Goal: Transaction & Acquisition: Purchase product/service

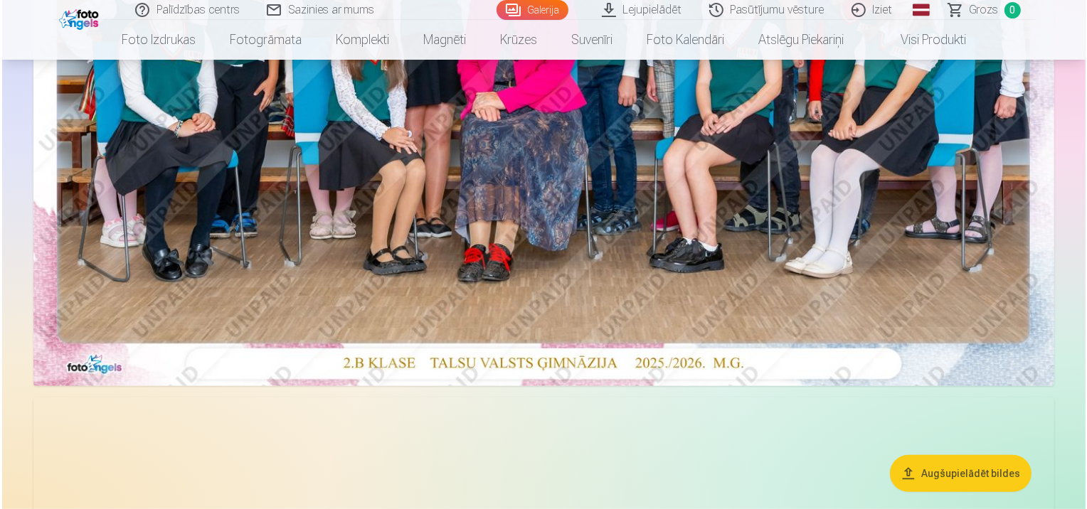
scroll to position [427, 0]
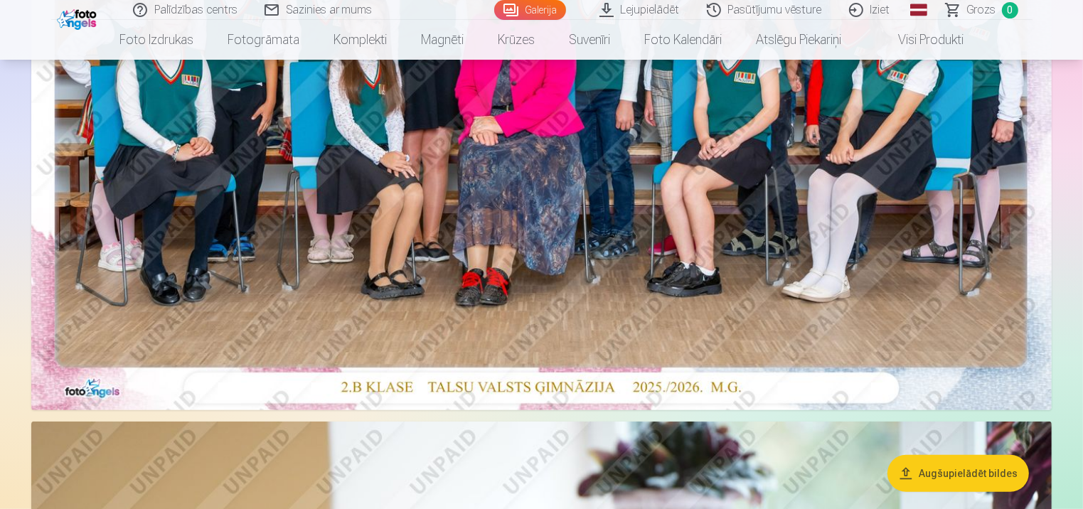
click at [512, 193] on img at bounding box center [541, 70] width 1020 height 681
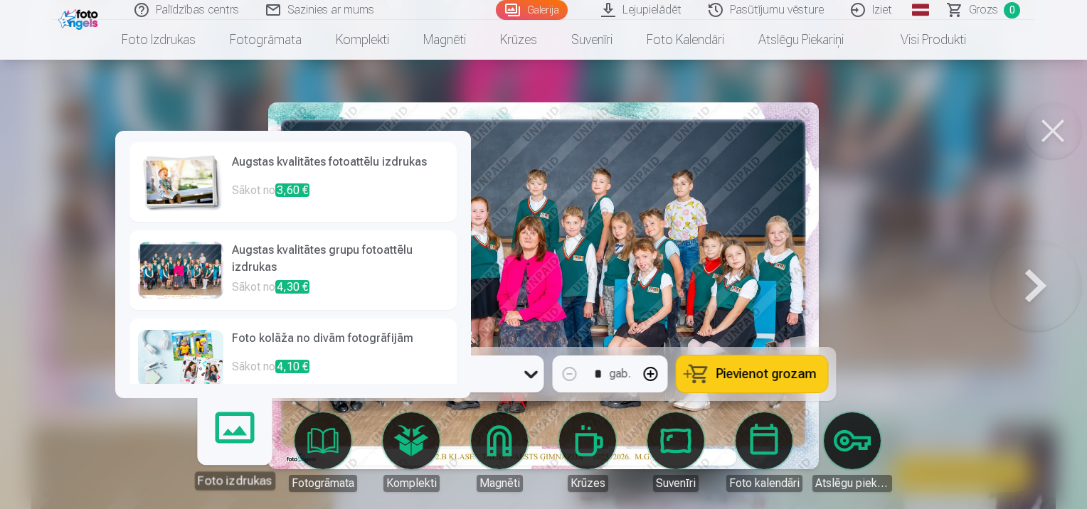
click at [207, 277] on div at bounding box center [180, 270] width 85 height 57
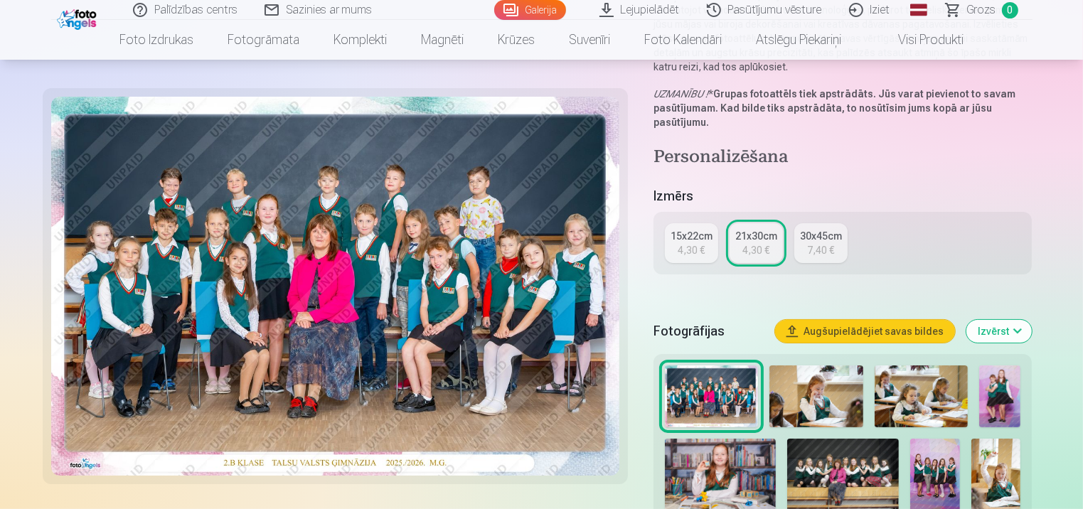
scroll to position [213, 0]
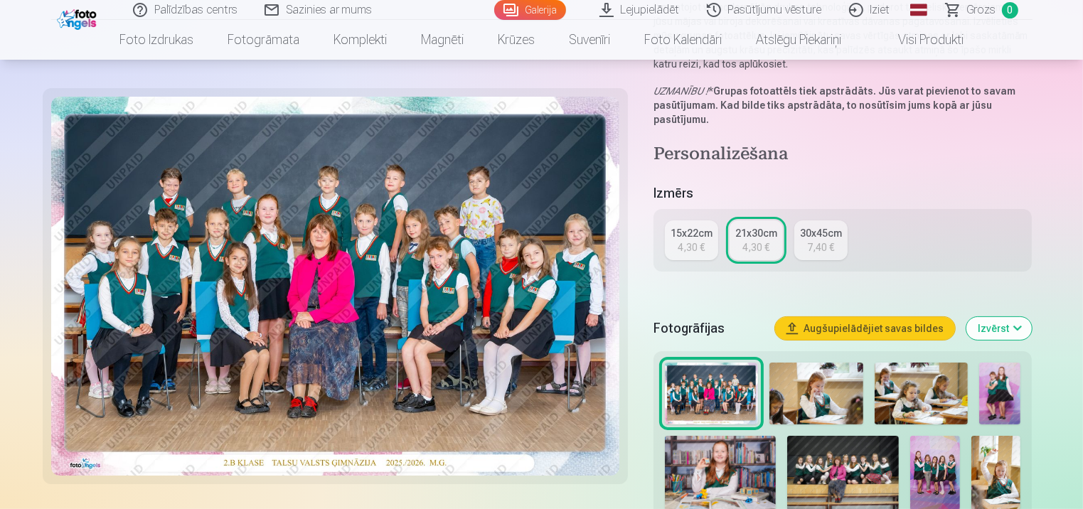
click at [687, 250] on div "4,30 €" at bounding box center [691, 247] width 27 height 14
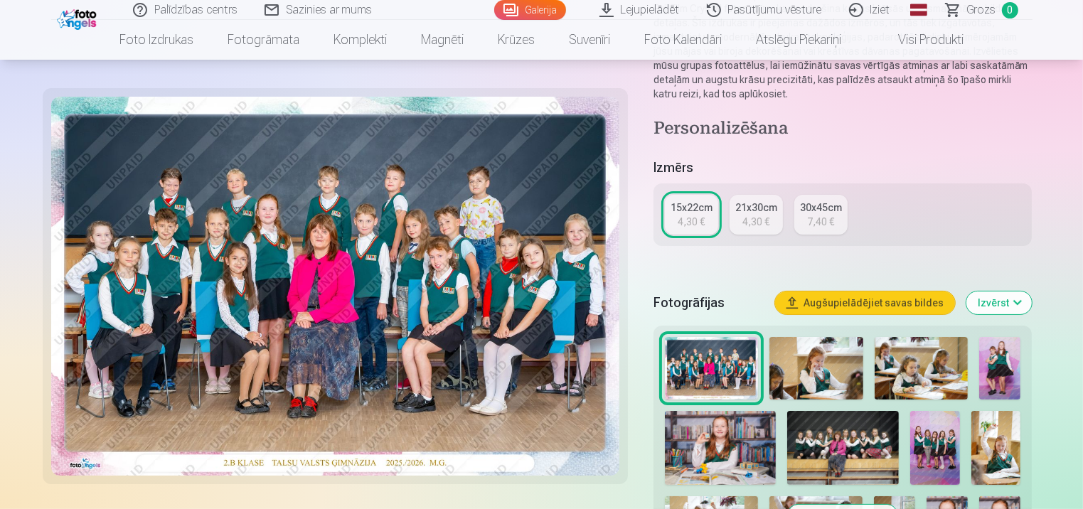
scroll to position [284, 0]
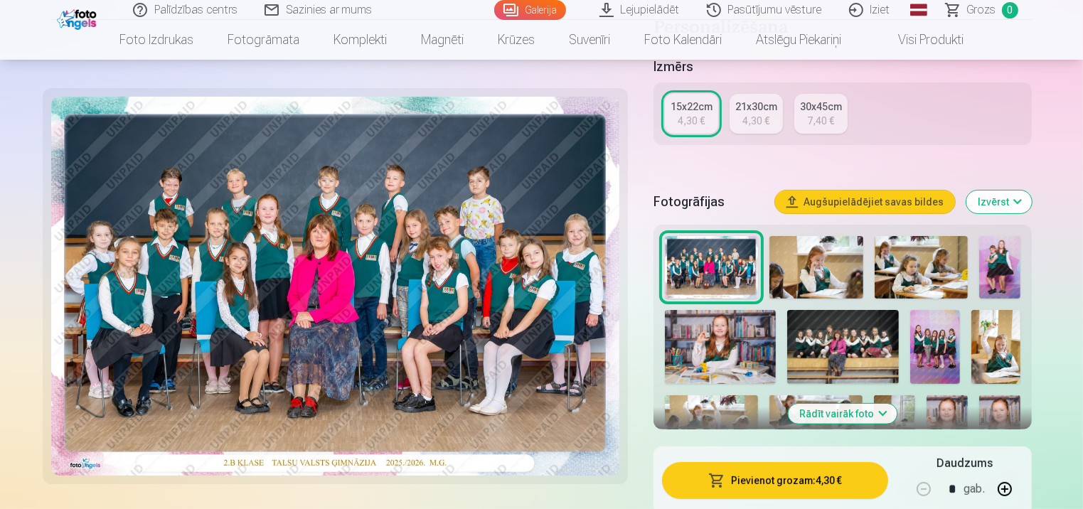
click at [804, 492] on button "Pievienot grozam : 4,30 €" at bounding box center [775, 480] width 227 height 37
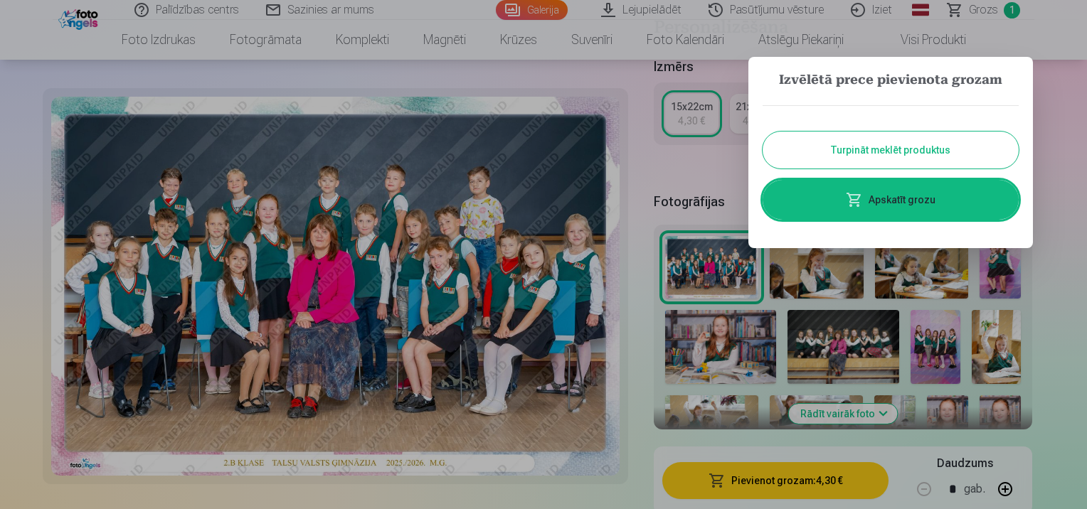
click at [915, 159] on button "Turpināt meklēt produktus" at bounding box center [890, 150] width 256 height 37
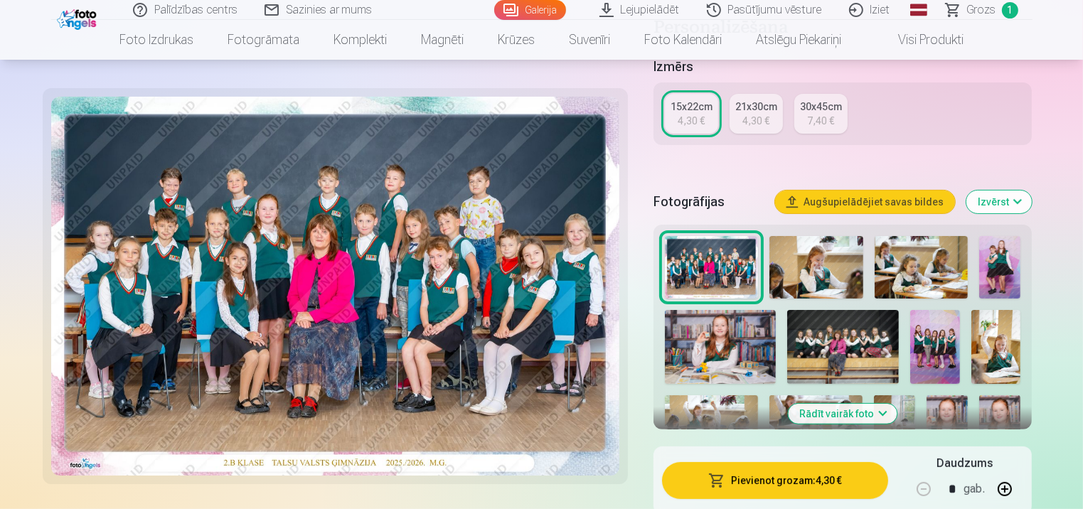
click at [997, 262] on img at bounding box center [999, 267] width 41 height 63
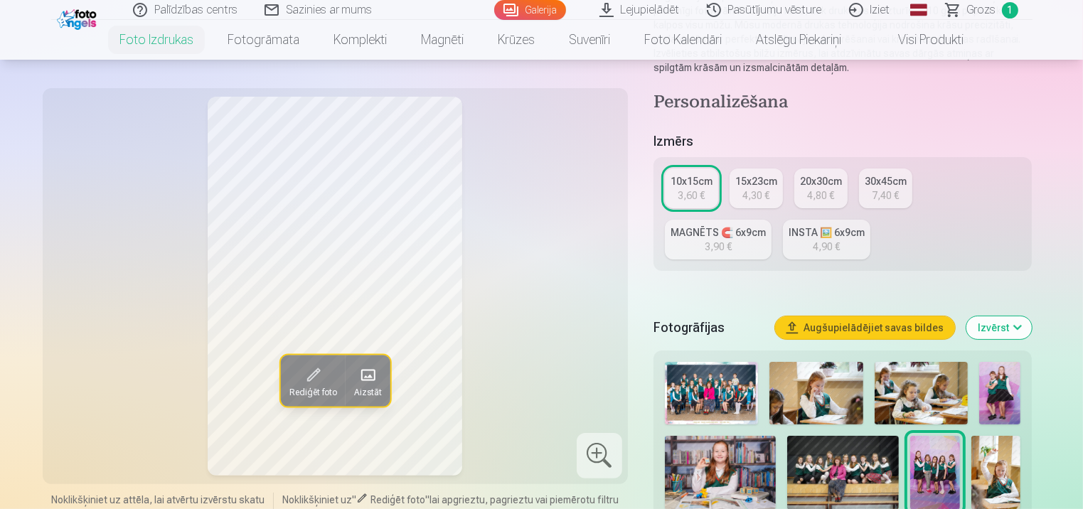
scroll to position [356, 0]
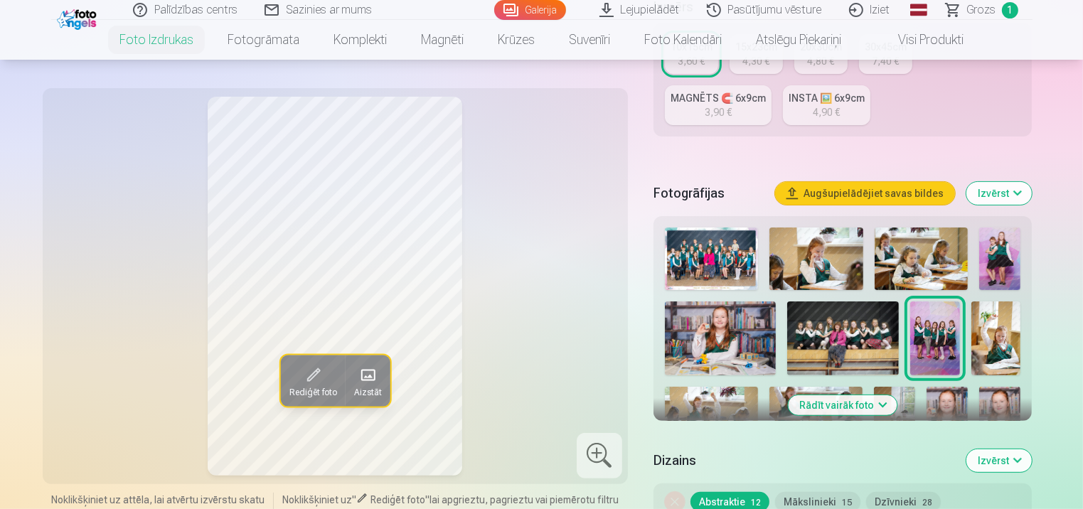
click at [694, 336] on img at bounding box center [721, 339] width 112 height 74
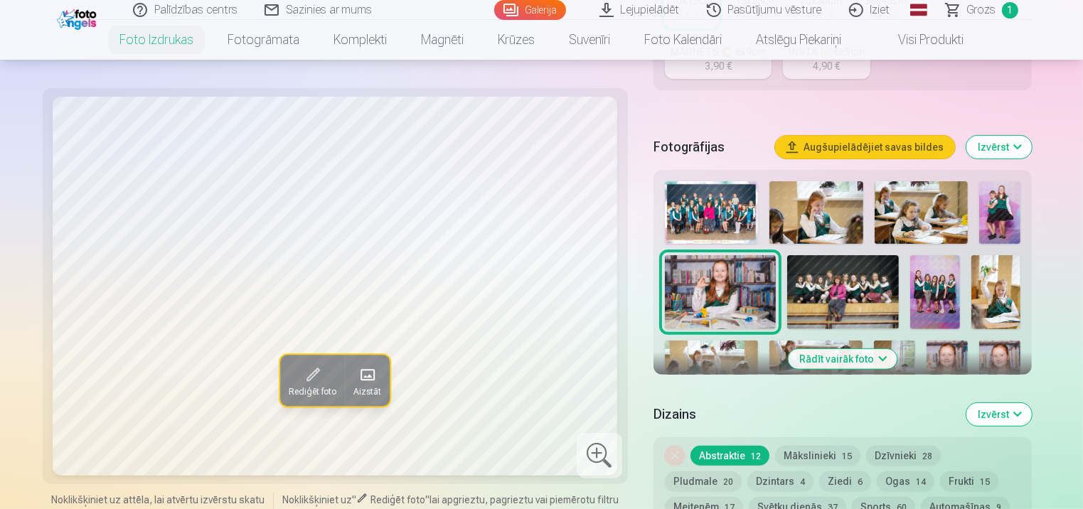
scroll to position [427, 0]
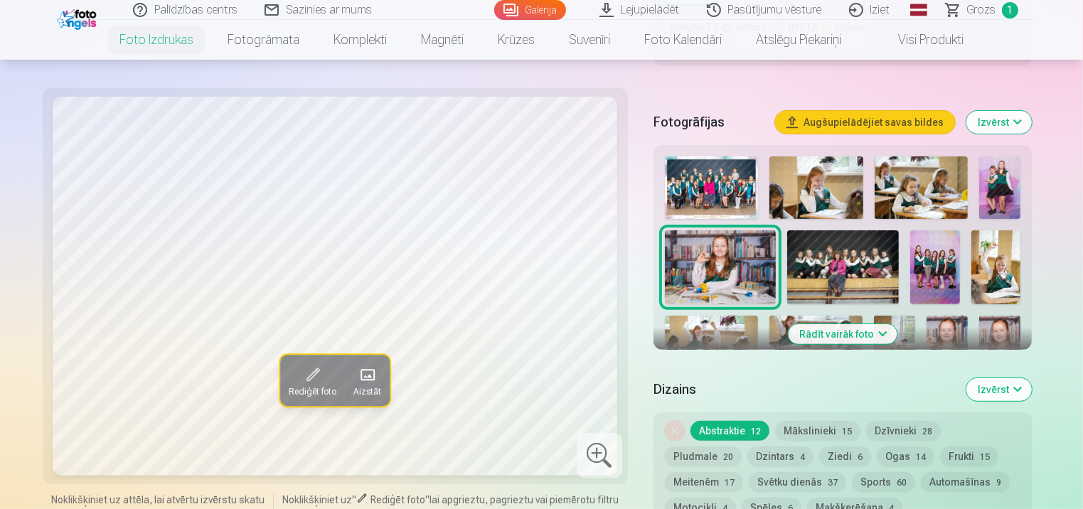
click at [838, 333] on button "Rādīt vairāk foto" at bounding box center [843, 334] width 109 height 20
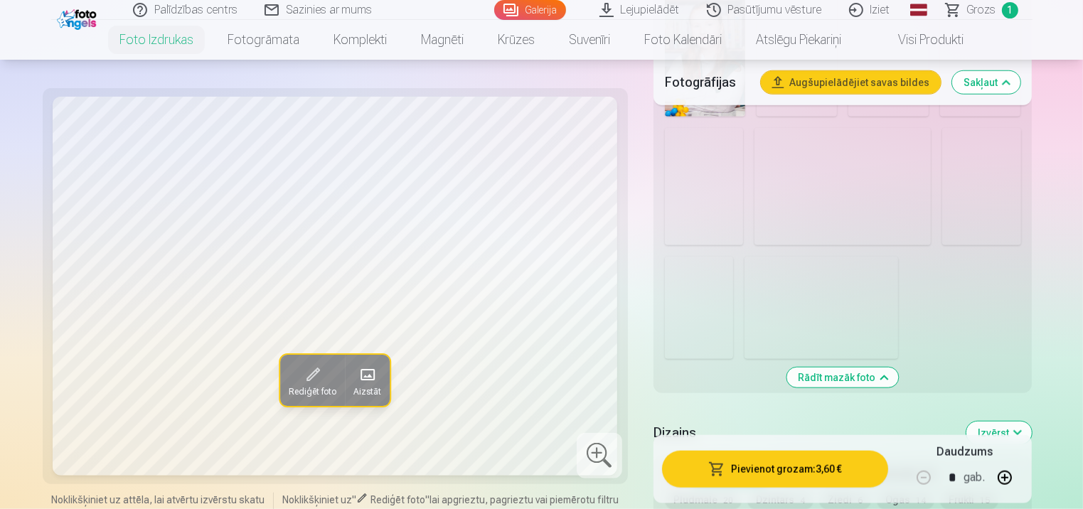
scroll to position [1280, 0]
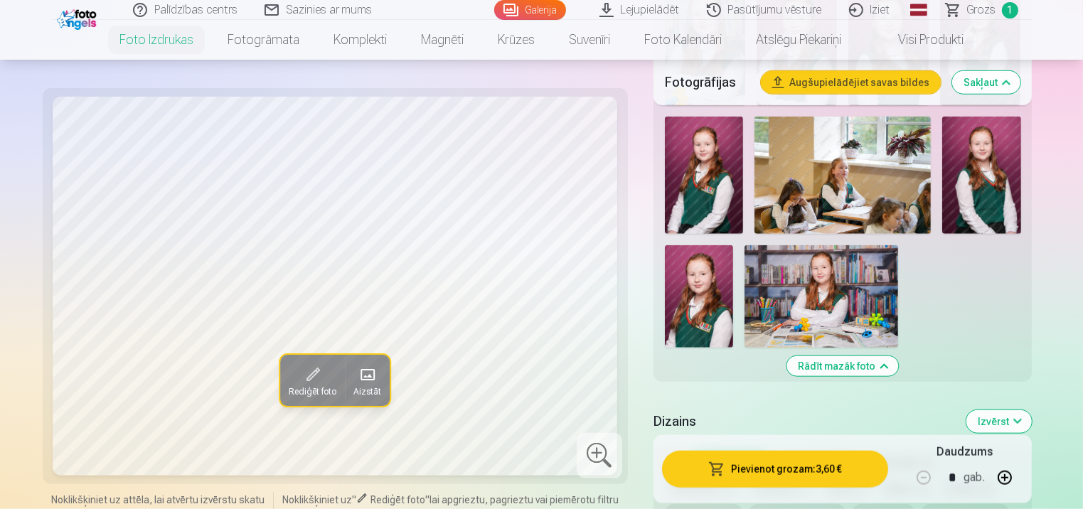
click at [699, 299] on img at bounding box center [699, 296] width 68 height 102
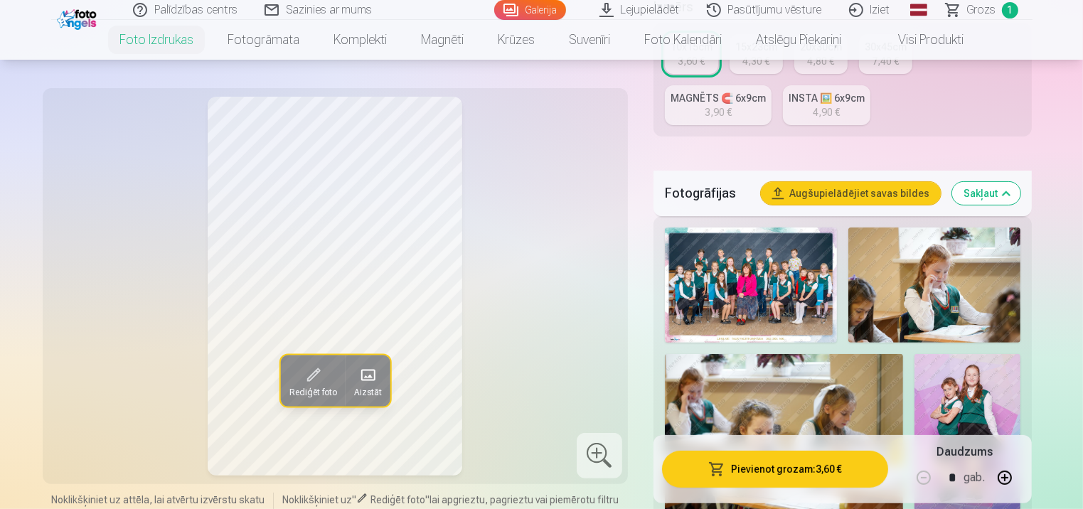
scroll to position [142, 0]
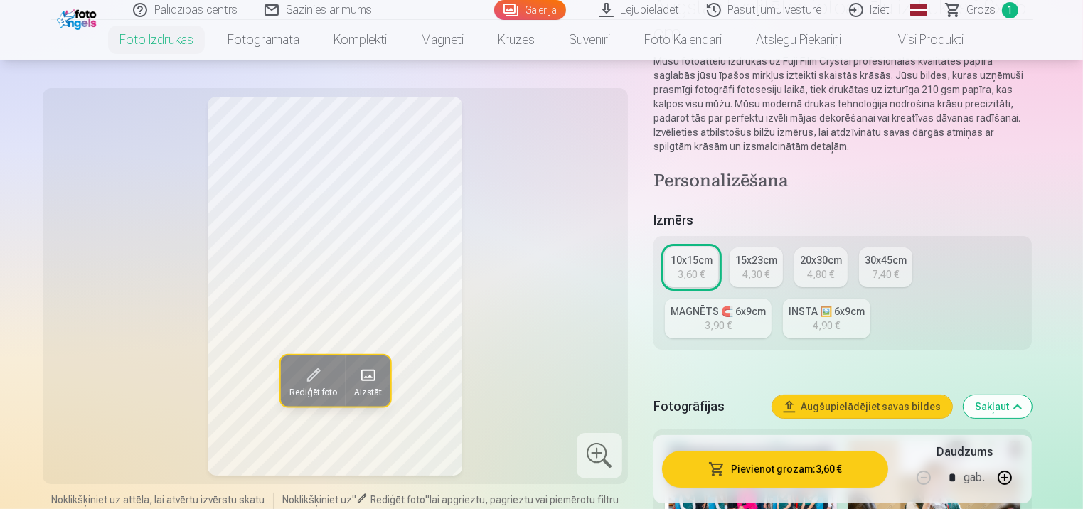
click at [734, 321] on link "MAGNĒTS 🧲 6x9cm 3,90 €" at bounding box center [718, 319] width 107 height 40
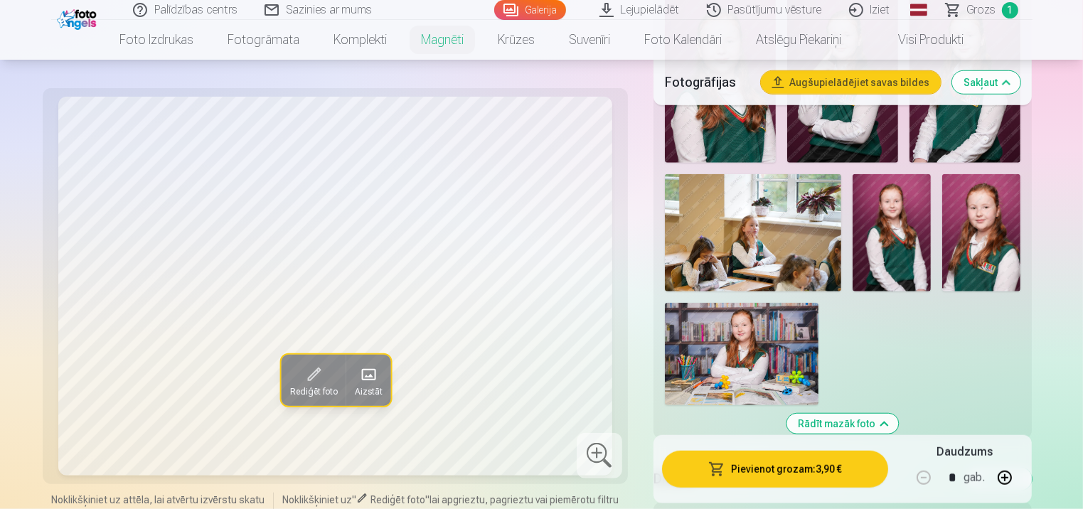
scroll to position [1067, 0]
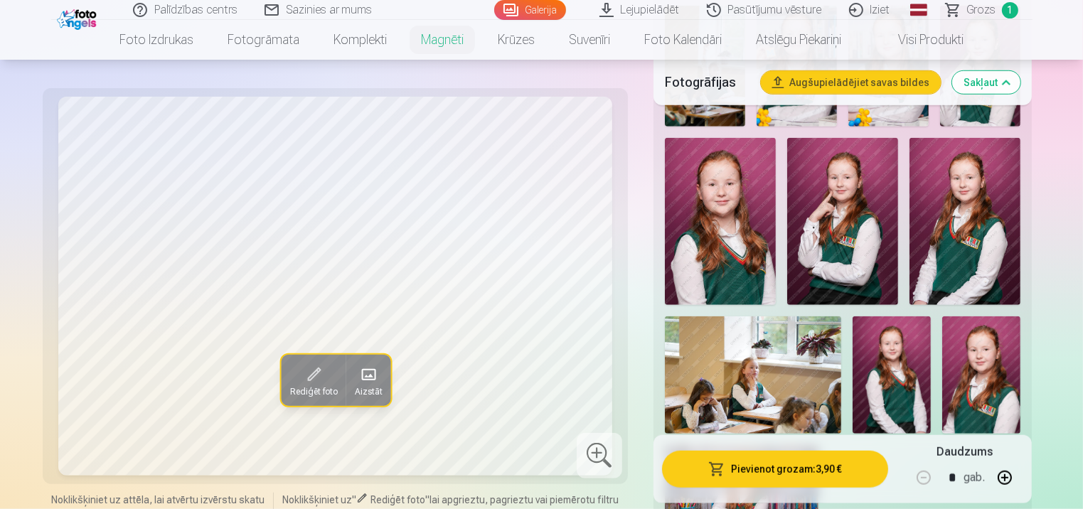
click at [973, 387] on img at bounding box center [981, 374] width 78 height 117
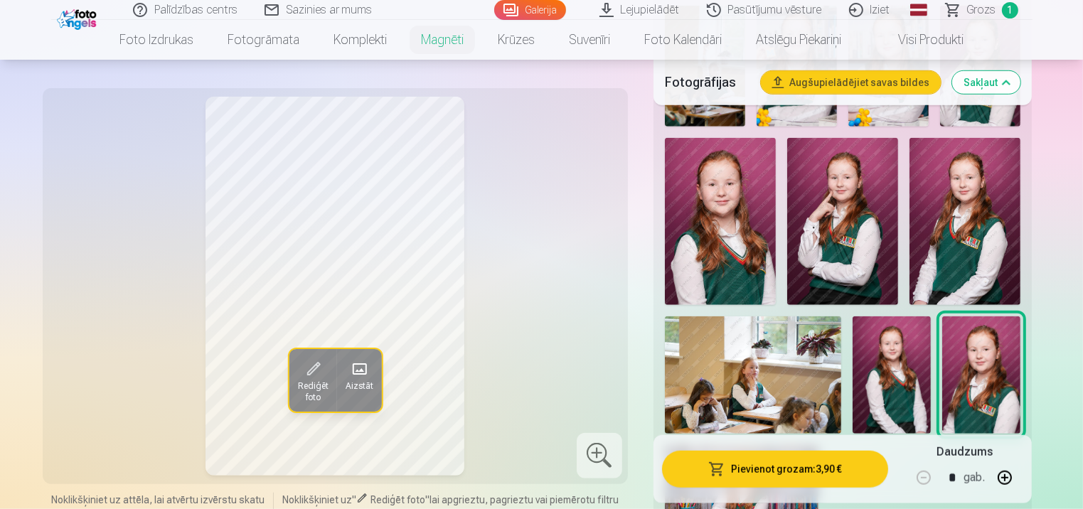
click at [714, 247] on img at bounding box center [720, 221] width 111 height 166
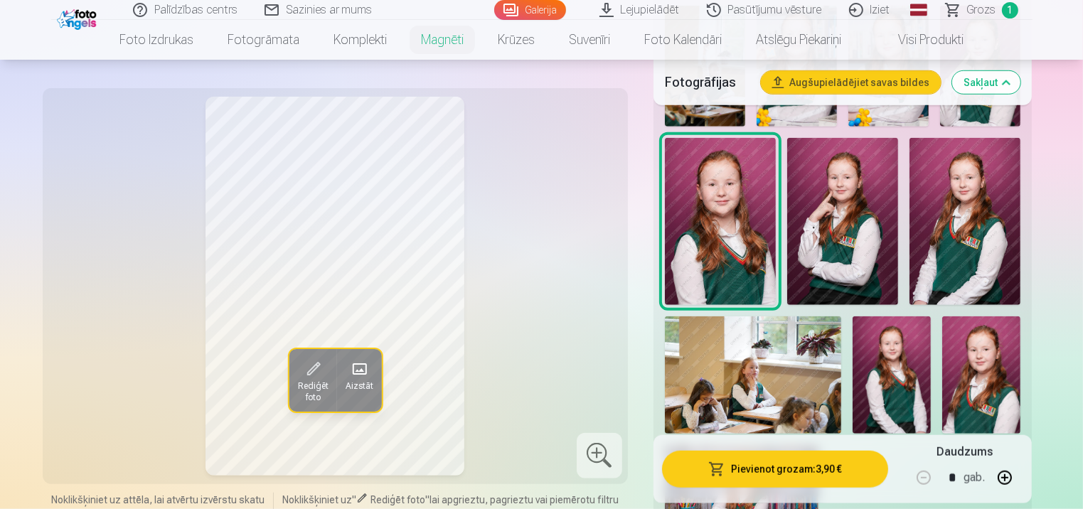
click at [984, 367] on img at bounding box center [981, 374] width 78 height 117
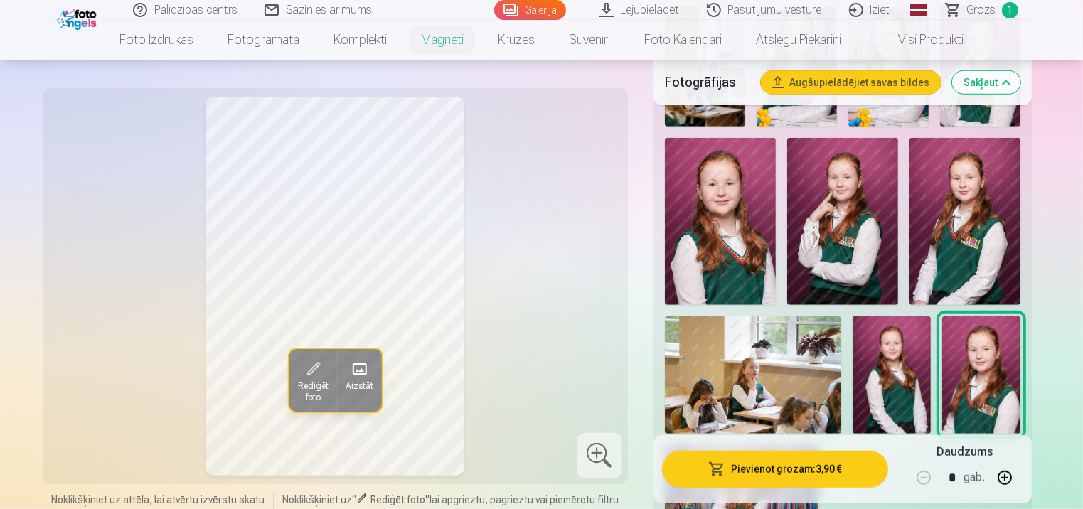
click at [734, 251] on img at bounding box center [720, 221] width 111 height 166
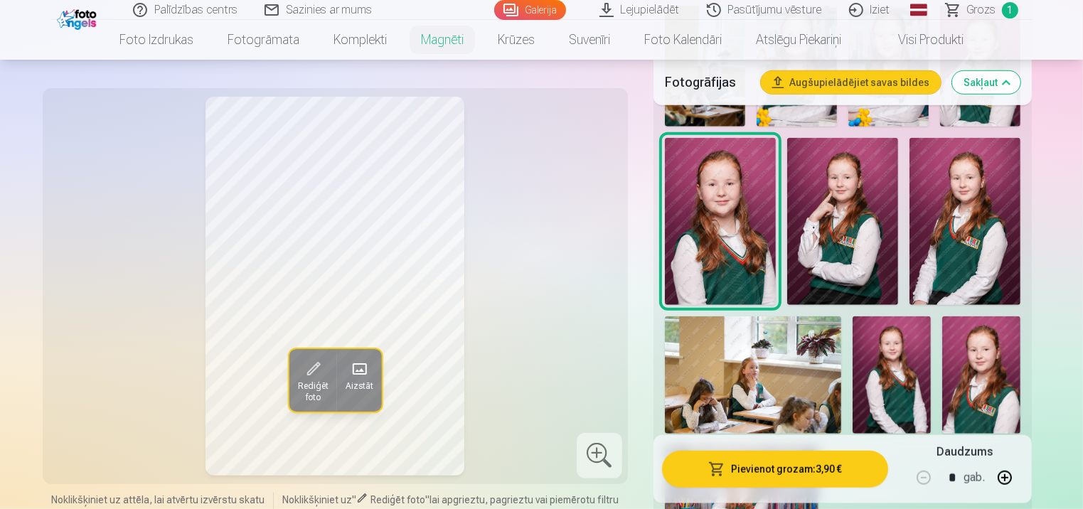
click at [957, 224] on img at bounding box center [965, 221] width 111 height 167
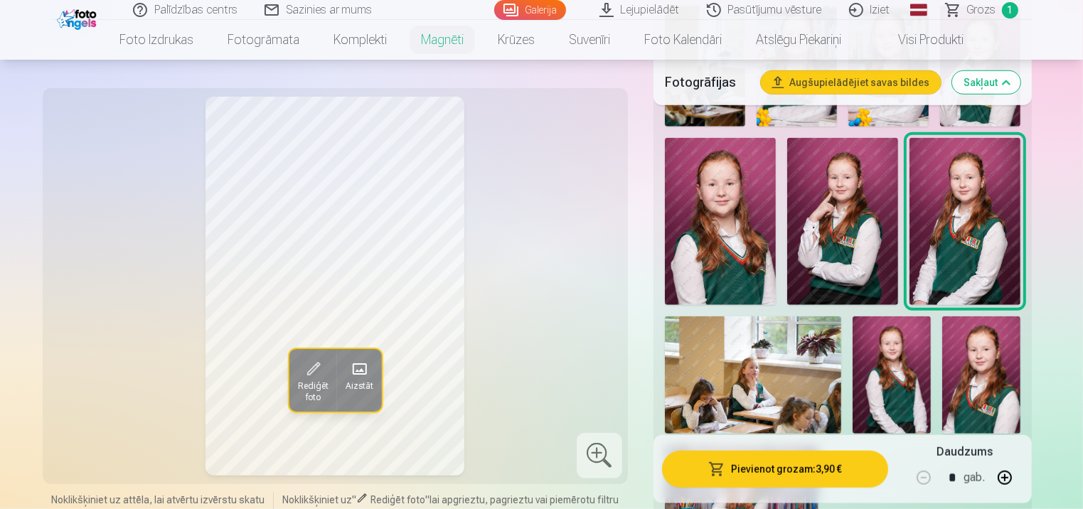
click at [1003, 378] on img at bounding box center [981, 374] width 78 height 117
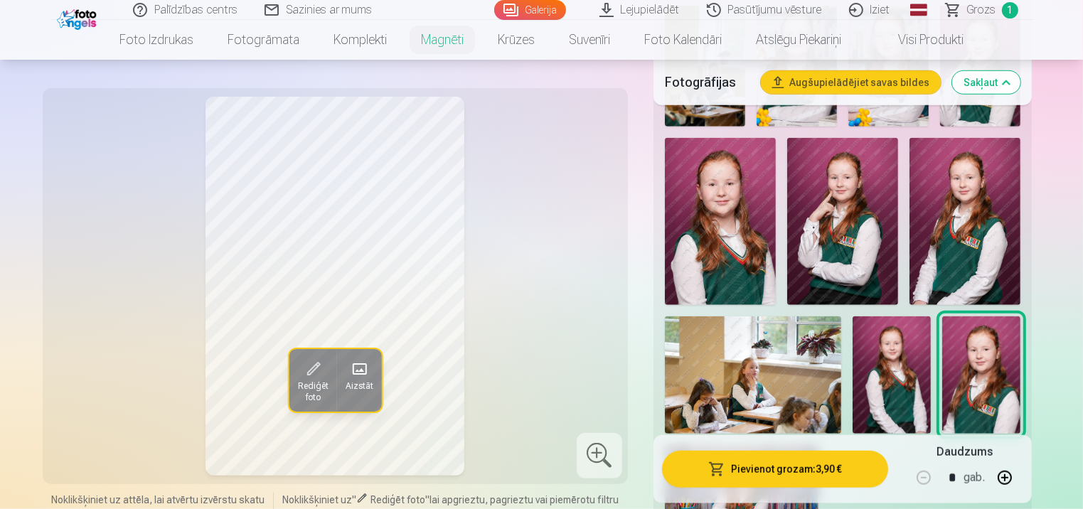
click at [998, 479] on button "button" at bounding box center [1005, 478] width 34 height 34
click at [998, 478] on button "button" at bounding box center [1005, 478] width 34 height 34
type input "*"
click at [824, 476] on button "Pievienot grozam : 15,60 €" at bounding box center [775, 469] width 227 height 37
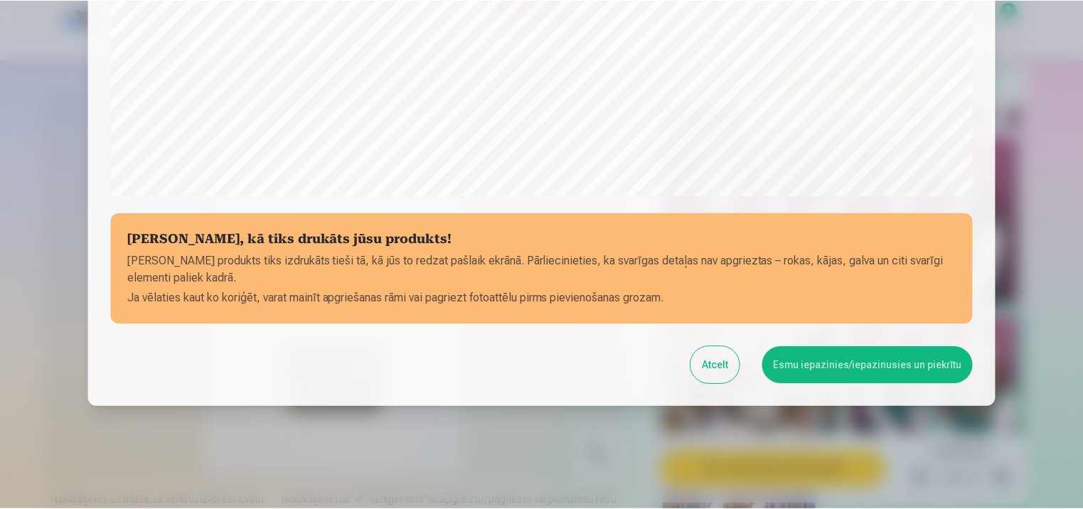
scroll to position [515, 0]
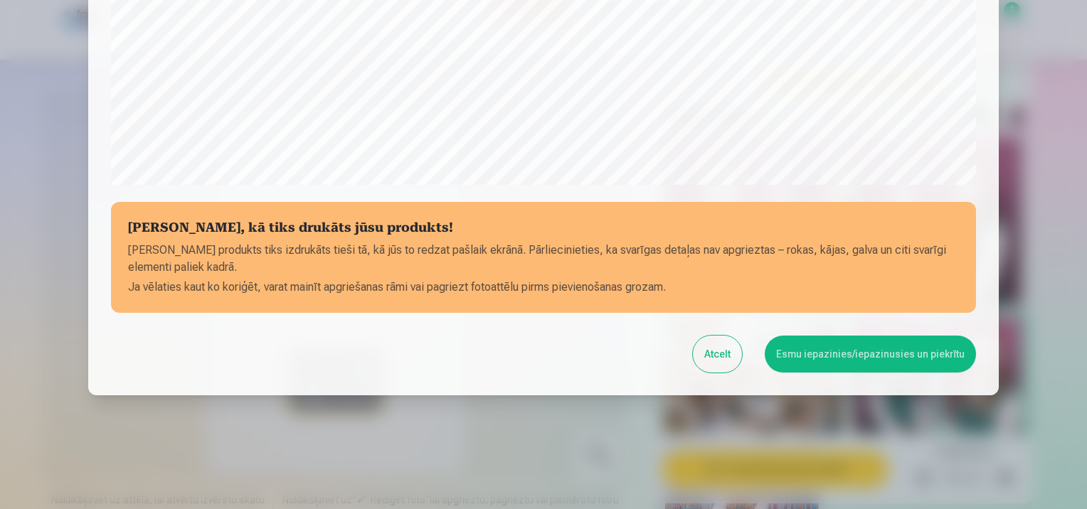
click at [839, 366] on button "Esmu iepazinies/iepazinusies un piekrītu" at bounding box center [869, 354] width 211 height 37
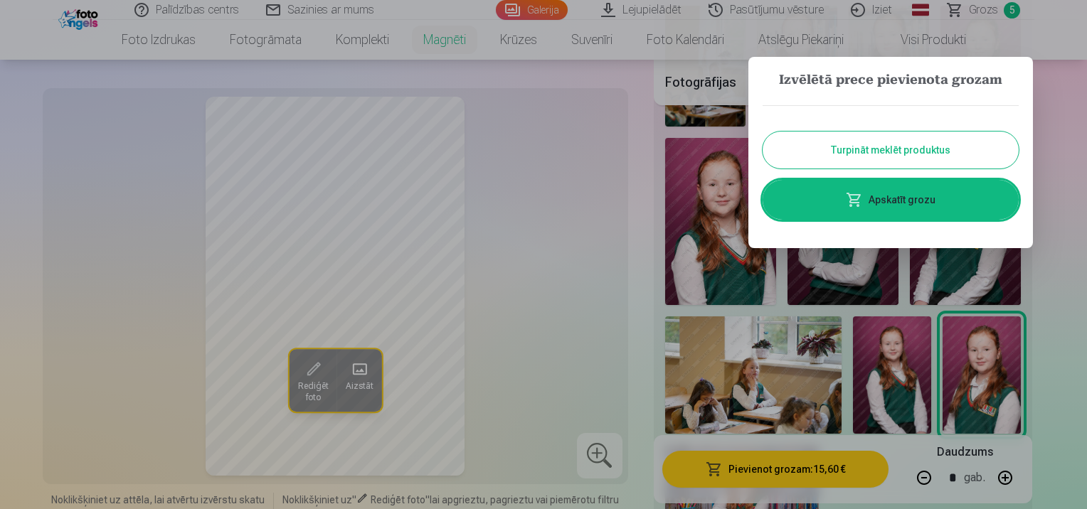
click at [1041, 252] on div at bounding box center [543, 254] width 1087 height 509
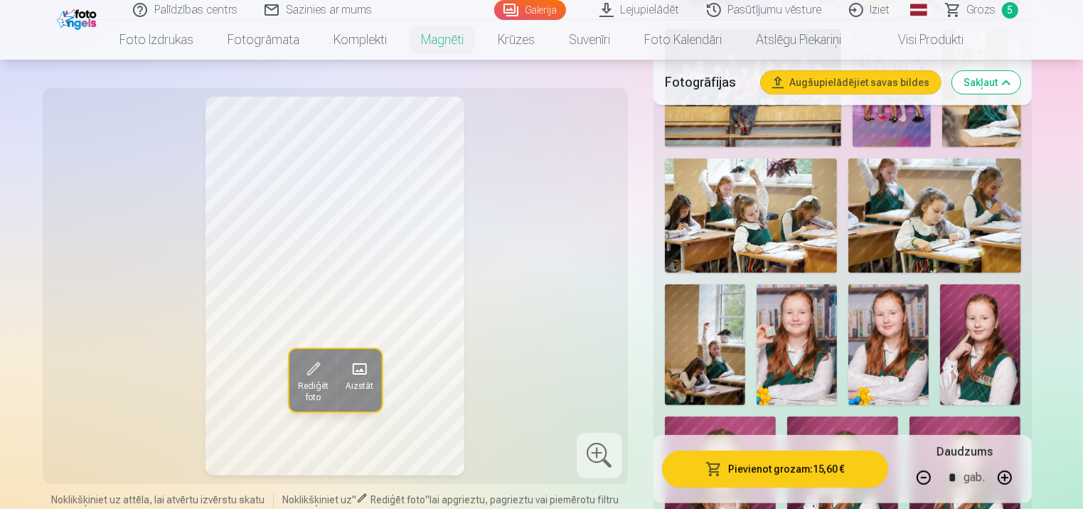
scroll to position [924, 0]
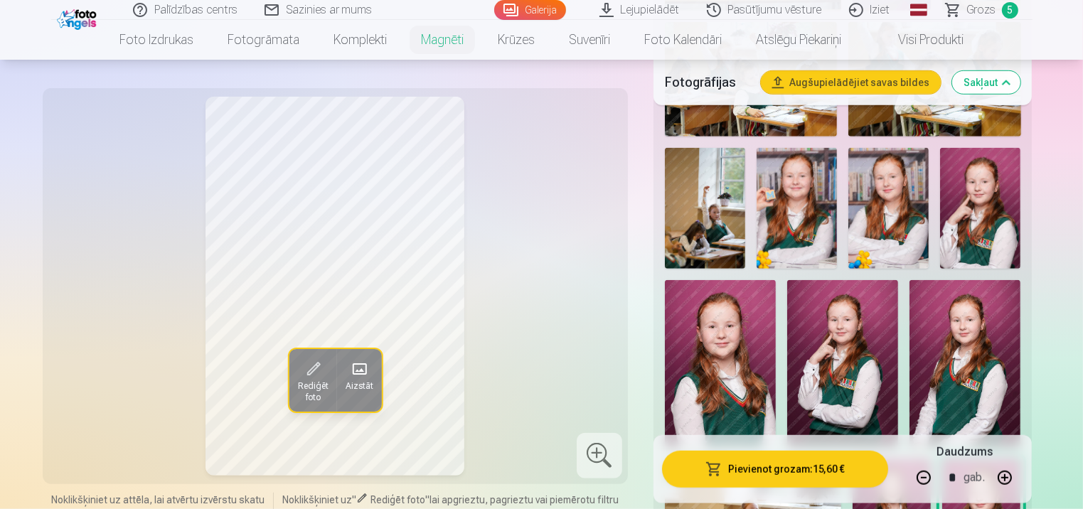
click at [878, 230] on img at bounding box center [888, 208] width 80 height 121
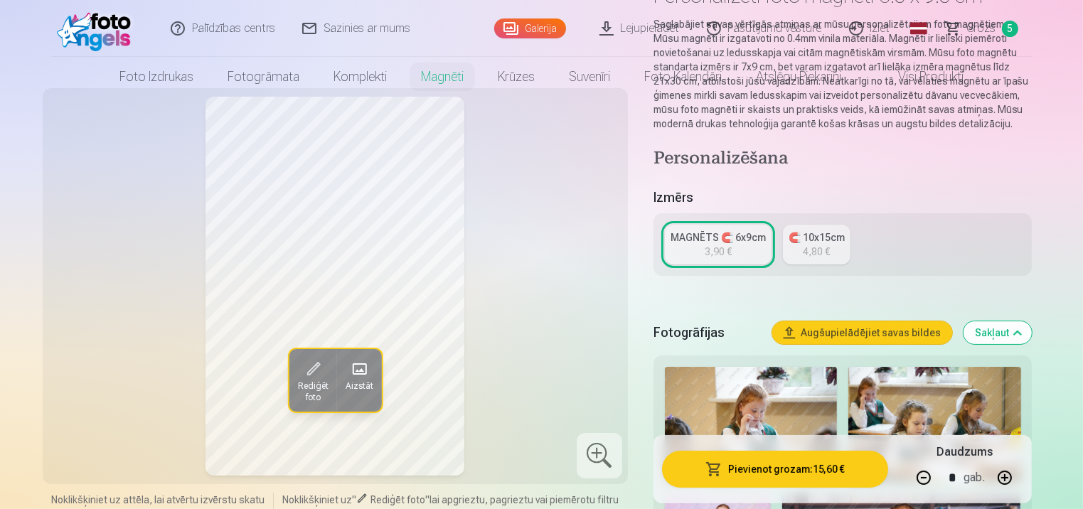
scroll to position [0, 0]
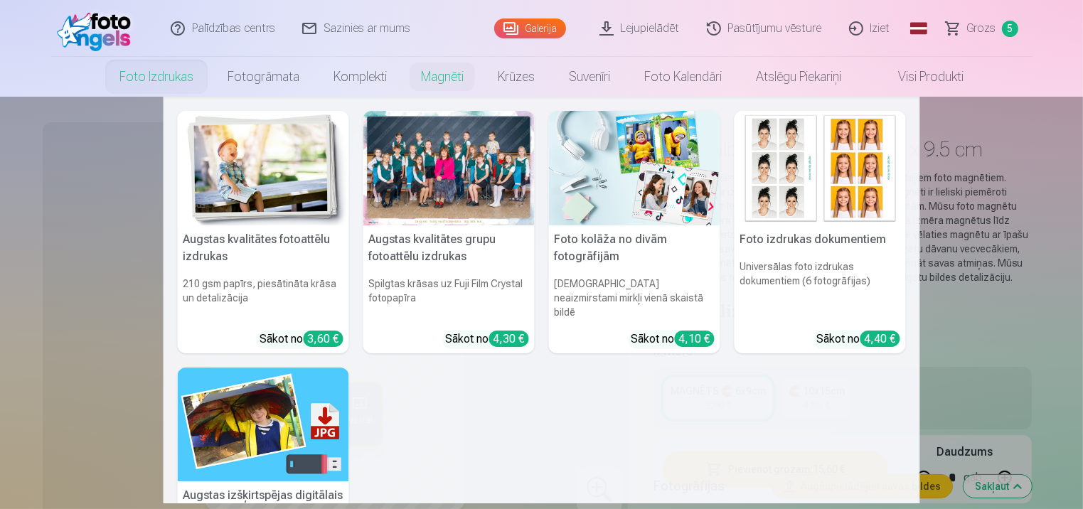
click at [151, 75] on link "Foto izdrukas" at bounding box center [156, 77] width 108 height 40
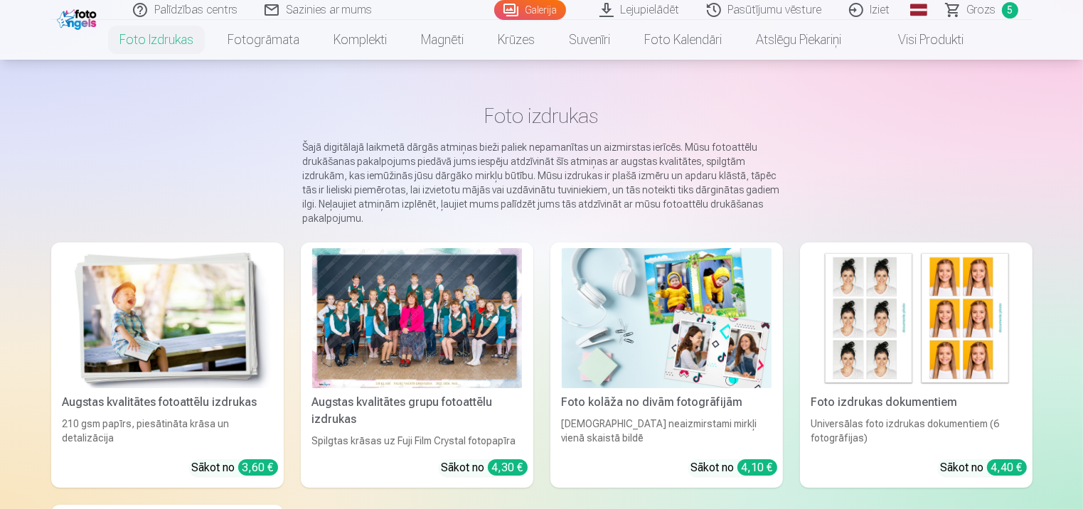
scroll to position [71, 0]
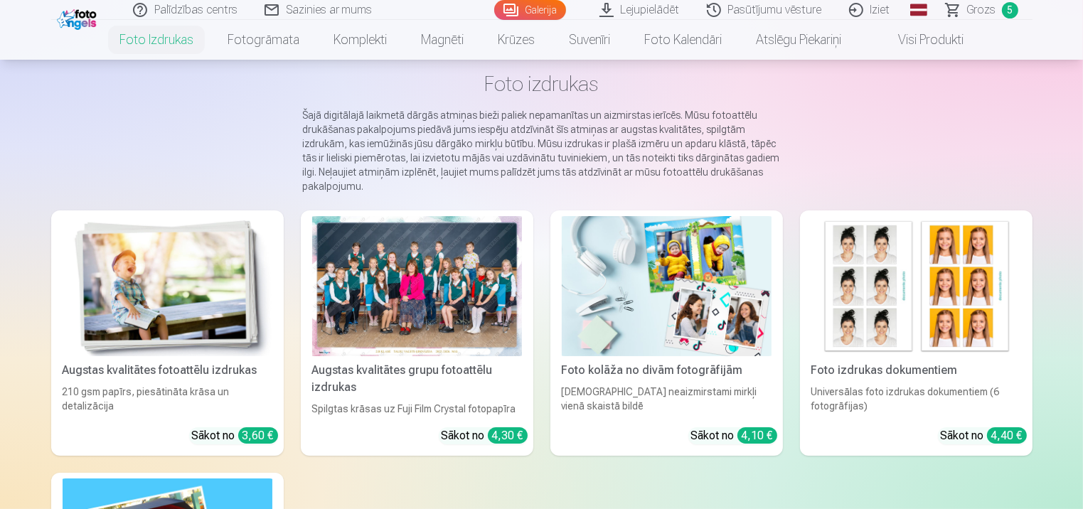
click at [201, 274] on img at bounding box center [168, 286] width 210 height 140
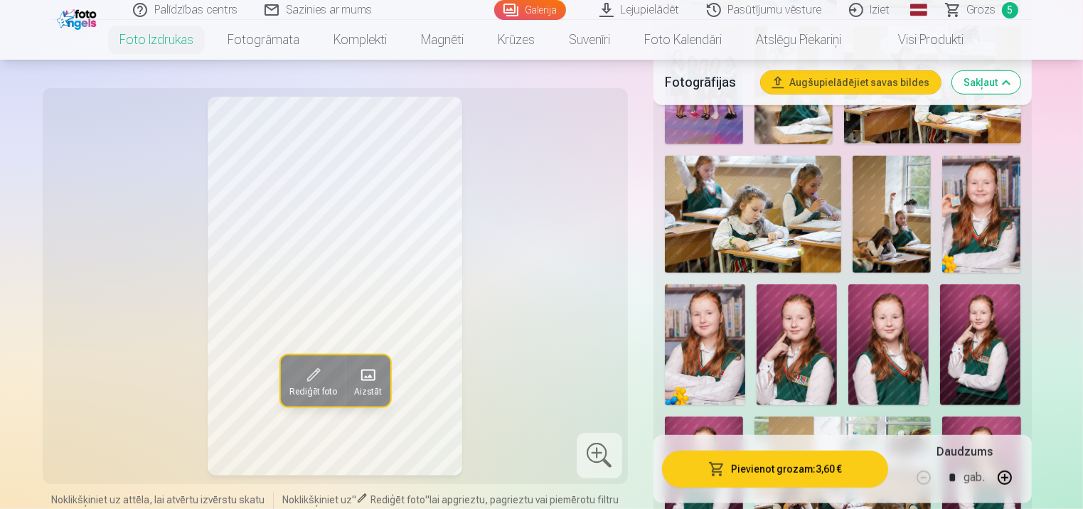
scroll to position [996, 0]
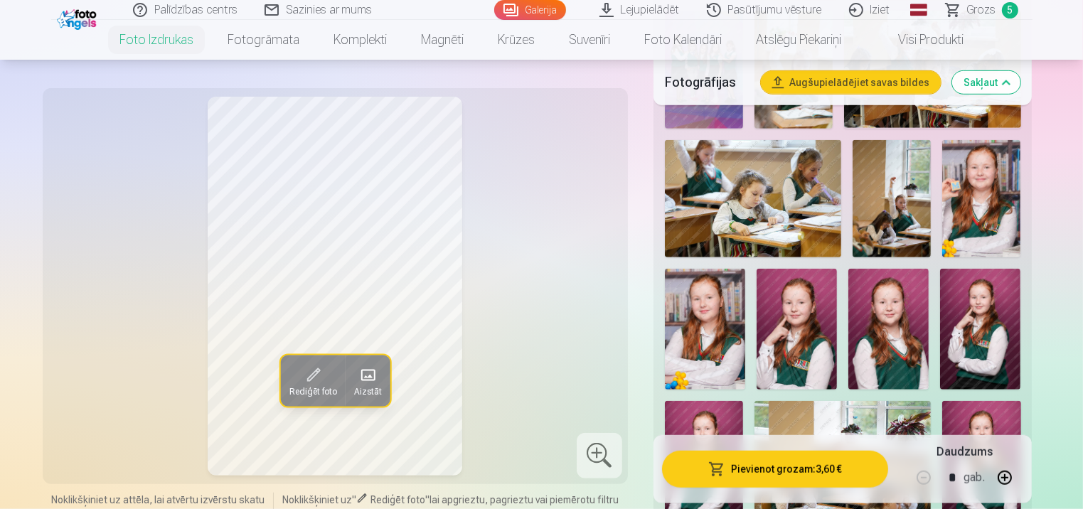
click at [732, 315] on img at bounding box center [705, 329] width 80 height 121
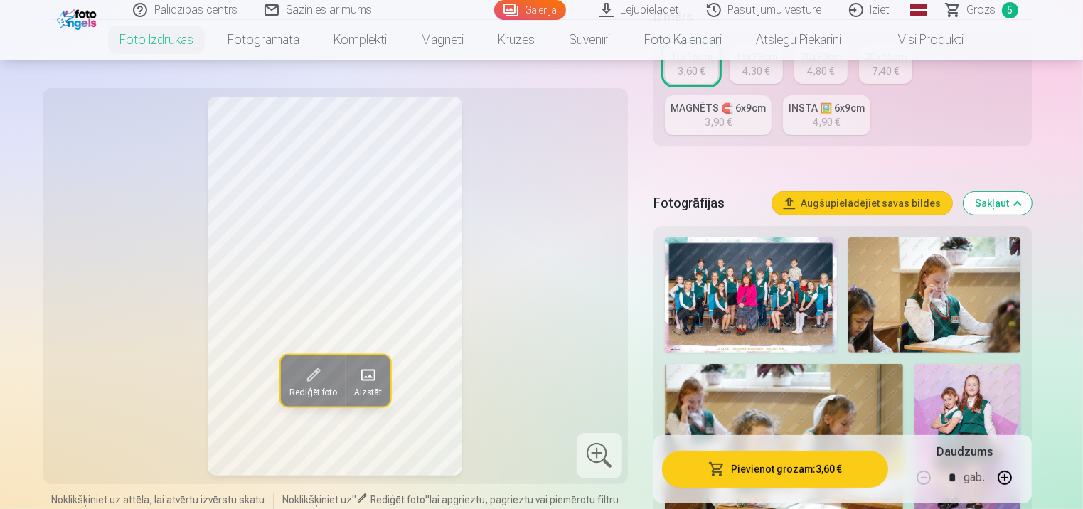
scroll to position [213, 0]
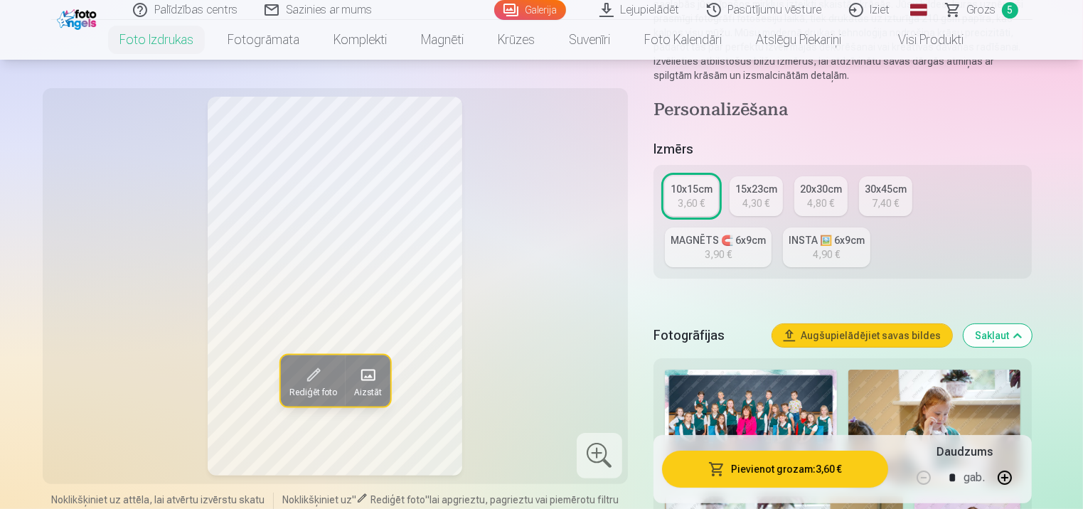
click at [751, 194] on div "15x23cm" at bounding box center [756, 189] width 42 height 14
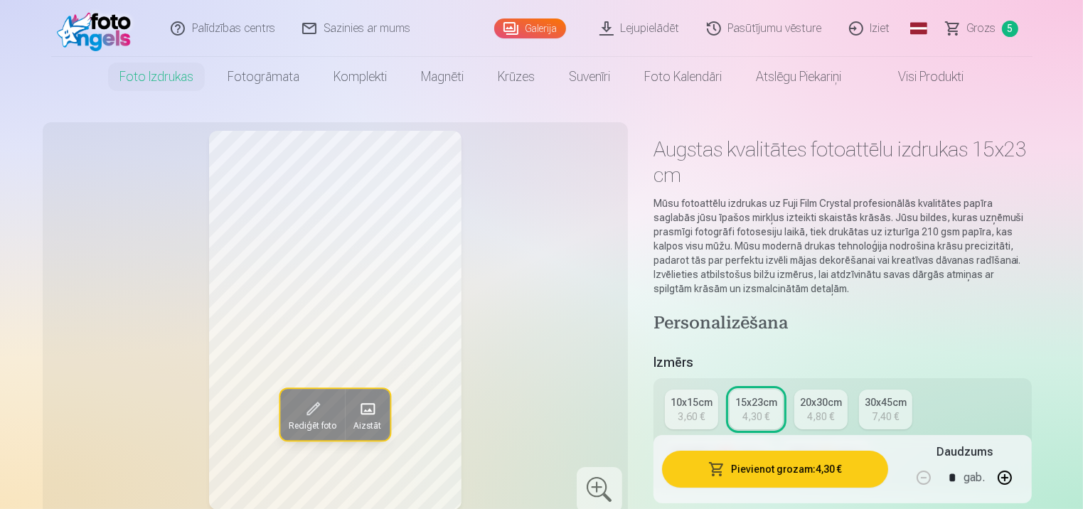
click at [777, 464] on button "Pievienot grozam : 4,30 €" at bounding box center [775, 469] width 227 height 37
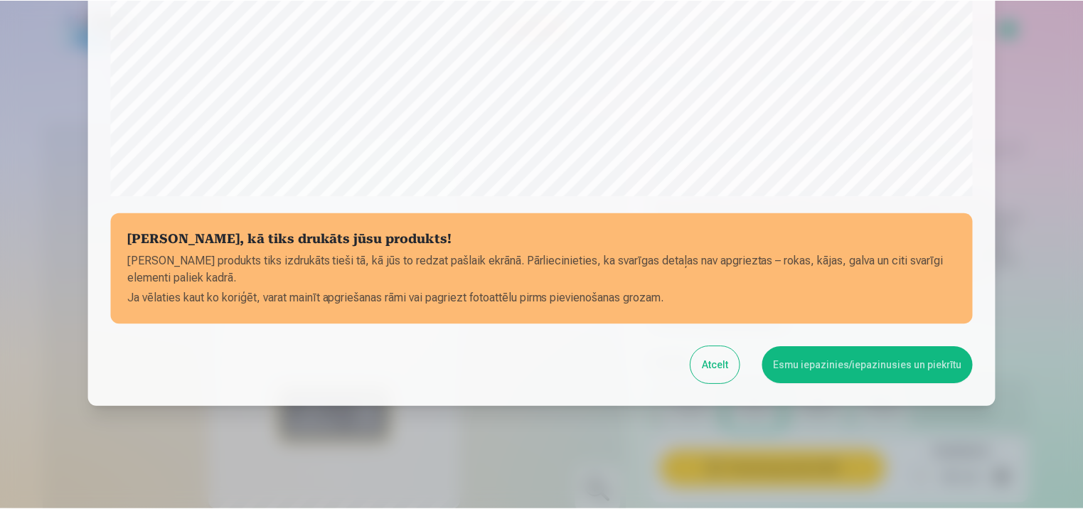
scroll to position [515, 0]
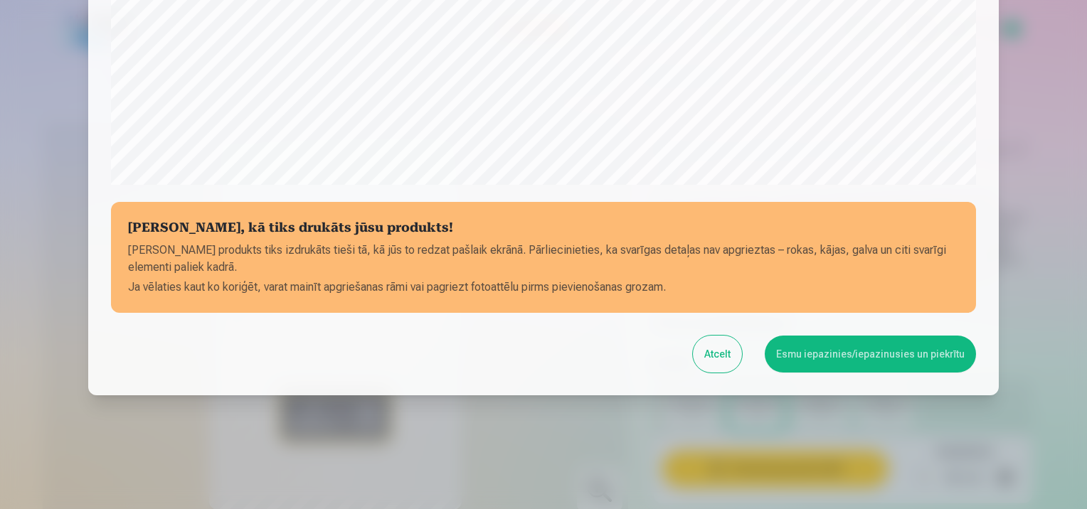
click at [809, 353] on button "Esmu iepazinies/iepazinusies un piekrītu" at bounding box center [869, 354] width 211 height 37
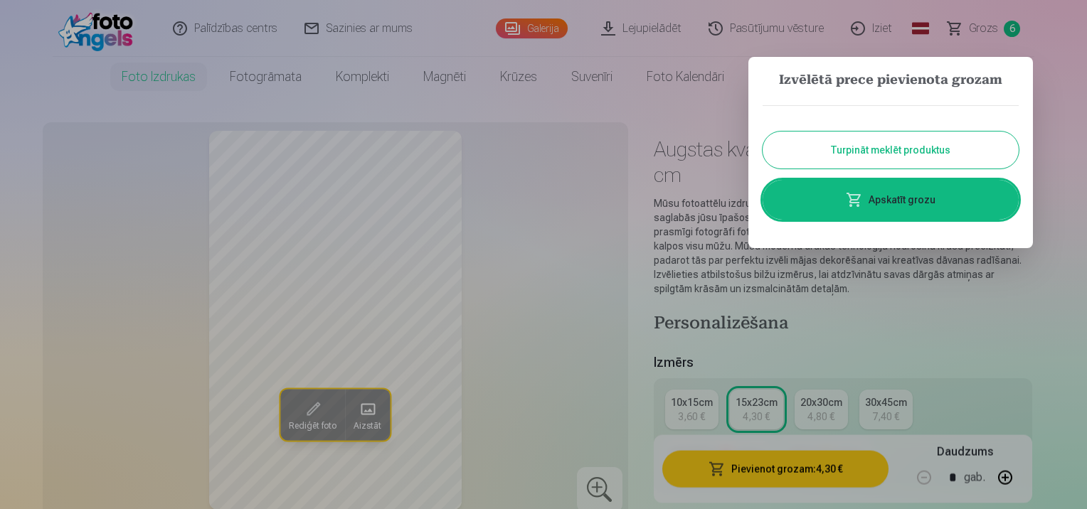
click at [940, 144] on button "Turpināt meklēt produktus" at bounding box center [890, 150] width 256 height 37
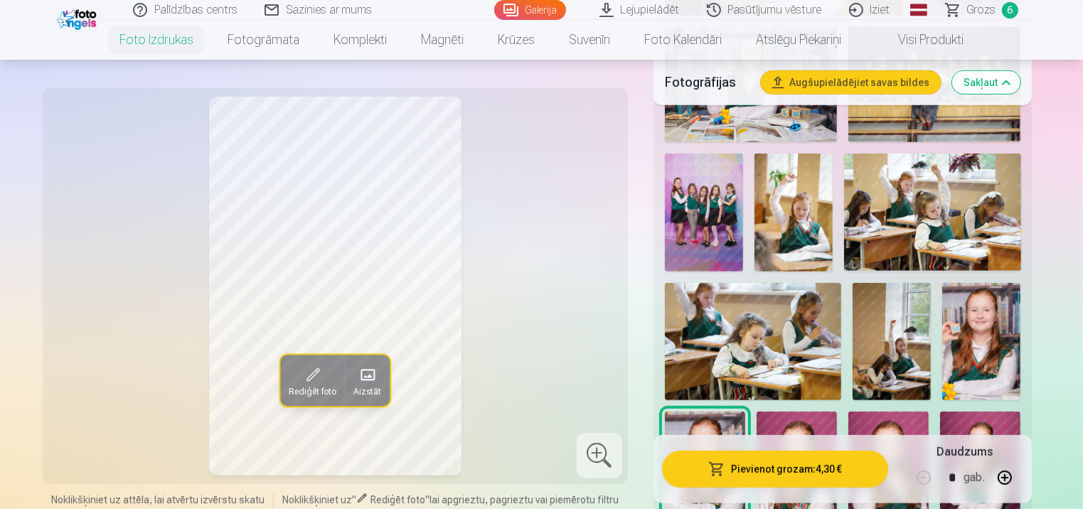
scroll to position [853, 0]
click at [699, 226] on img at bounding box center [704, 212] width 78 height 118
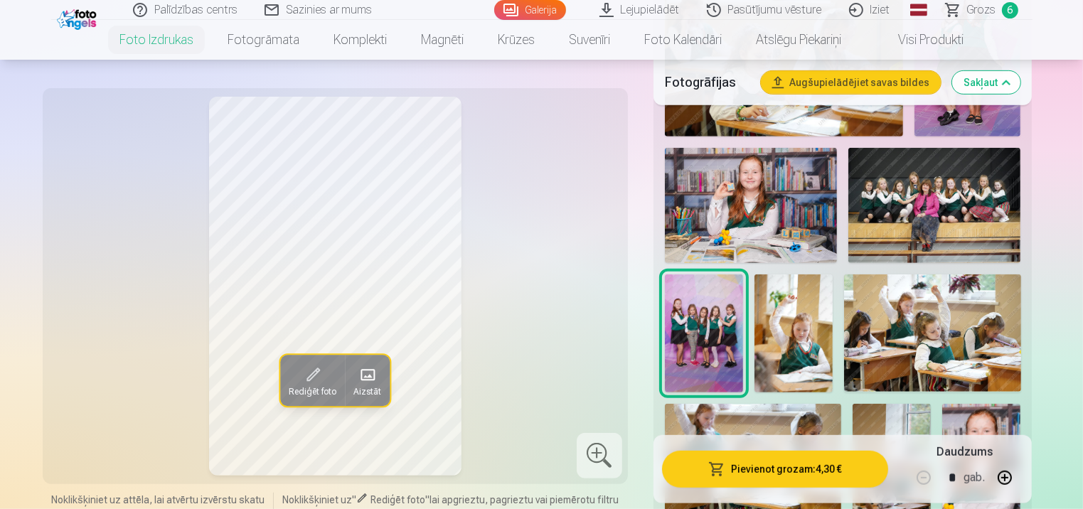
scroll to position [711, 0]
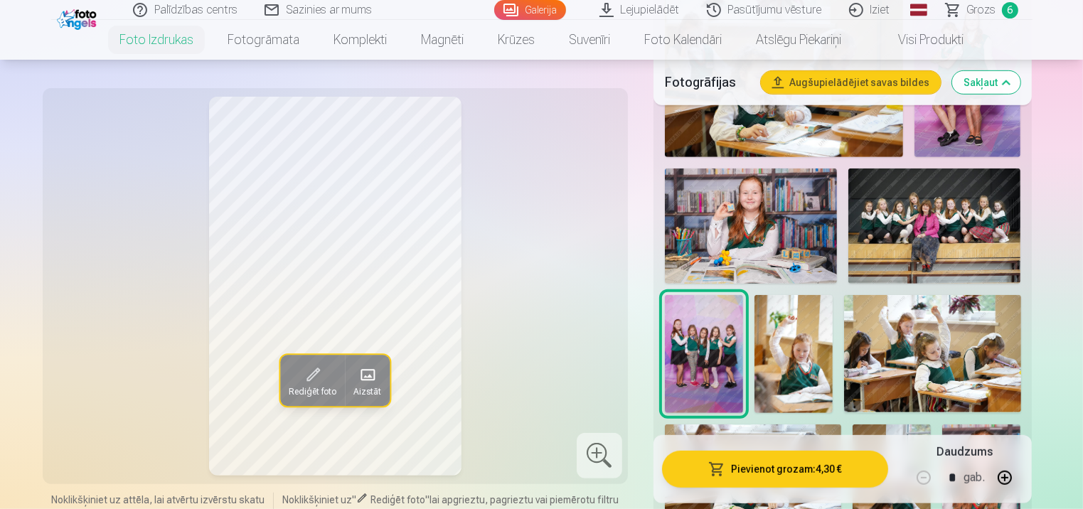
click at [976, 237] on img at bounding box center [934, 226] width 172 height 115
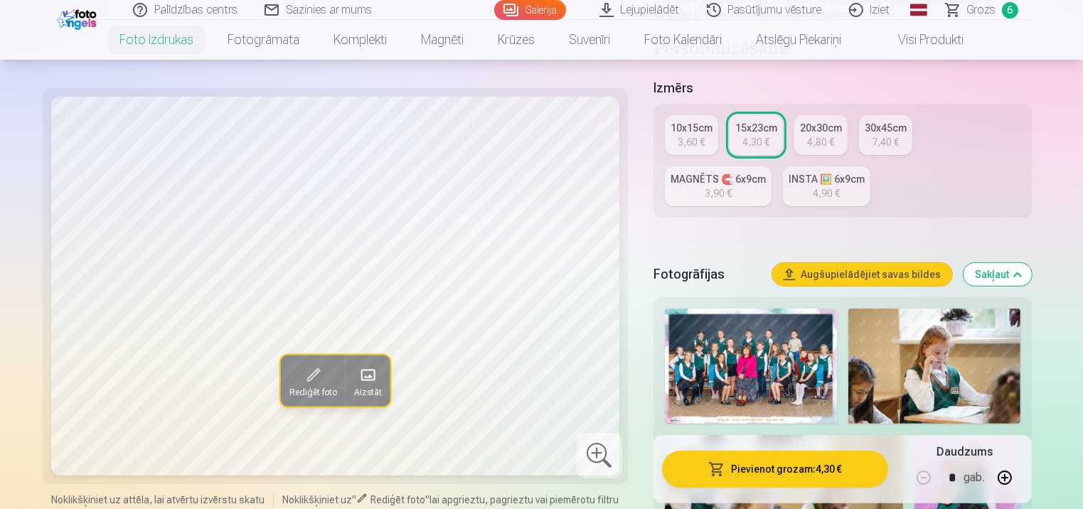
scroll to position [213, 0]
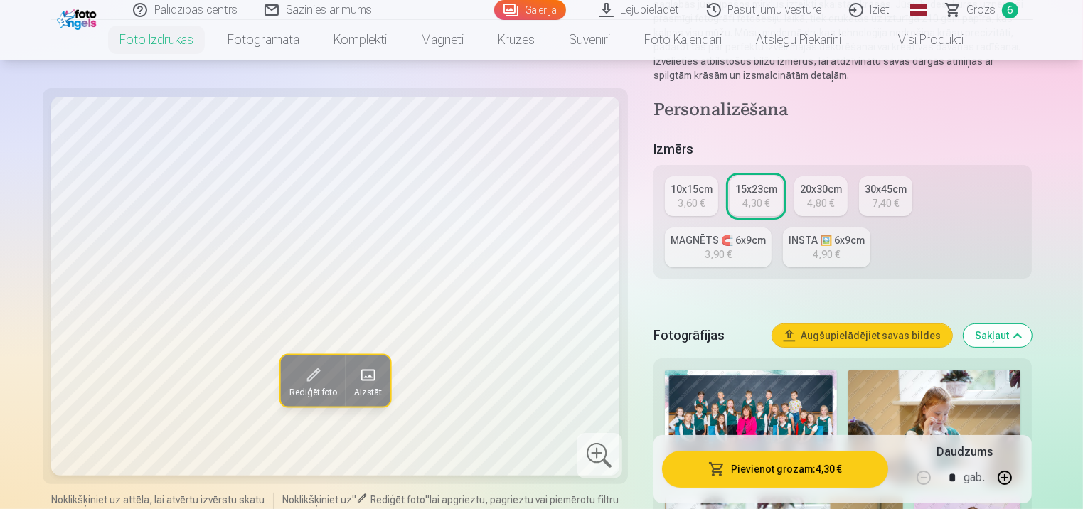
click at [685, 205] on div "3,60 €" at bounding box center [691, 203] width 27 height 14
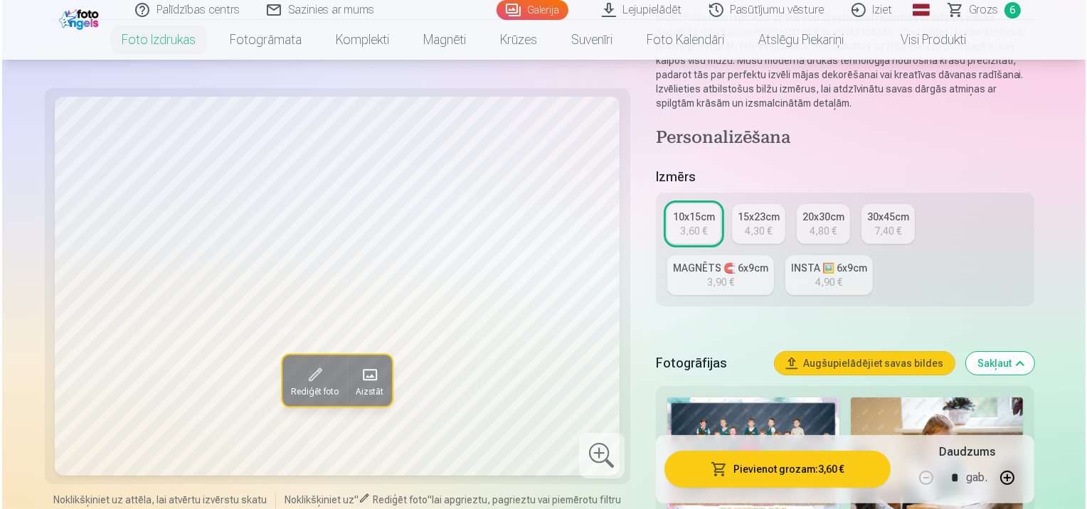
scroll to position [213, 0]
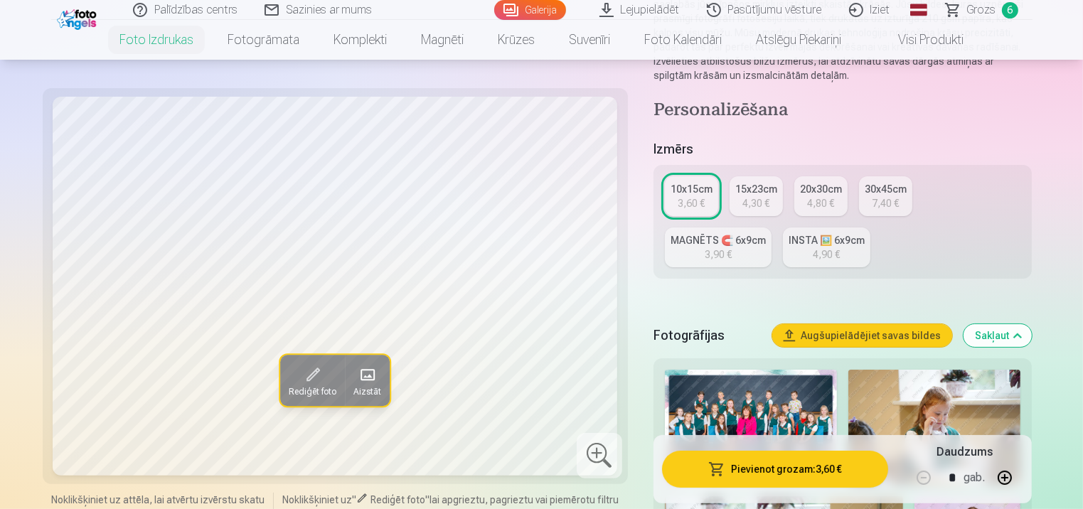
click at [821, 469] on button "Pievienot grozam : 3,60 €" at bounding box center [775, 469] width 227 height 37
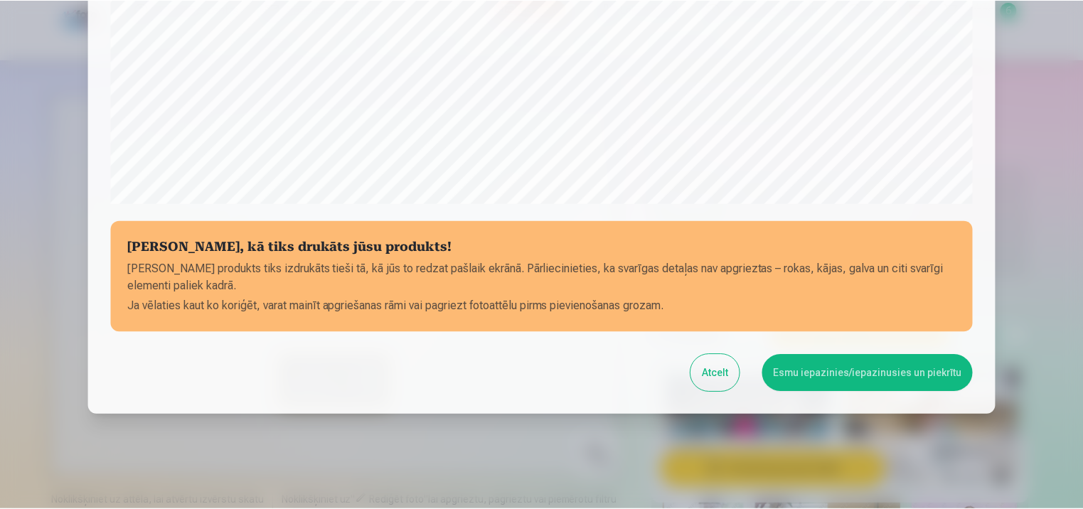
scroll to position [515, 0]
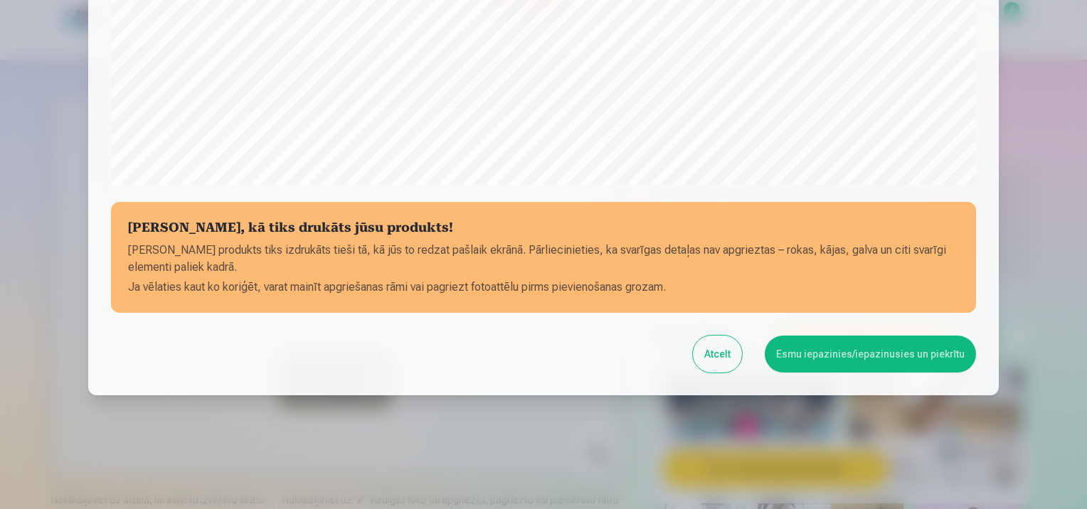
click at [1051, 314] on div at bounding box center [543, 254] width 1087 height 509
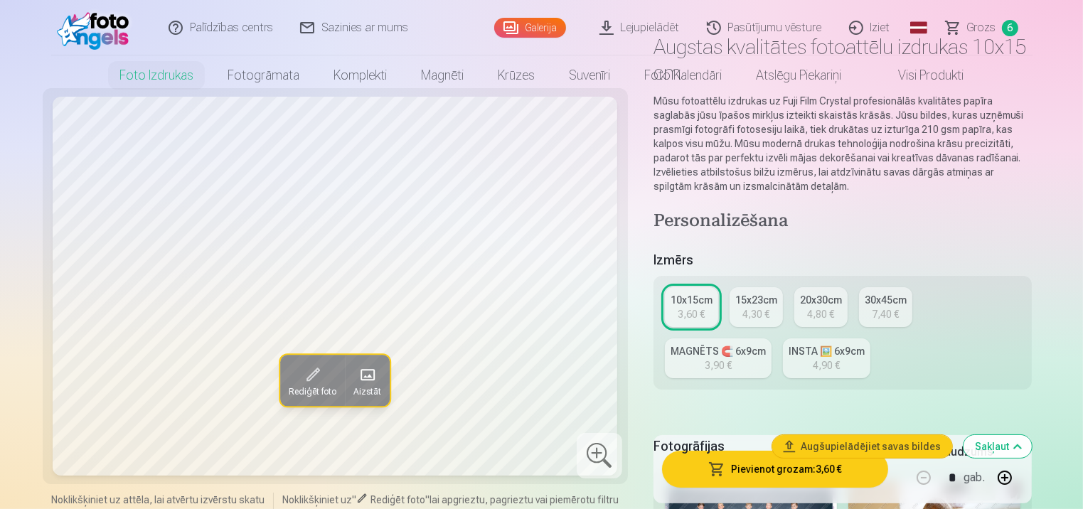
scroll to position [0, 0]
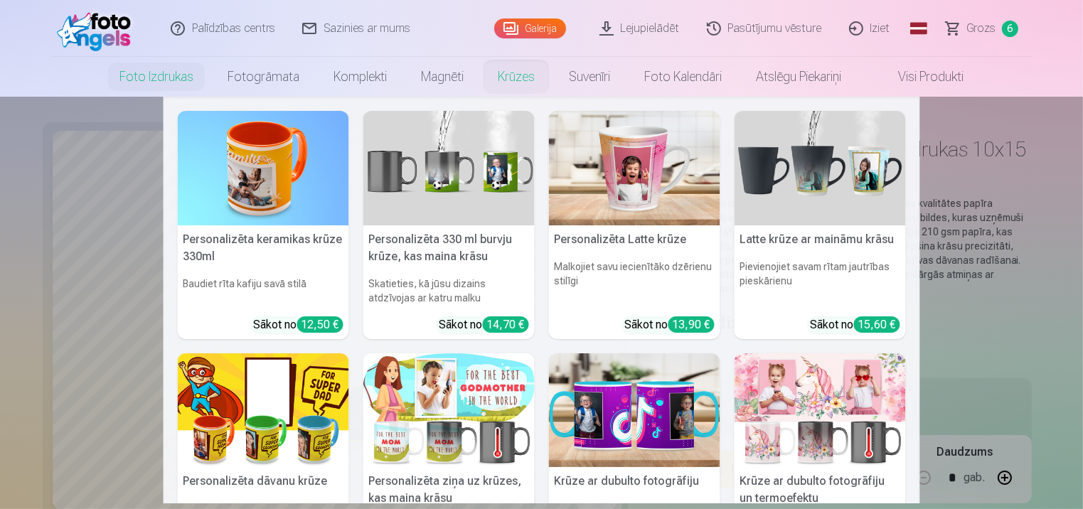
click at [508, 90] on link "Krūzes" at bounding box center [516, 77] width 71 height 40
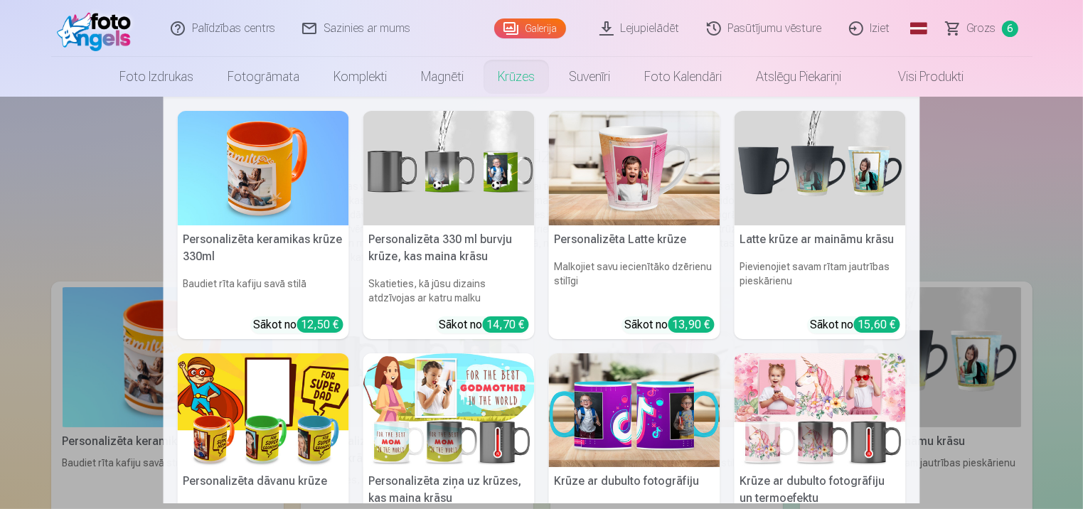
click at [516, 76] on link "Krūzes" at bounding box center [516, 77] width 71 height 40
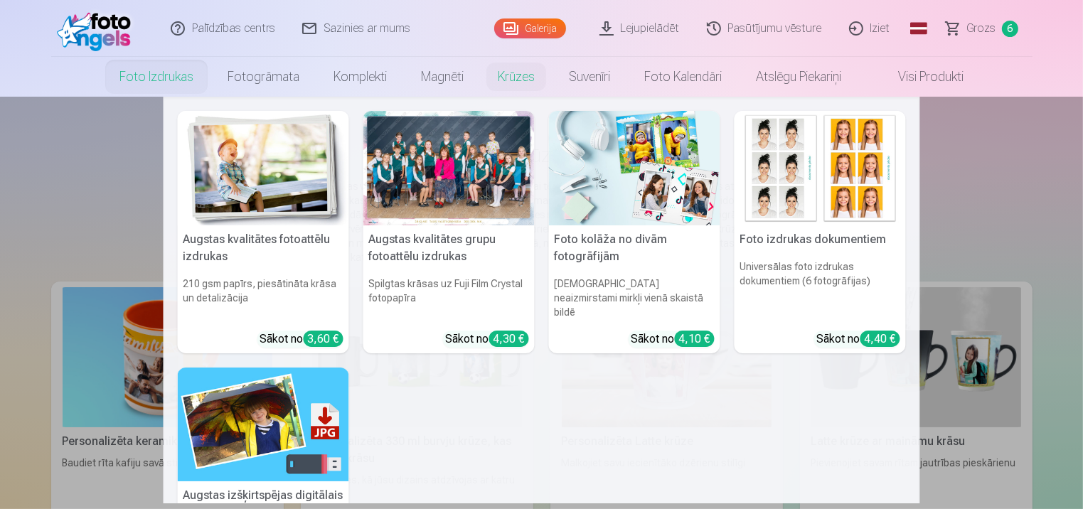
click at [641, 196] on img at bounding box center [634, 168] width 171 height 114
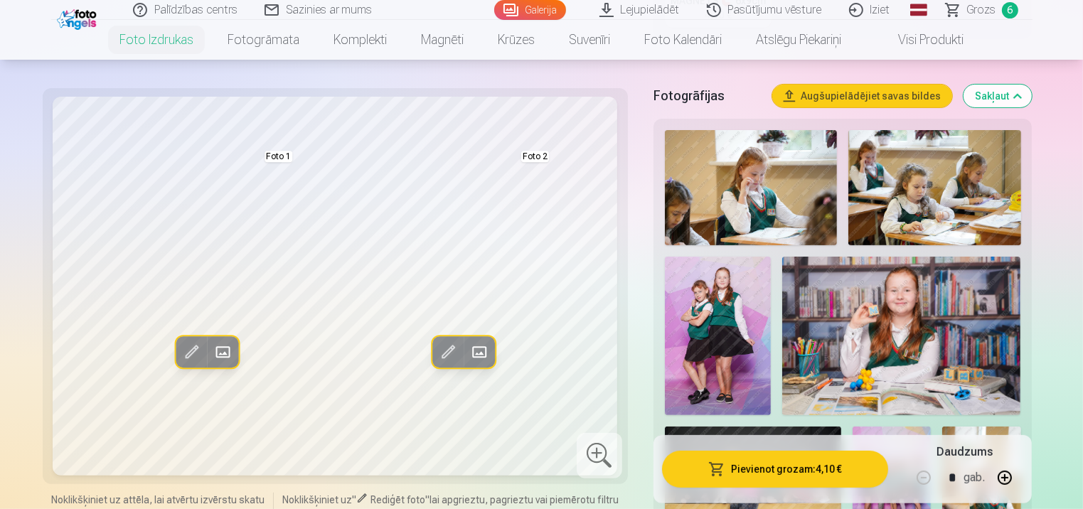
scroll to position [498, 0]
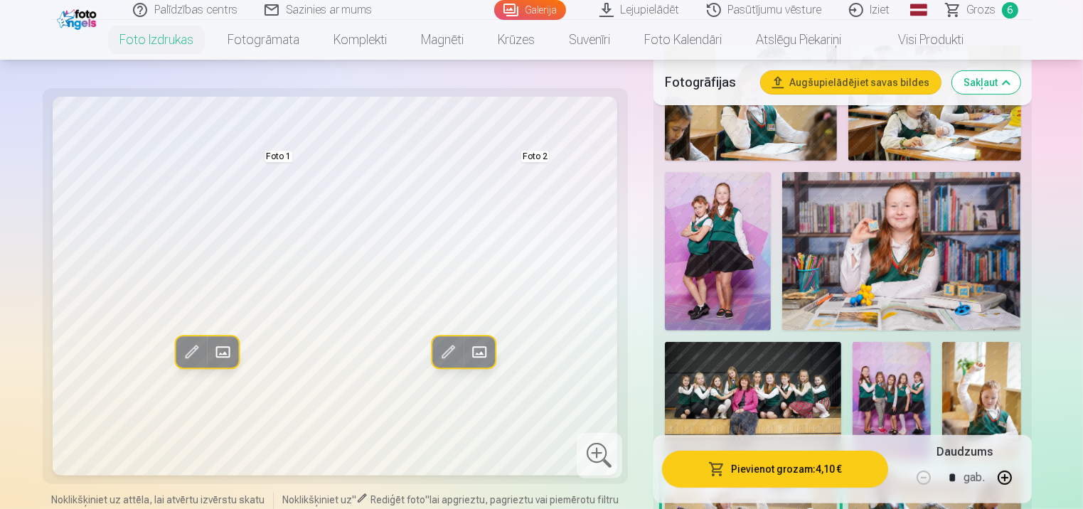
click at [737, 254] on img at bounding box center [718, 251] width 106 height 159
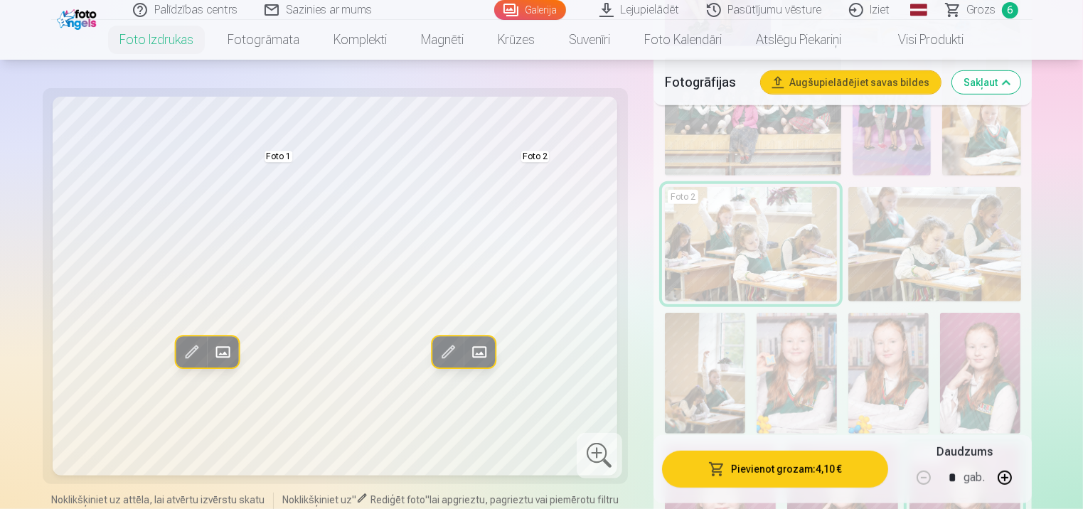
scroll to position [569, 0]
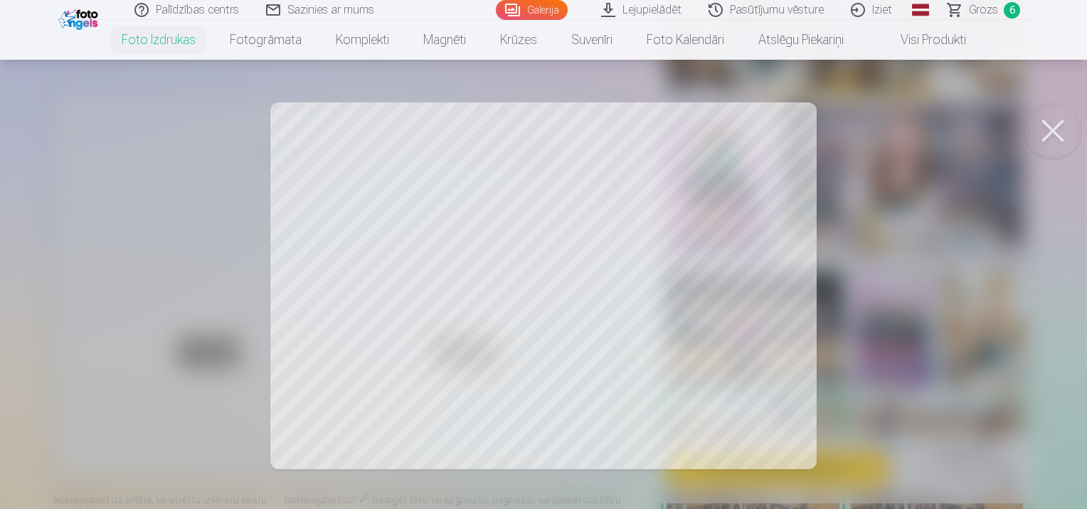
click at [1050, 136] on button at bounding box center [1052, 130] width 57 height 57
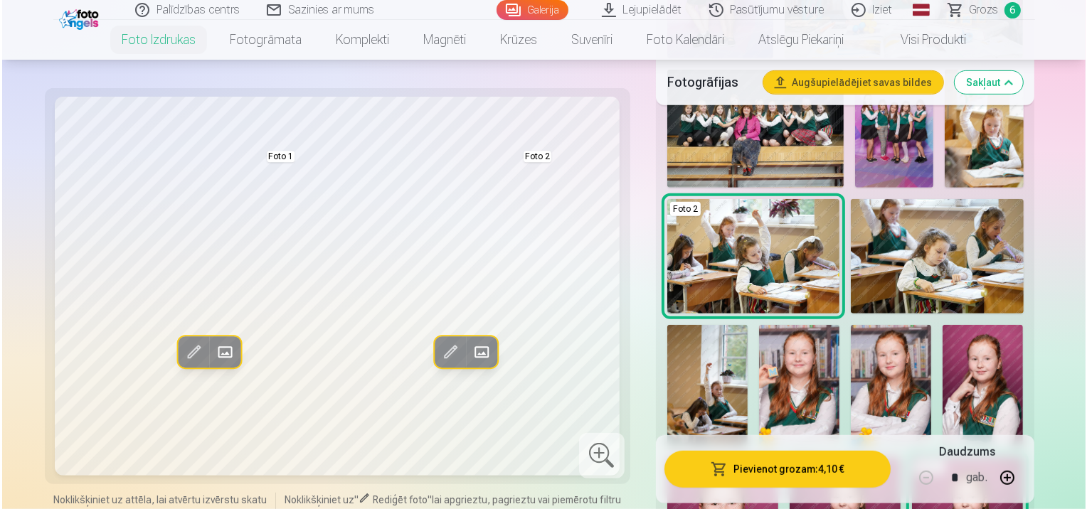
scroll to position [782, 0]
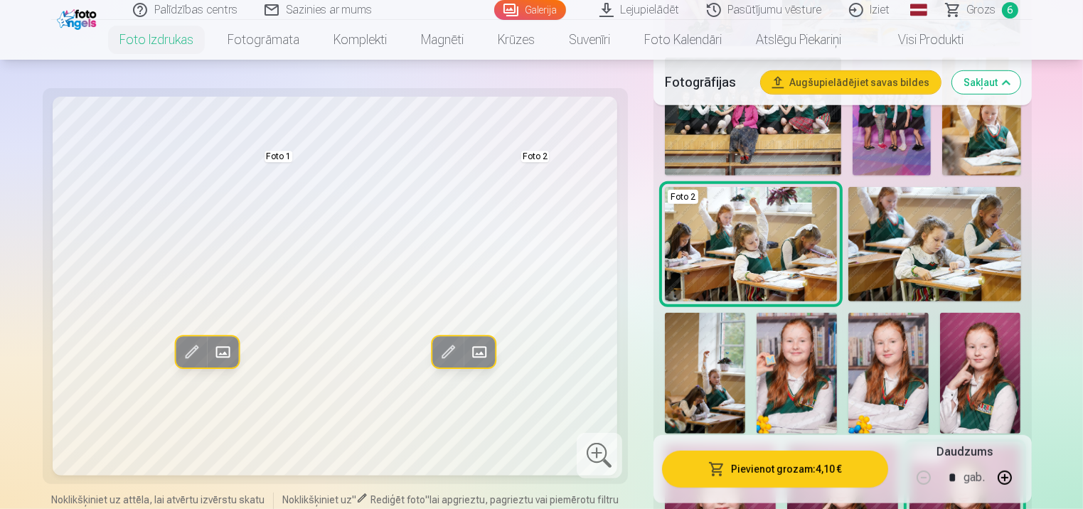
click at [192, 356] on span at bounding box center [191, 352] width 23 height 23
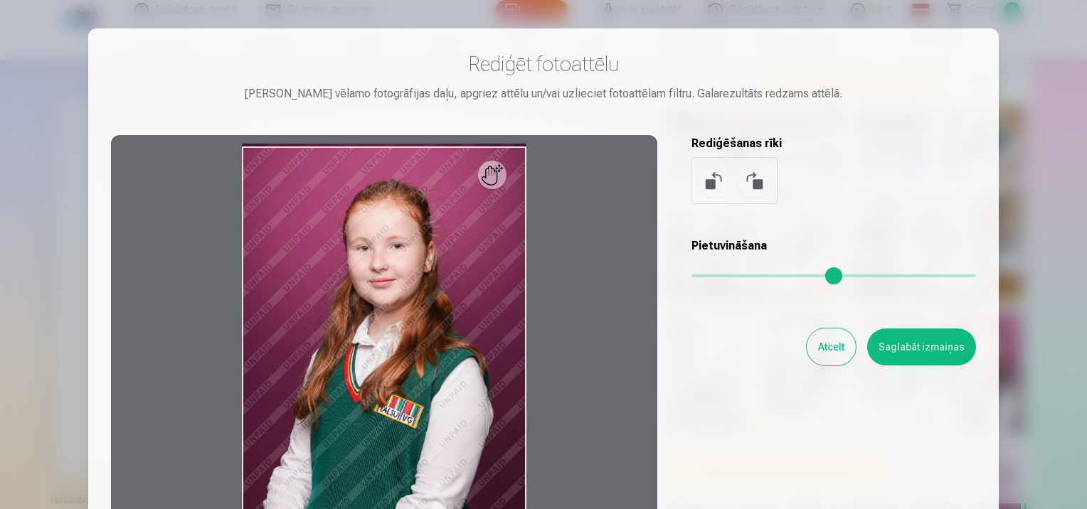
click at [828, 345] on button "Atcelt" at bounding box center [830, 347] width 49 height 37
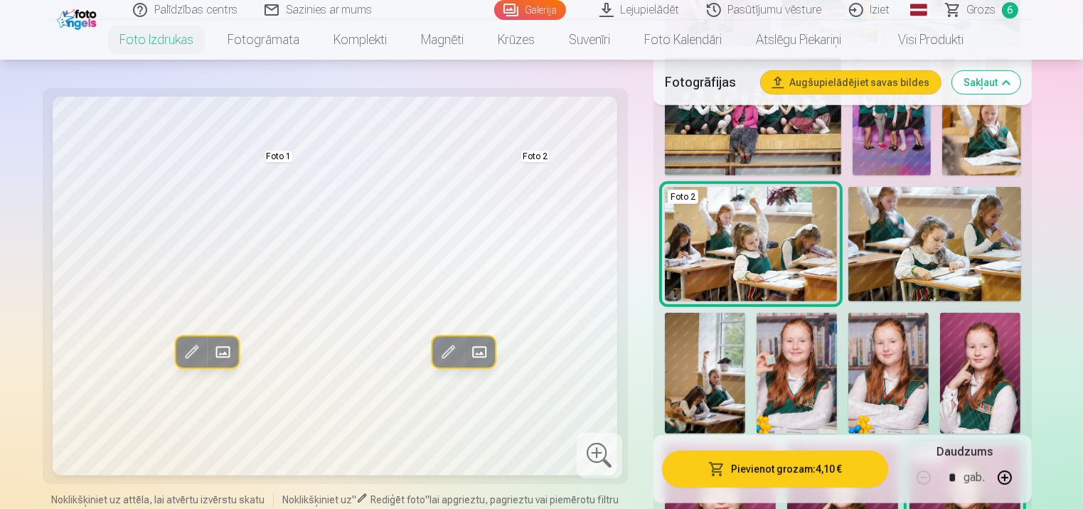
click at [219, 358] on span at bounding box center [222, 352] width 23 height 23
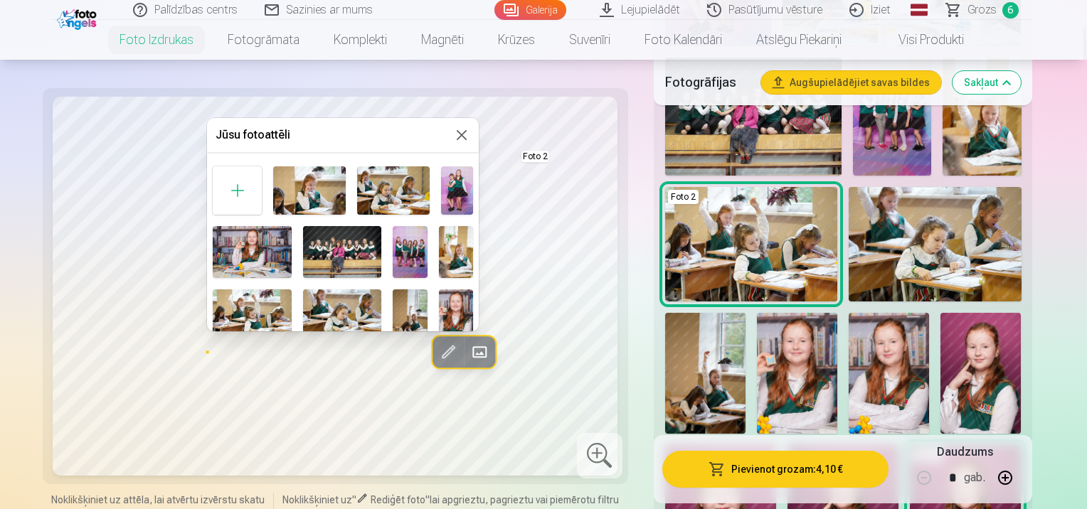
click at [457, 192] on img at bounding box center [457, 190] width 32 height 48
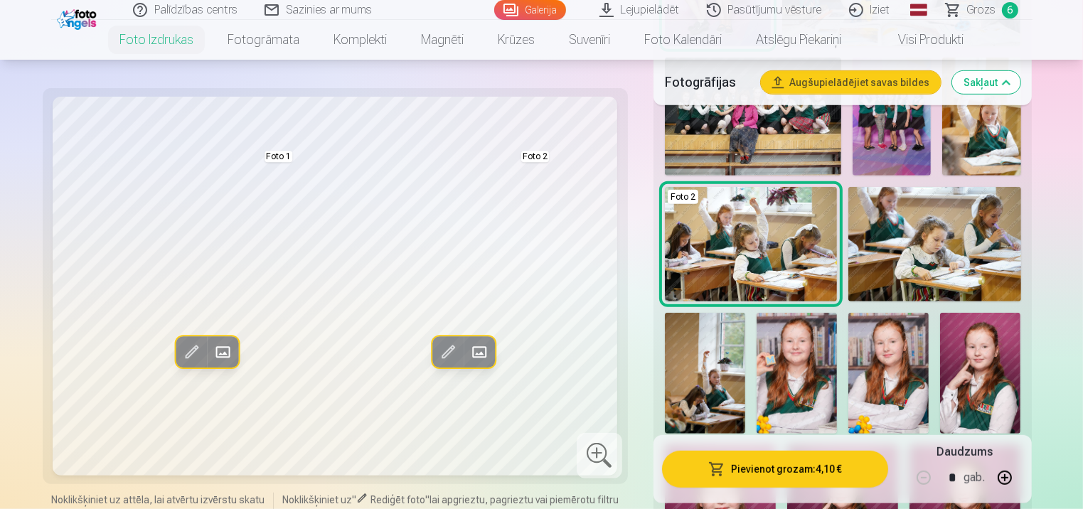
click at [478, 349] on span at bounding box center [478, 352] width 23 height 23
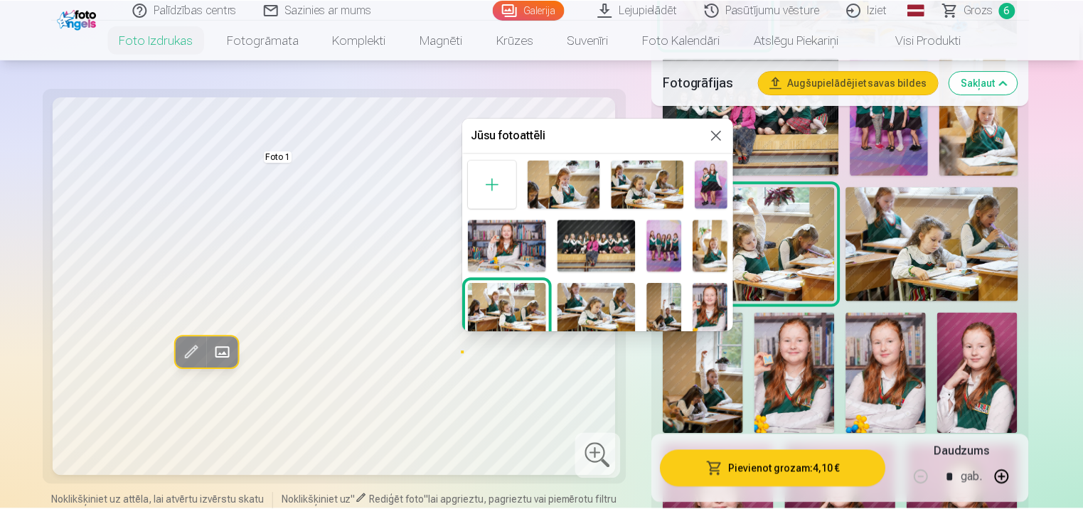
scroll to position [0, 0]
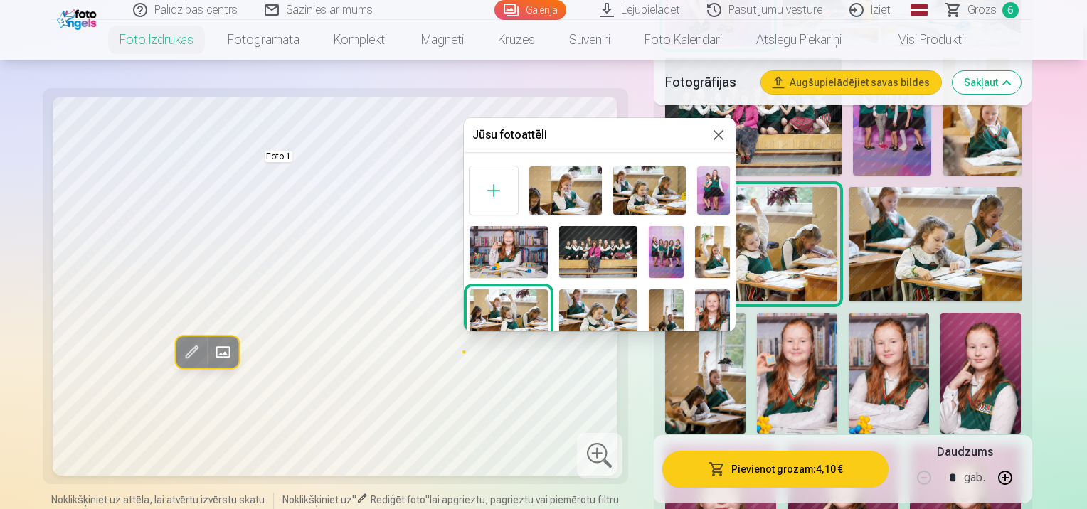
click at [670, 254] on img at bounding box center [666, 252] width 35 height 52
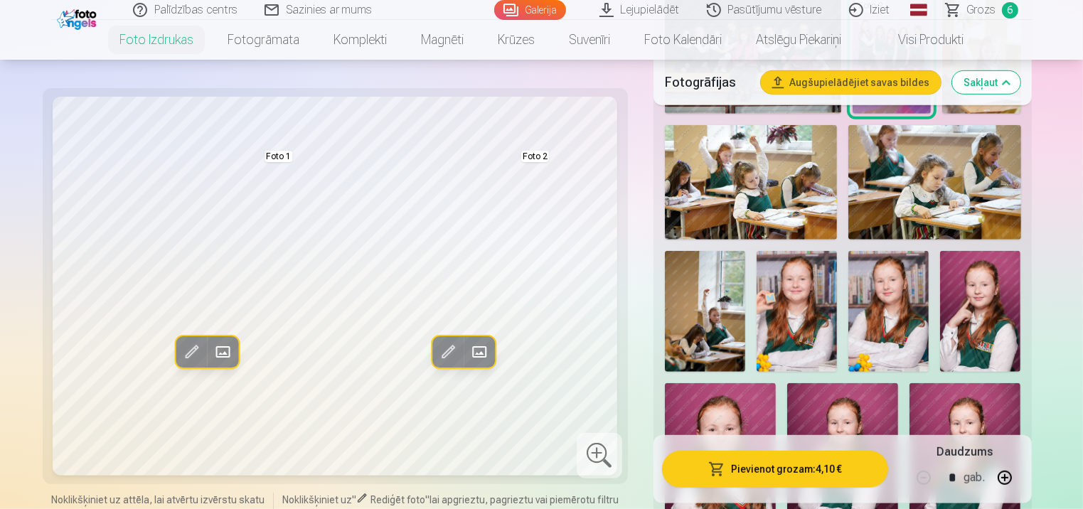
scroll to position [996, 0]
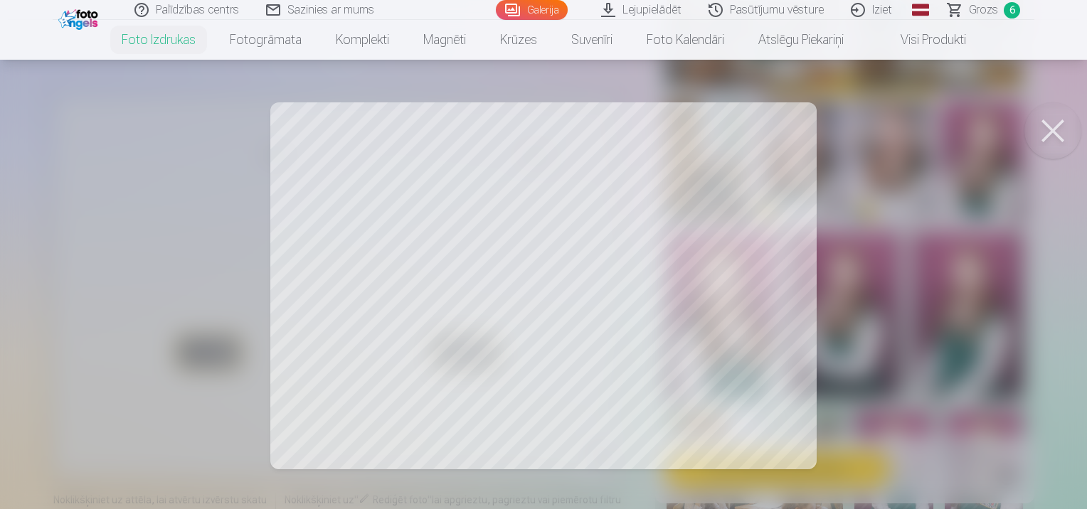
click at [1024, 269] on div at bounding box center [543, 254] width 1087 height 509
click at [361, 124] on div at bounding box center [543, 254] width 1087 height 509
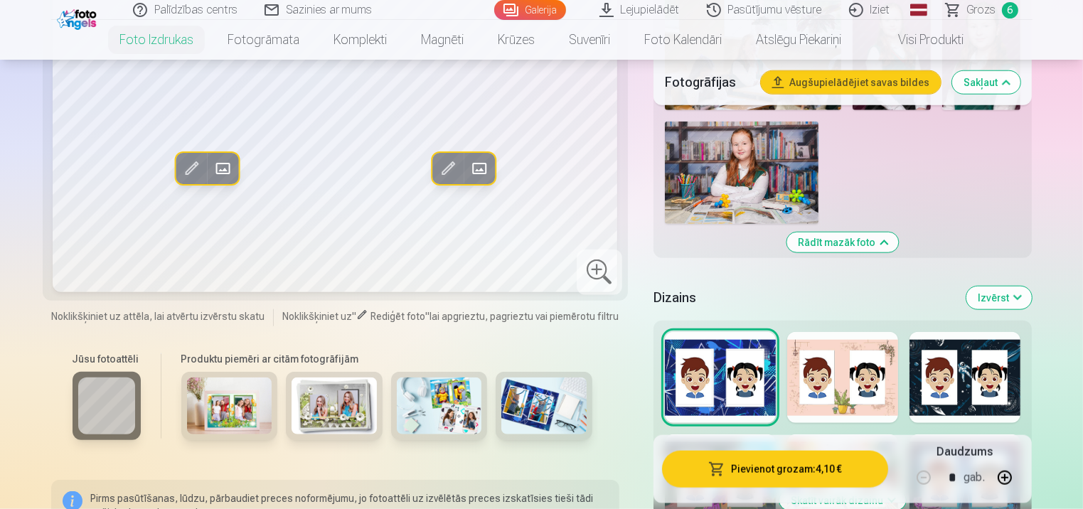
scroll to position [1564, 0]
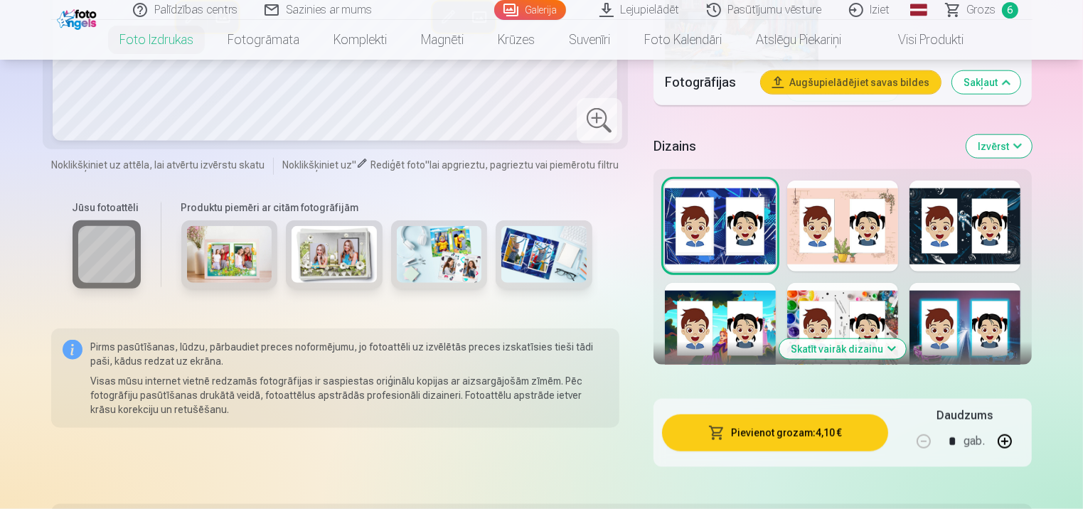
click at [872, 226] on div at bounding box center [842, 226] width 111 height 91
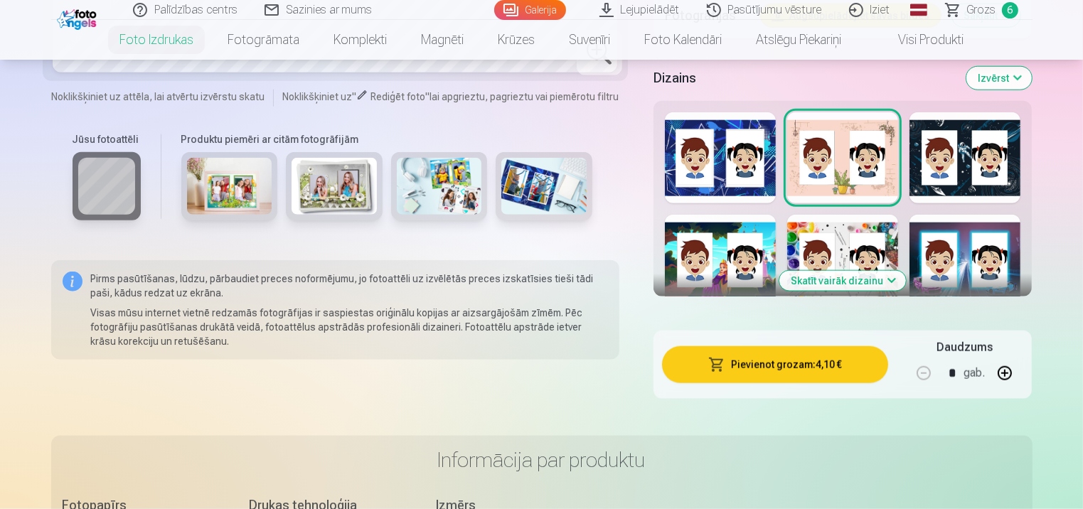
scroll to position [1636, 0]
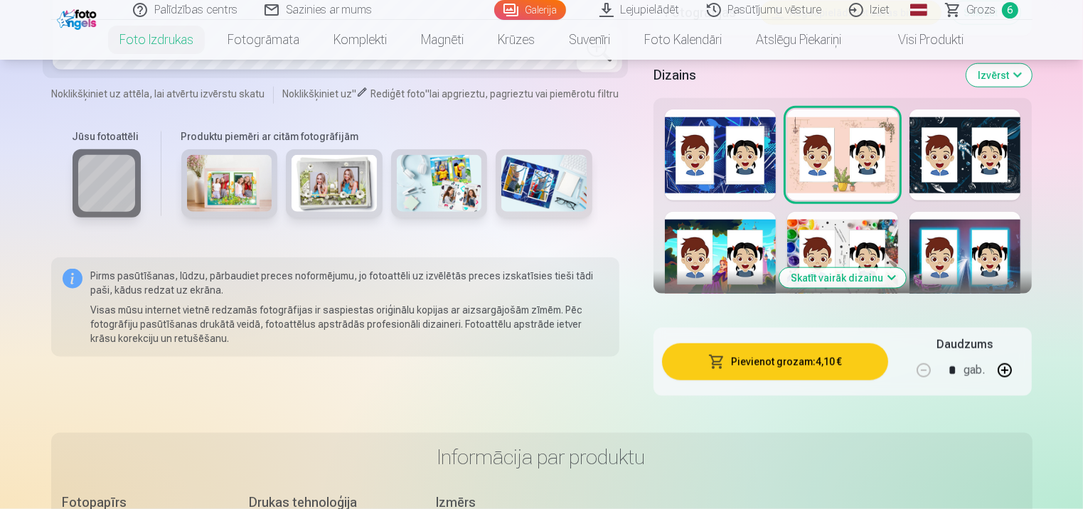
click at [870, 284] on button "Skatīt vairāk dizainu" at bounding box center [842, 278] width 127 height 20
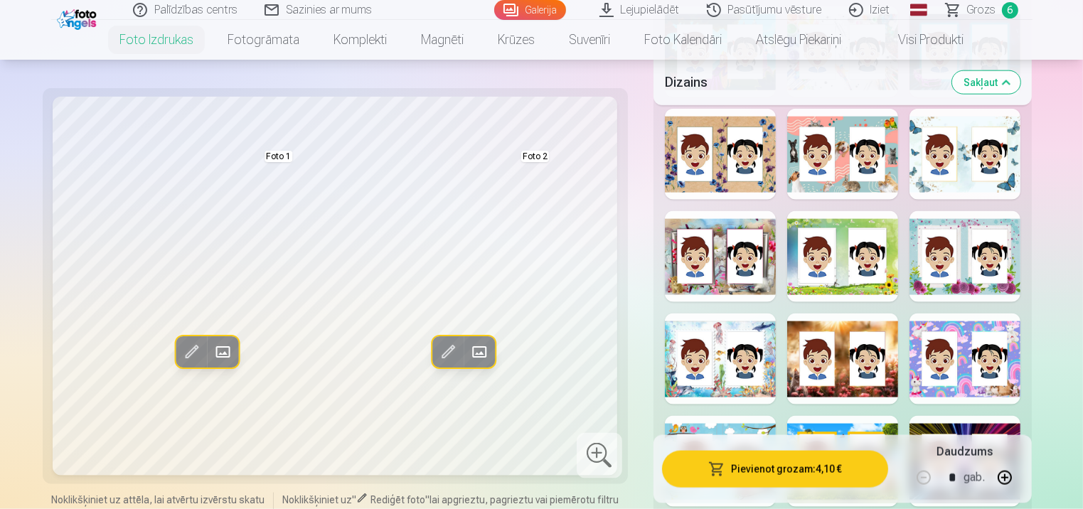
scroll to position [1849, 0]
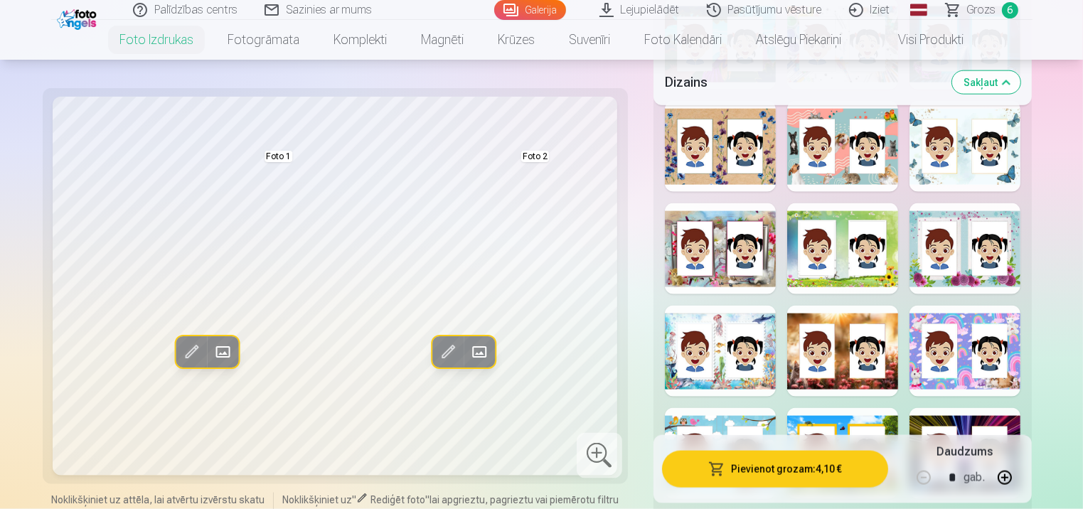
click at [961, 156] on div at bounding box center [965, 146] width 111 height 91
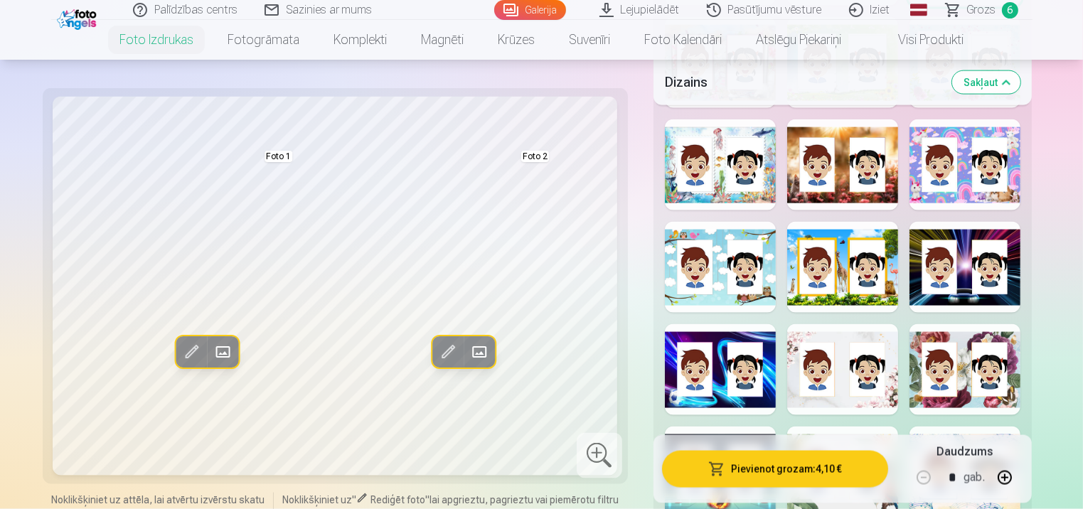
scroll to position [2062, 0]
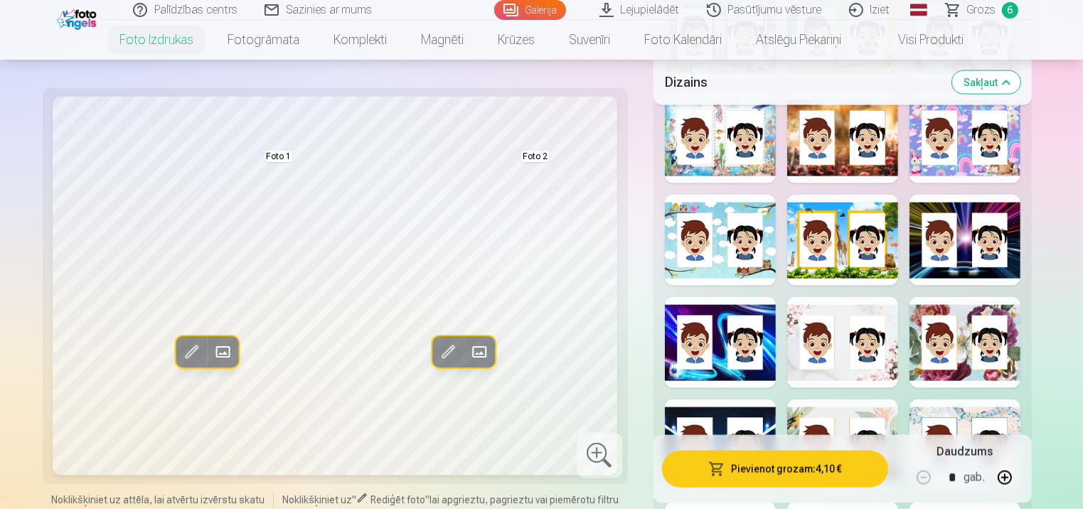
click at [919, 355] on div at bounding box center [965, 342] width 111 height 91
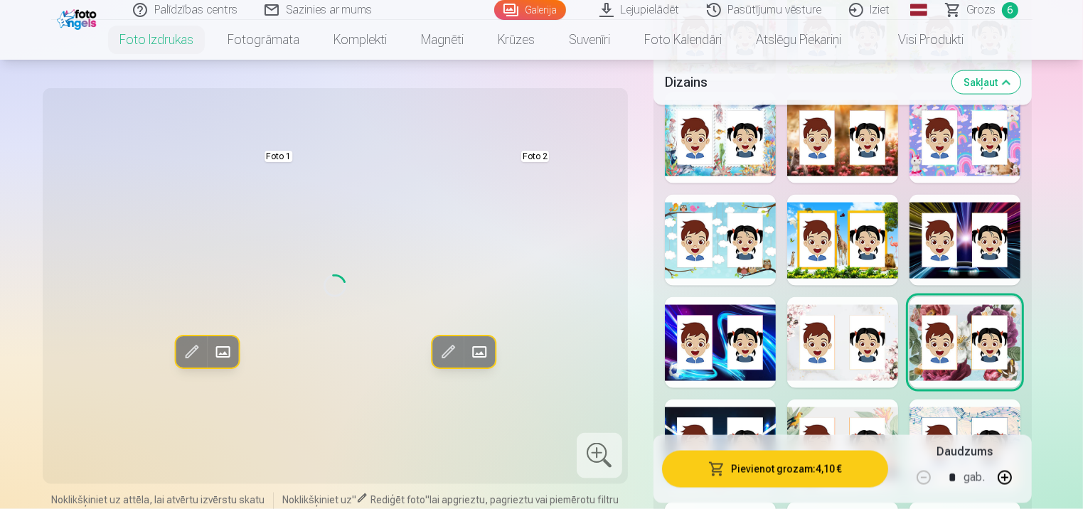
click at [847, 348] on div at bounding box center [842, 342] width 111 height 91
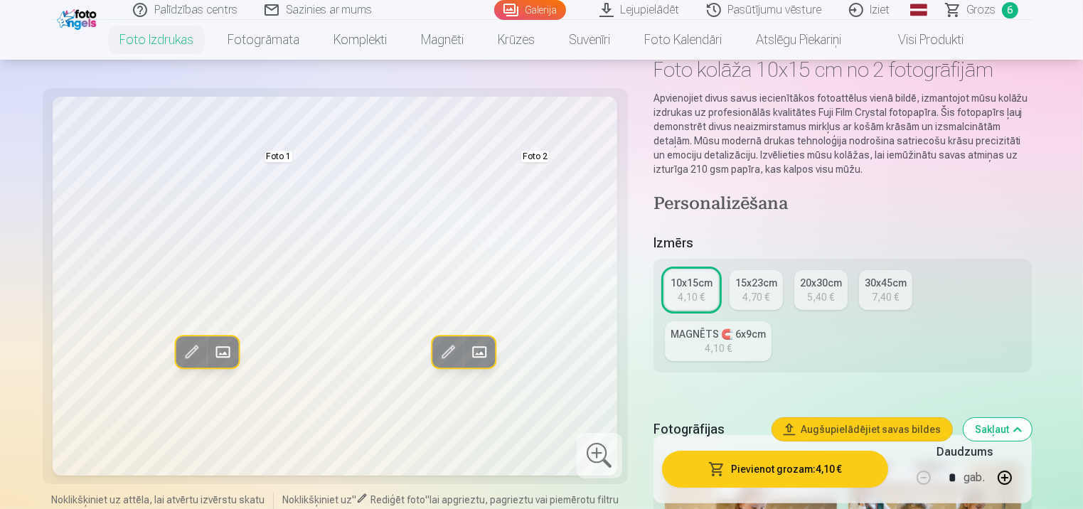
scroll to position [71, 0]
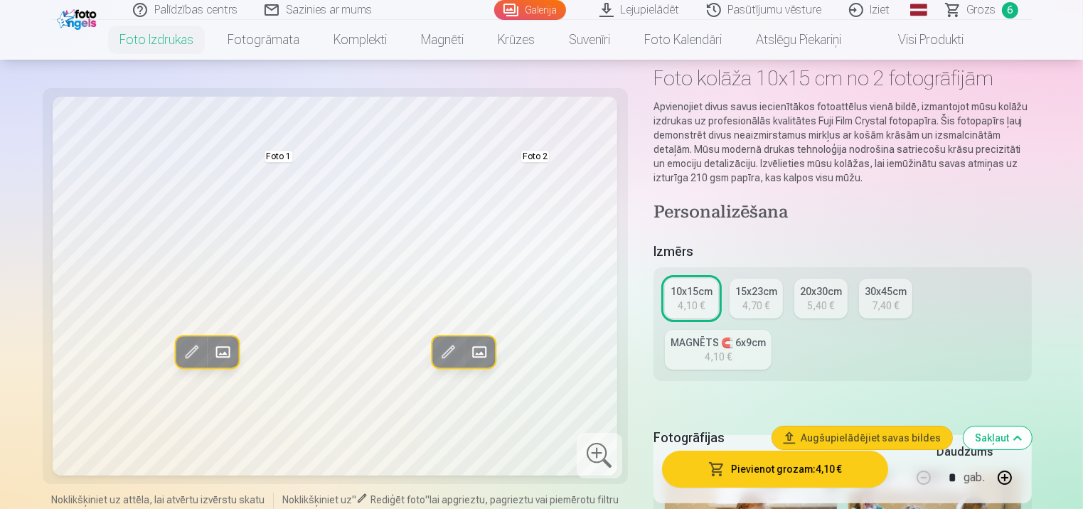
click at [768, 309] on div "4,70 €" at bounding box center [755, 306] width 27 height 14
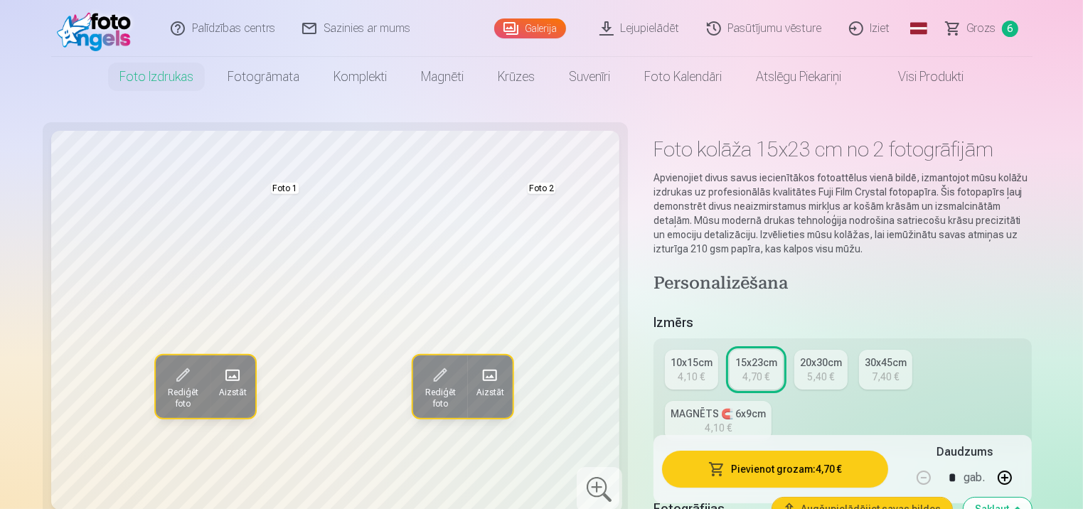
click at [833, 471] on button "Pievienot grozam : 4,70 €" at bounding box center [775, 469] width 227 height 37
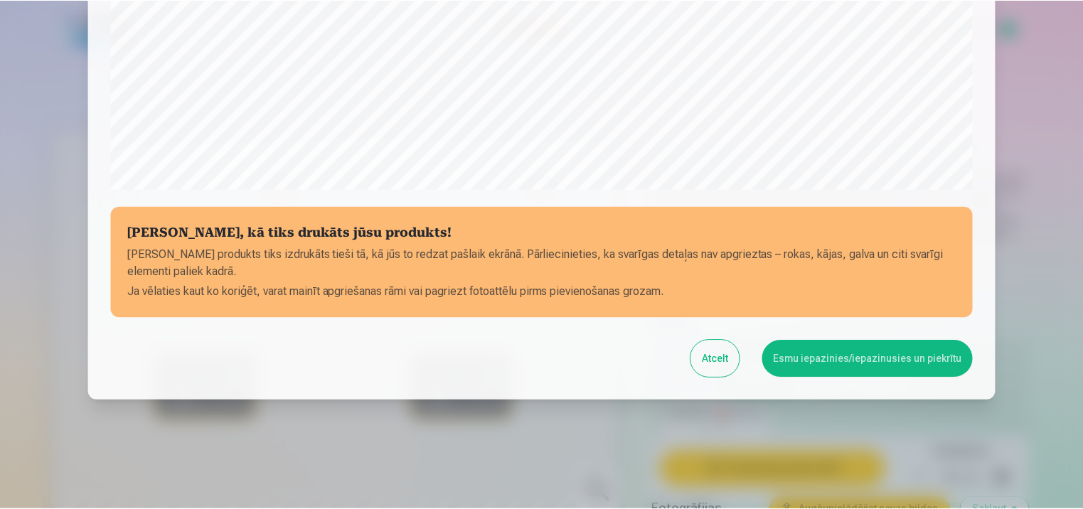
scroll to position [515, 0]
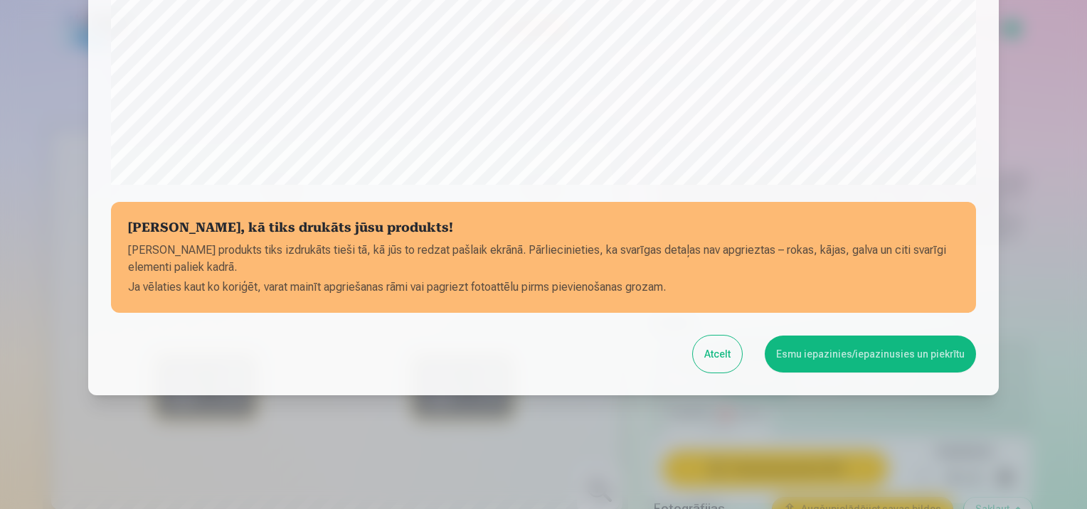
click at [803, 363] on button "Esmu iepazinies/iepazinusies un piekrītu" at bounding box center [869, 354] width 211 height 37
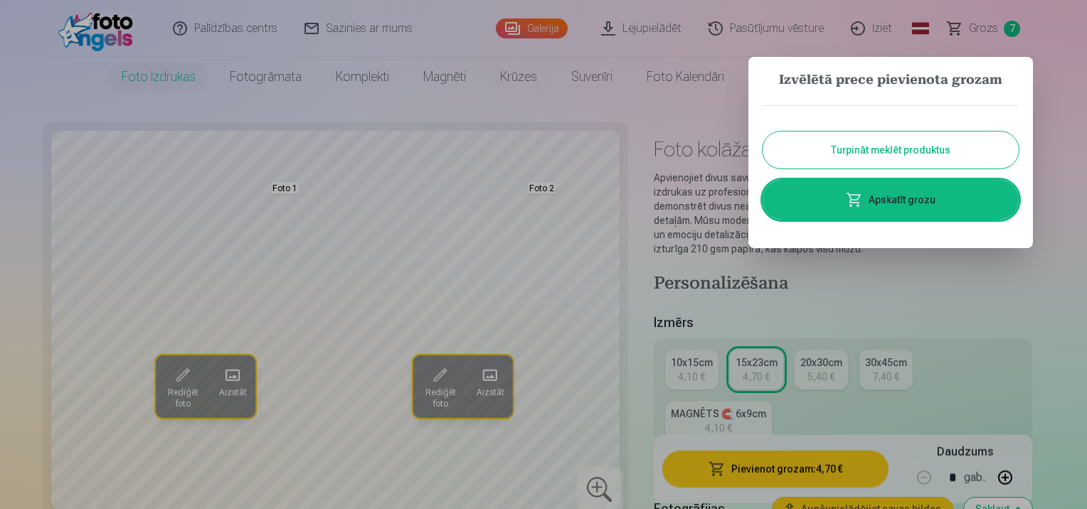
click at [858, 199] on span at bounding box center [854, 199] width 17 height 17
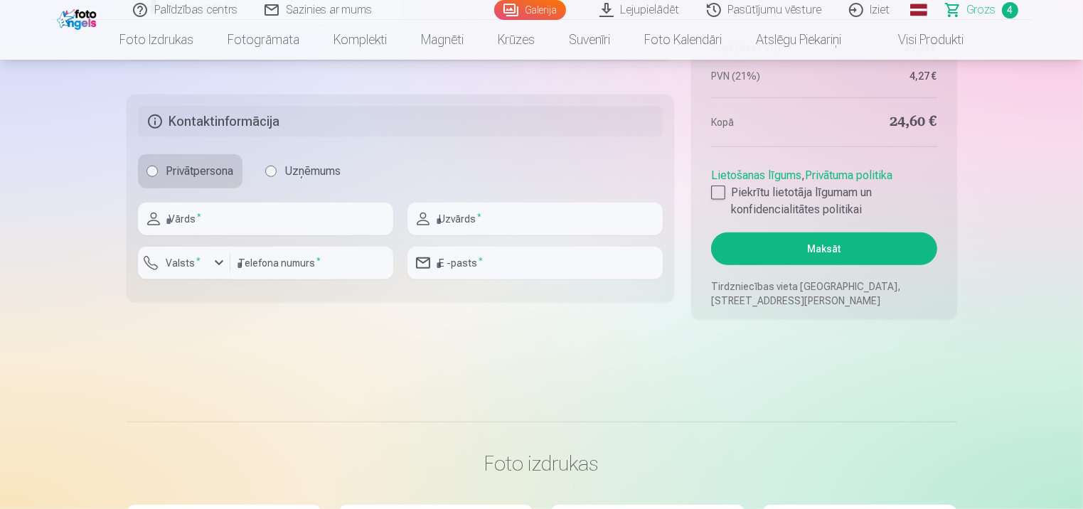
scroll to position [1209, 0]
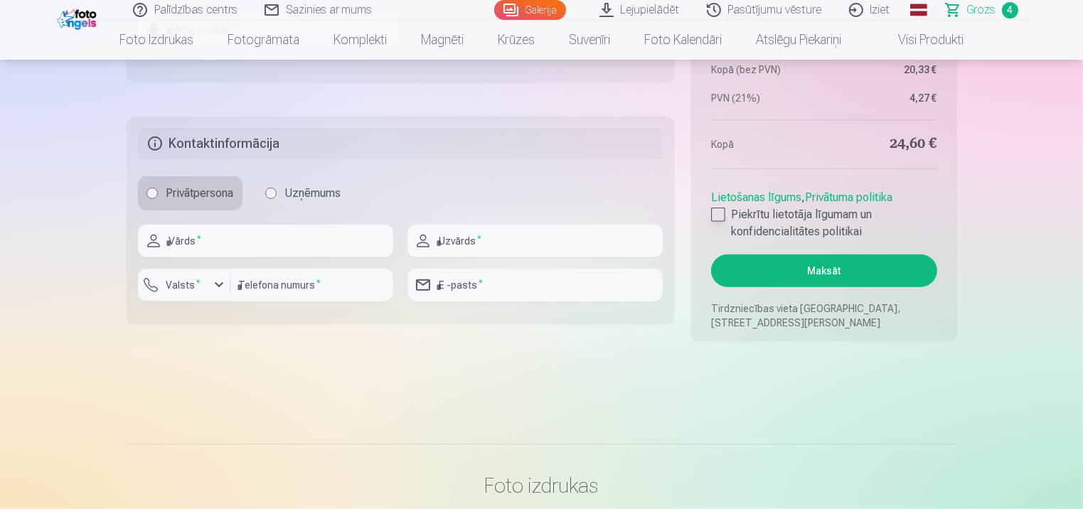
click at [721, 210] on div at bounding box center [718, 215] width 14 height 14
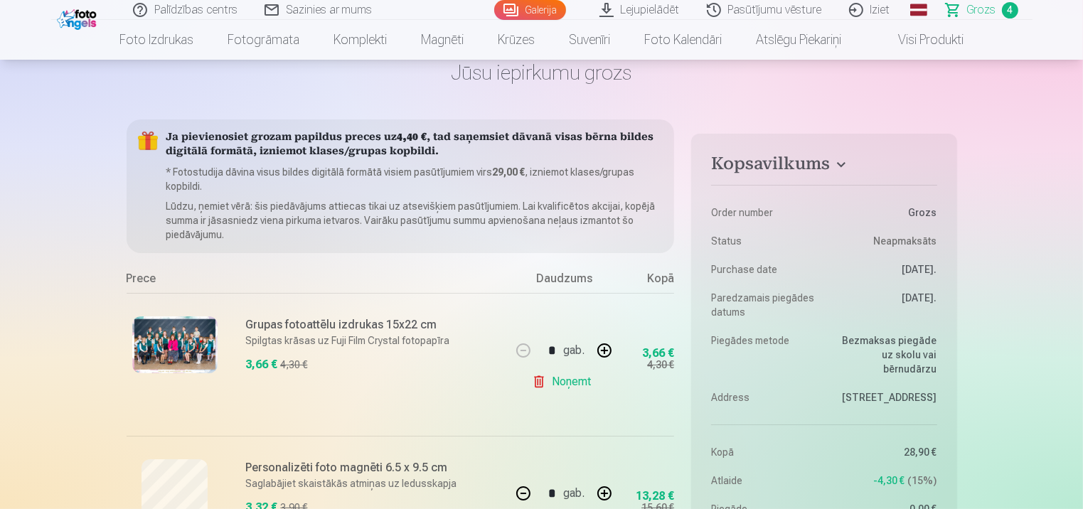
scroll to position [0, 0]
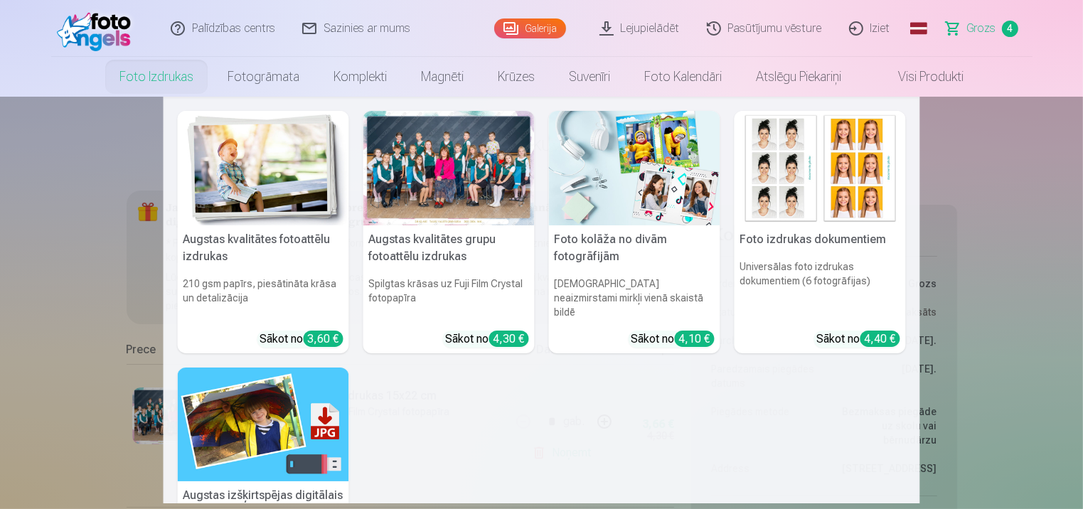
click at [242, 188] on img at bounding box center [263, 168] width 171 height 114
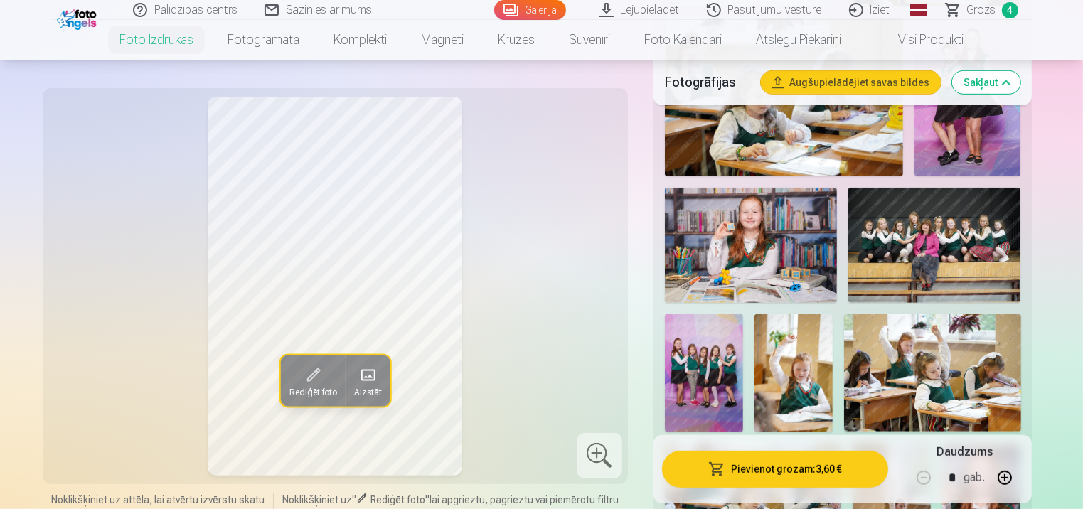
scroll to position [782, 0]
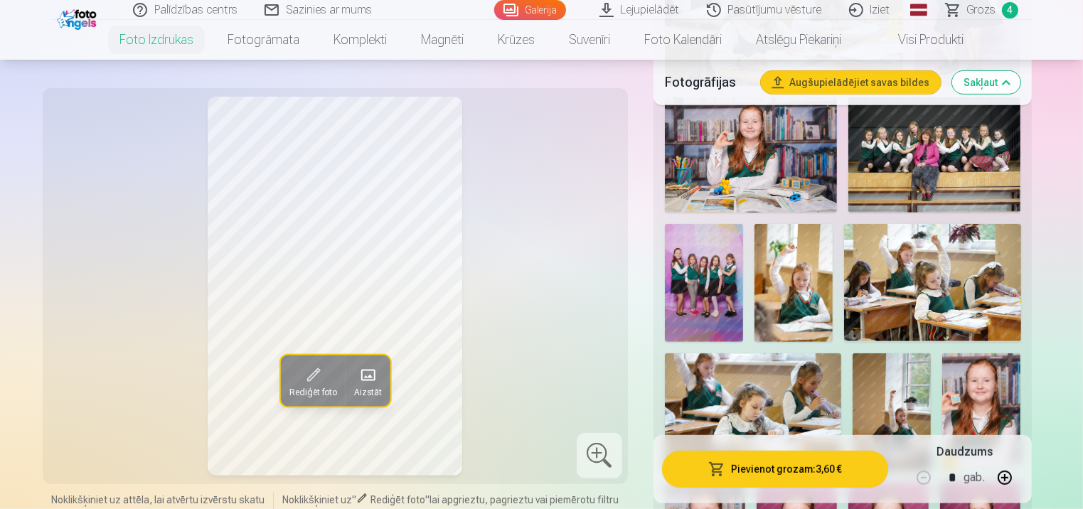
click at [739, 181] on img at bounding box center [751, 154] width 172 height 115
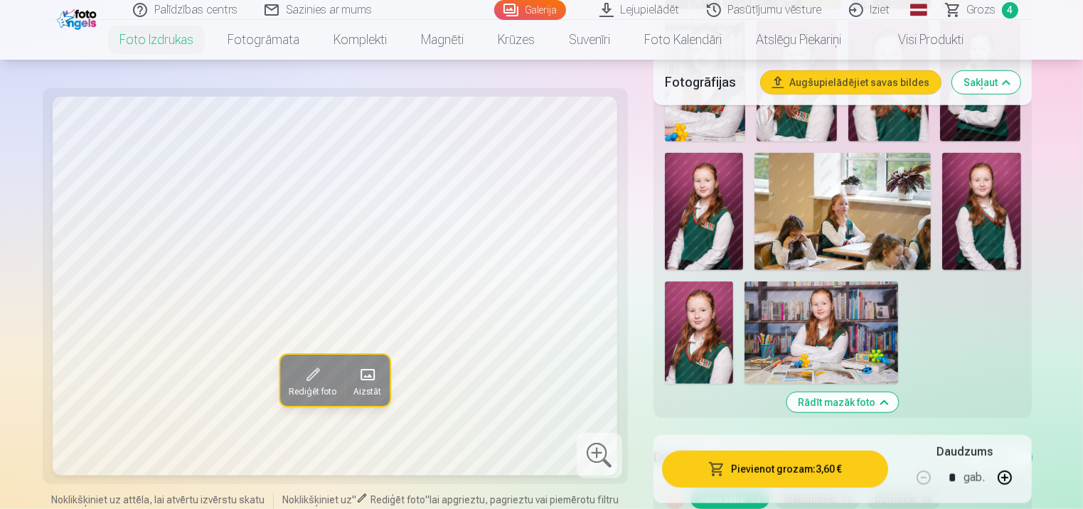
scroll to position [1280, 0]
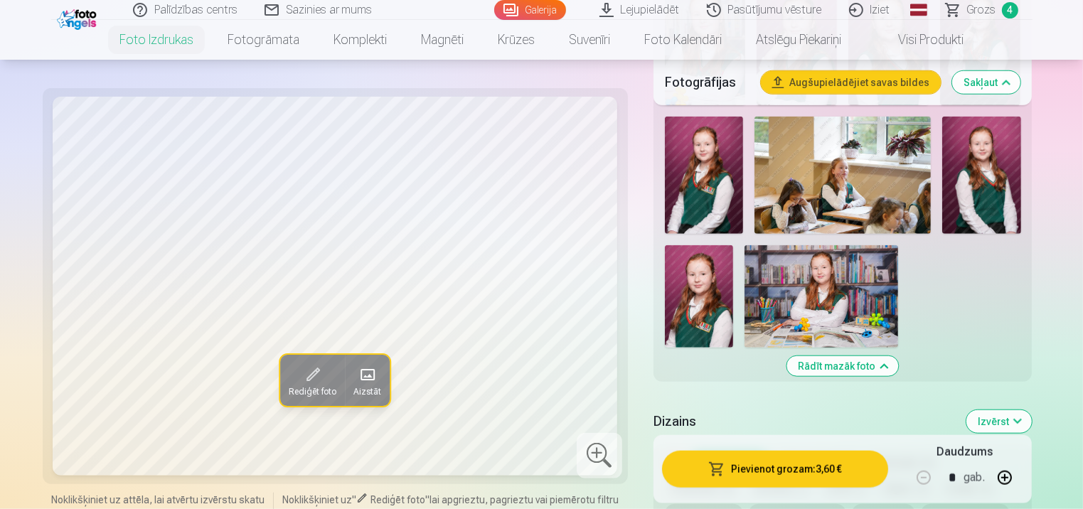
click at [785, 304] on img at bounding box center [822, 296] width 154 height 102
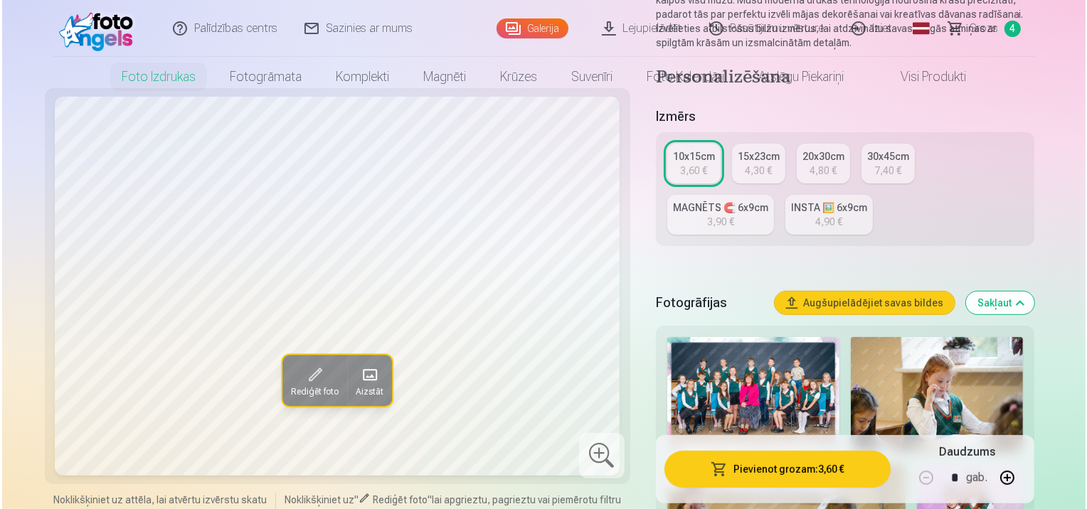
scroll to position [0, 0]
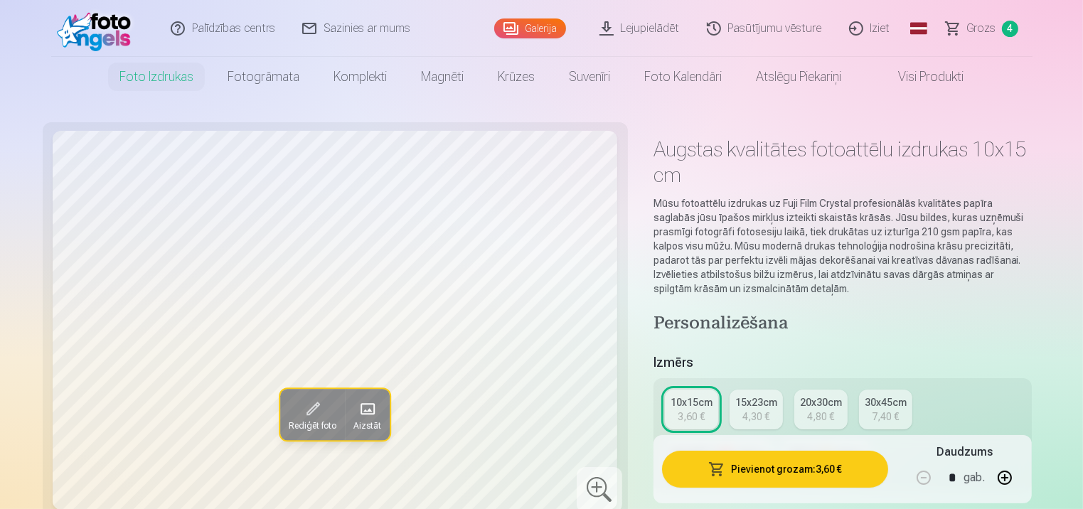
click at [736, 399] on div "15x23cm" at bounding box center [756, 402] width 42 height 14
click at [801, 462] on button "Pievienot grozam : 4,30 €" at bounding box center [775, 469] width 227 height 37
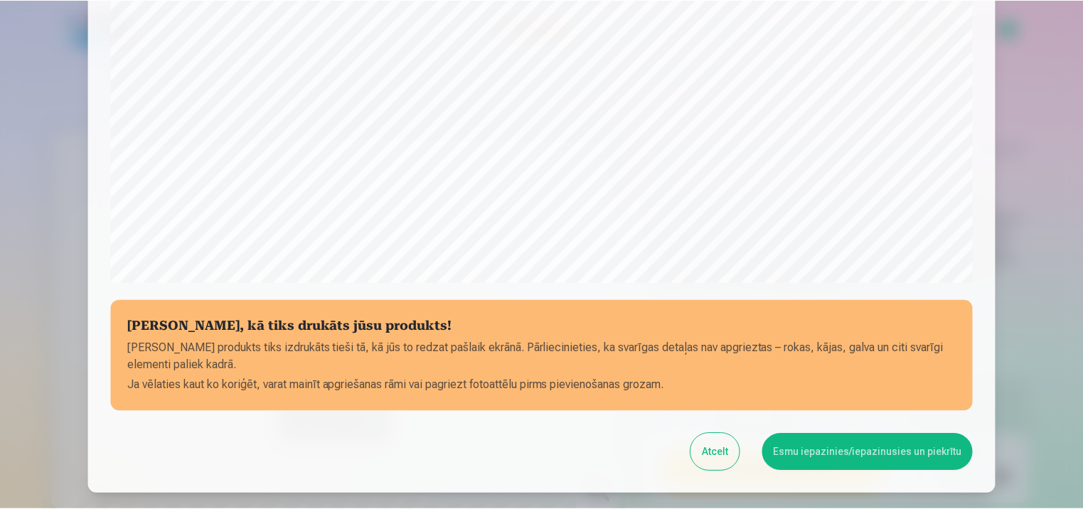
scroll to position [515, 0]
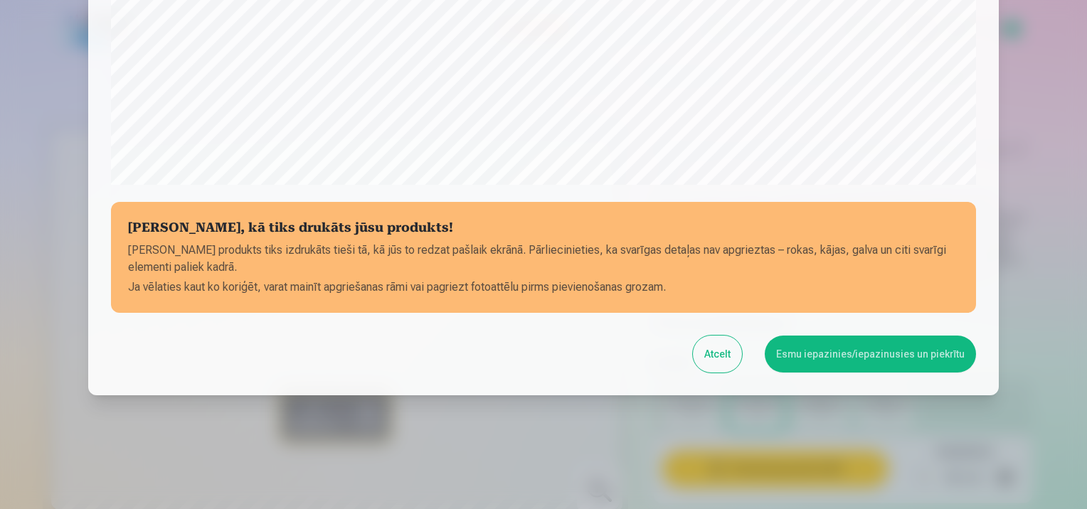
click at [865, 359] on button "Esmu iepazinies/iepazinusies un piekrītu" at bounding box center [869, 354] width 211 height 37
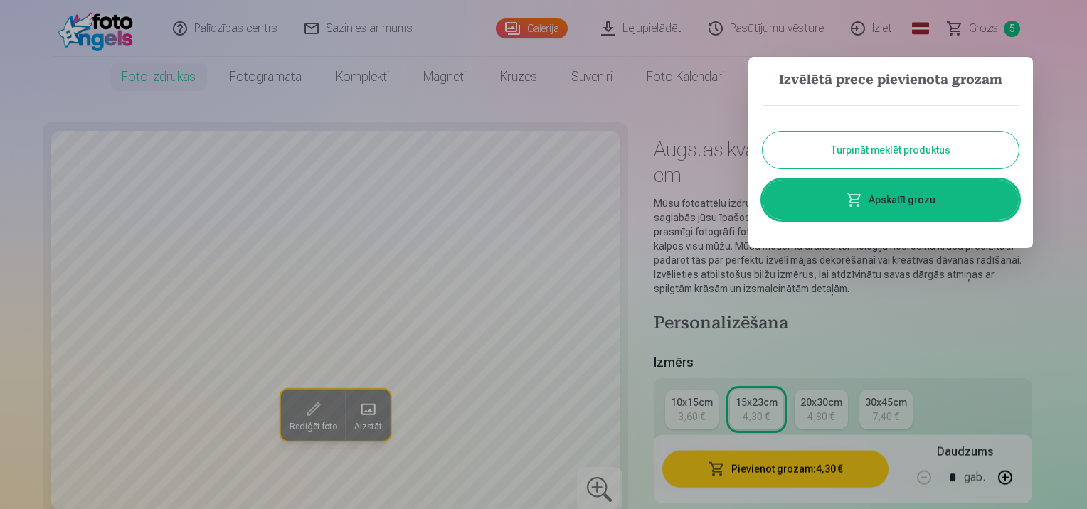
click at [878, 207] on link "Apskatīt grozu" at bounding box center [890, 200] width 256 height 40
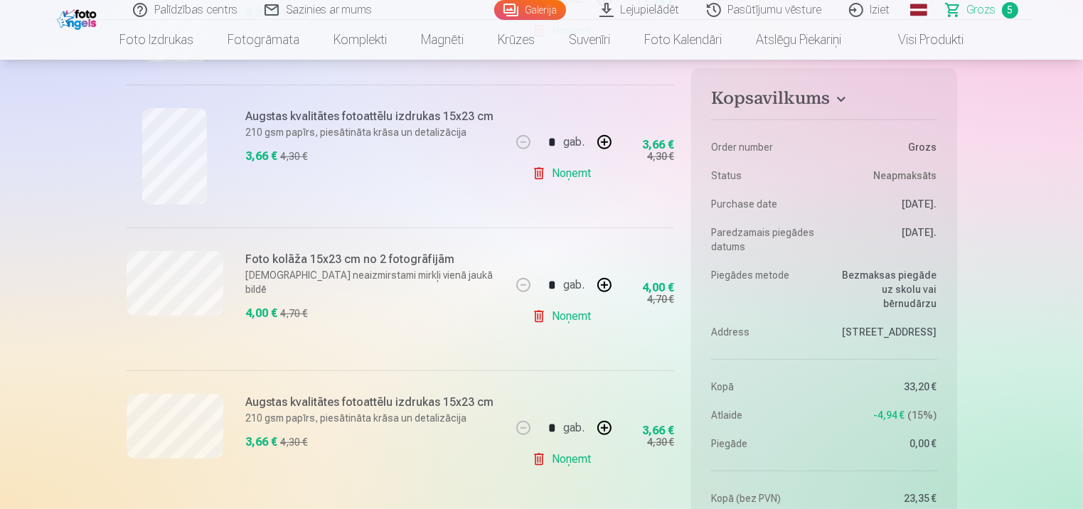
scroll to position [569, 0]
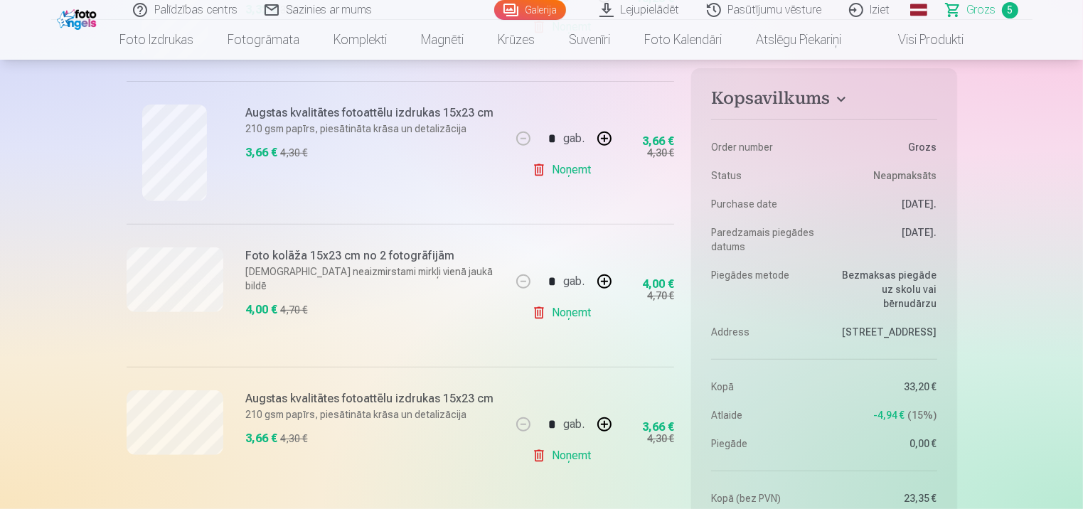
click at [555, 316] on link "Noņemt" at bounding box center [564, 313] width 65 height 28
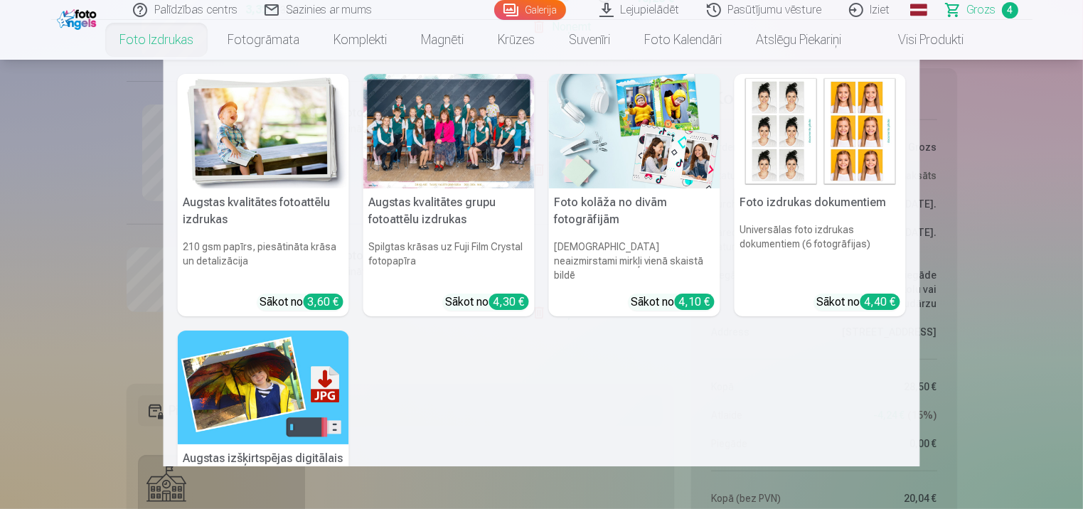
click at [604, 216] on h5 "Foto kolāža no divām fotogrāfijām" at bounding box center [634, 211] width 171 height 46
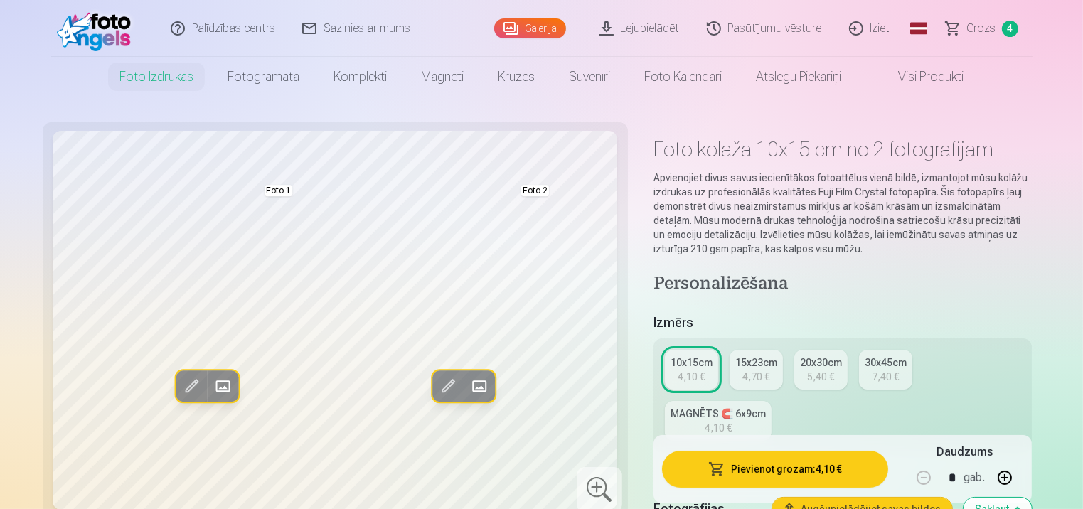
click at [773, 350] on link "15x23cm 4,70 €" at bounding box center [756, 370] width 53 height 40
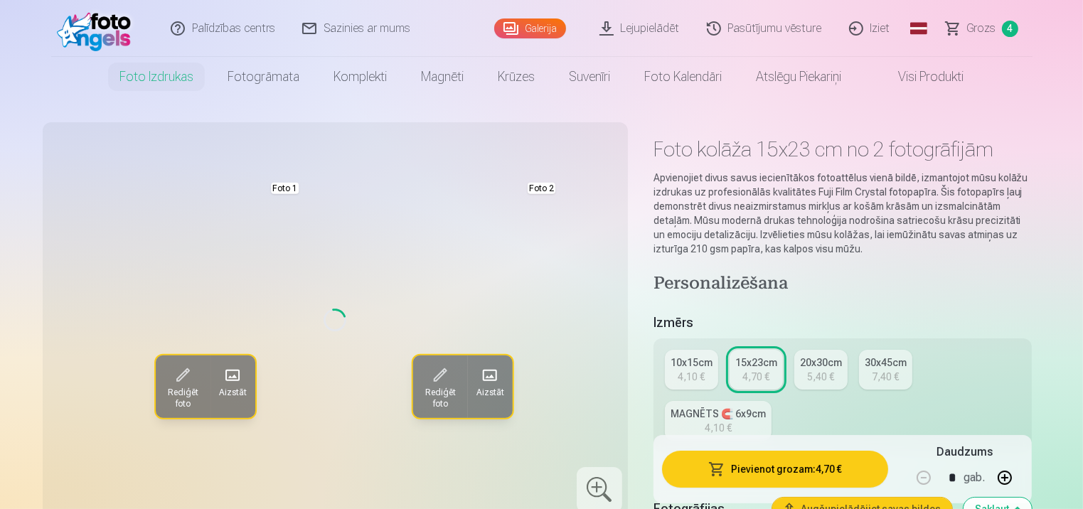
click at [822, 361] on div "20x30cm" at bounding box center [821, 363] width 42 height 14
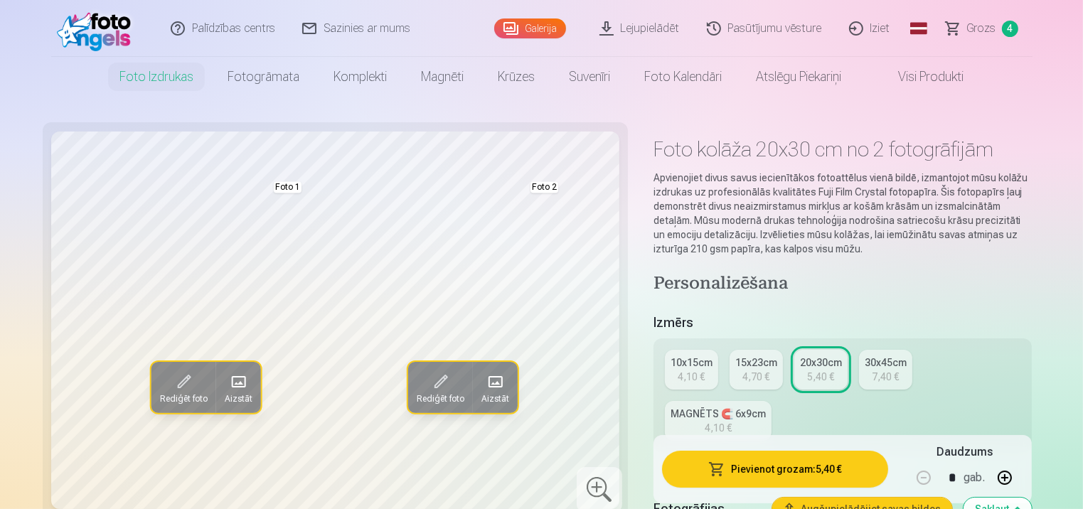
click at [494, 380] on span at bounding box center [495, 381] width 23 height 23
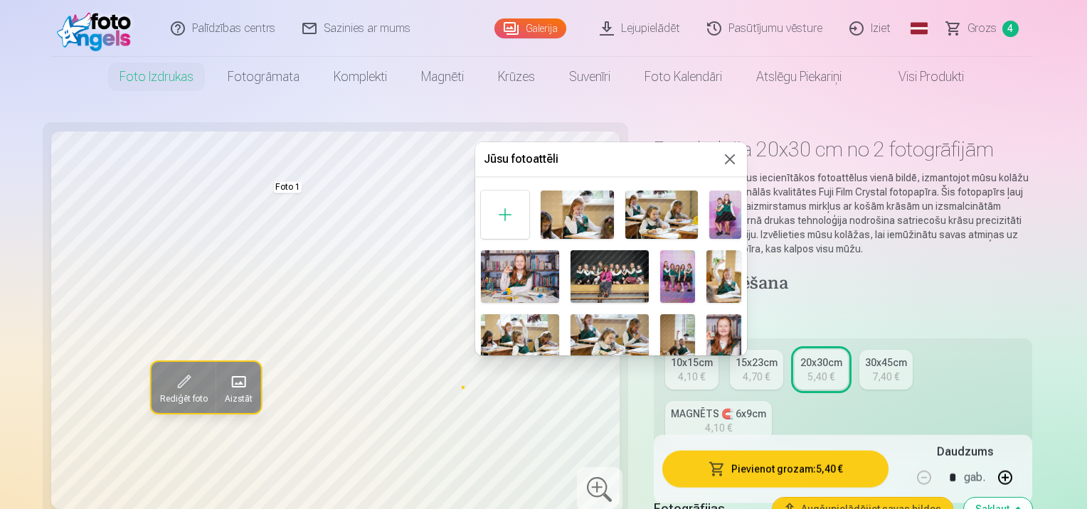
click at [718, 210] on img at bounding box center [725, 215] width 32 height 48
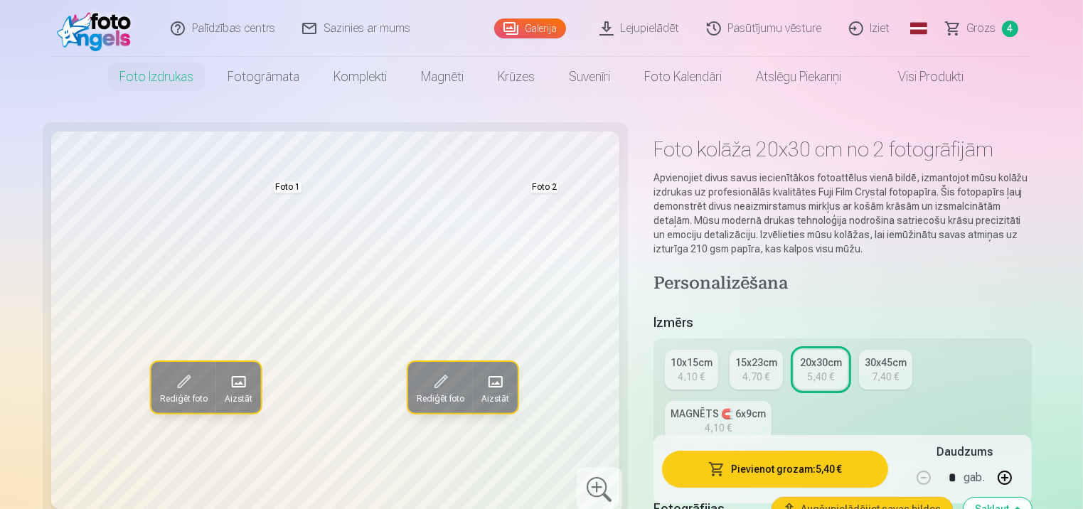
click at [232, 378] on span at bounding box center [237, 381] width 23 height 23
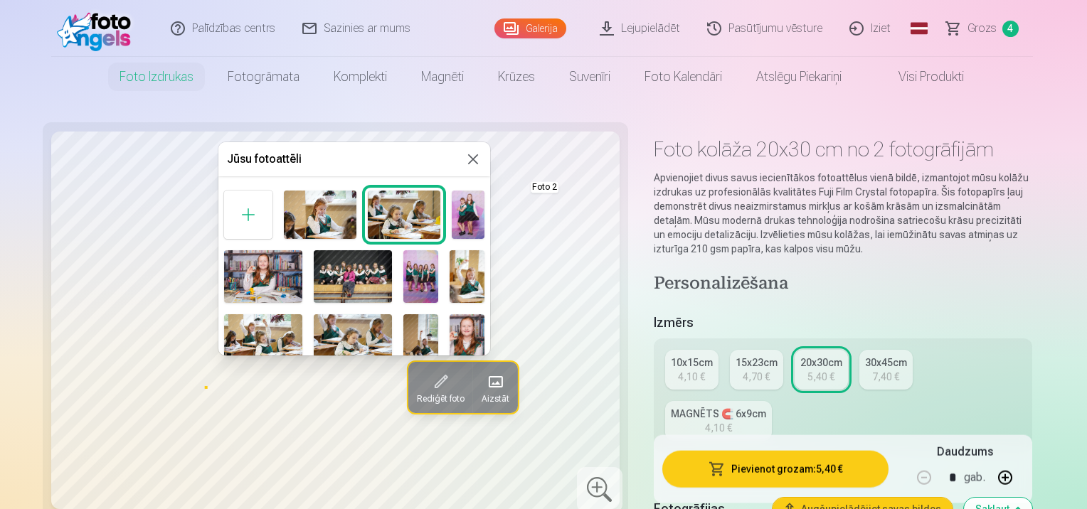
click at [424, 287] on img at bounding box center [420, 276] width 35 height 52
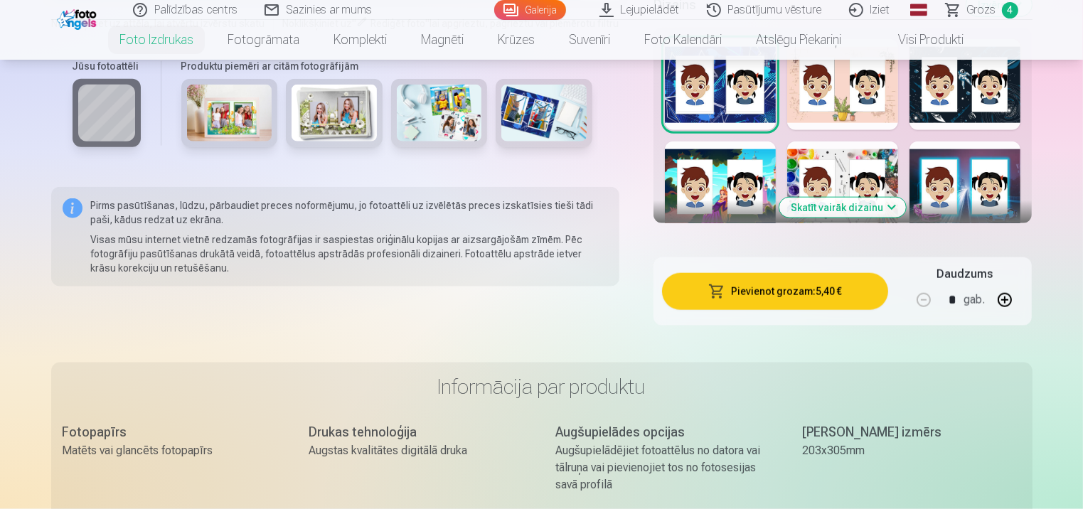
scroll to position [1707, 0]
click at [843, 210] on button "Skatīt vairāk dizainu" at bounding box center [842, 207] width 127 height 20
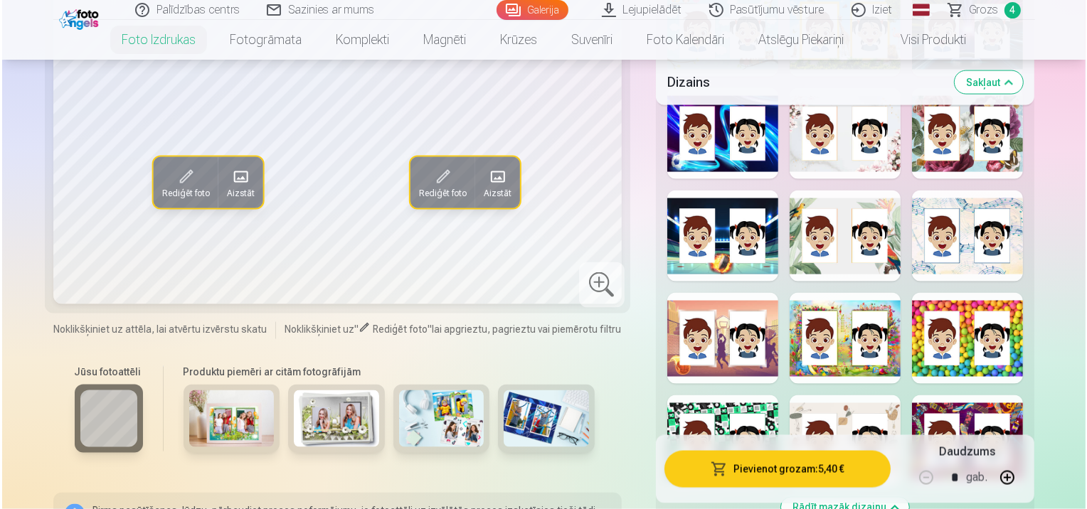
scroll to position [2276, 0]
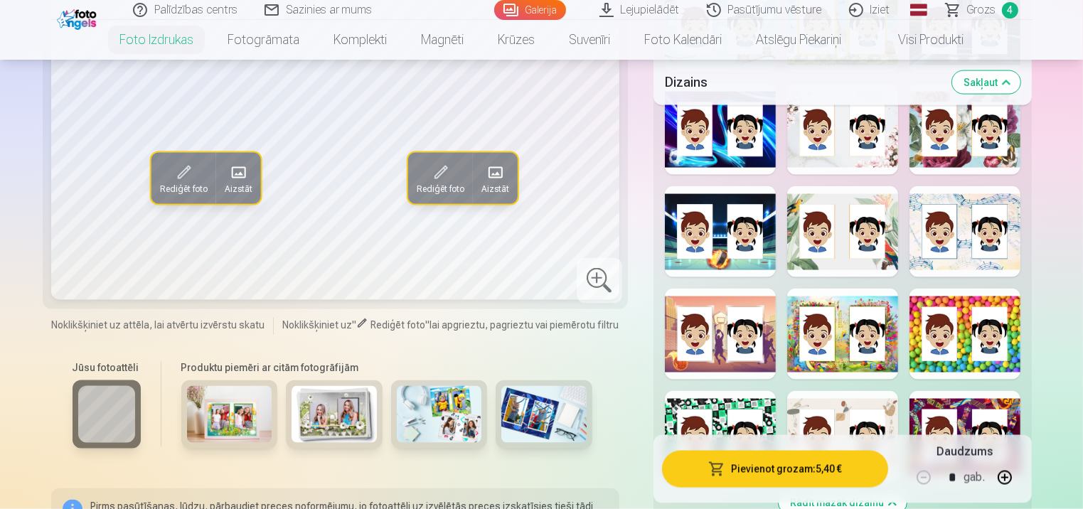
click at [843, 153] on div at bounding box center [842, 129] width 111 height 91
click at [765, 476] on button "Pievienot grozam : 5,40 €" at bounding box center [775, 469] width 227 height 37
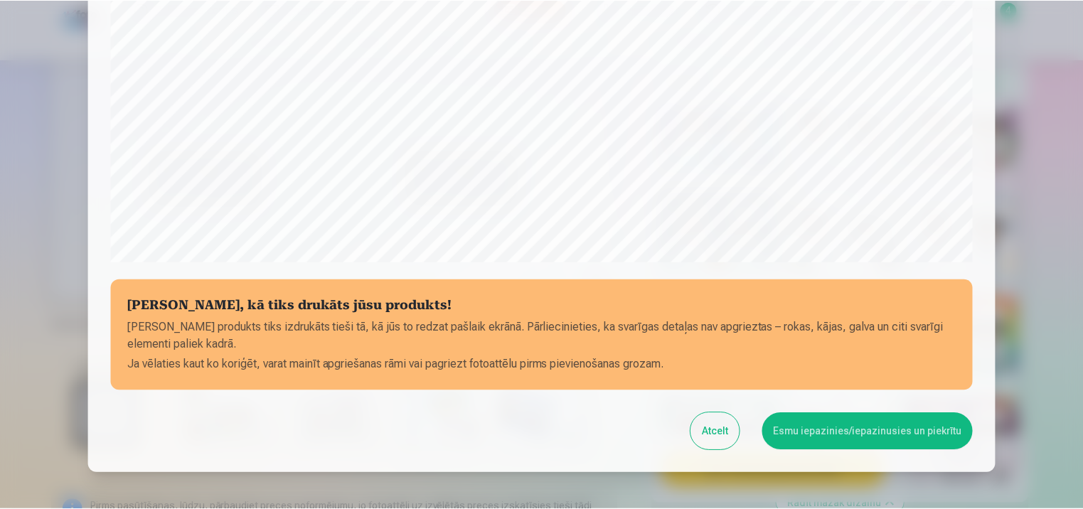
scroll to position [515, 0]
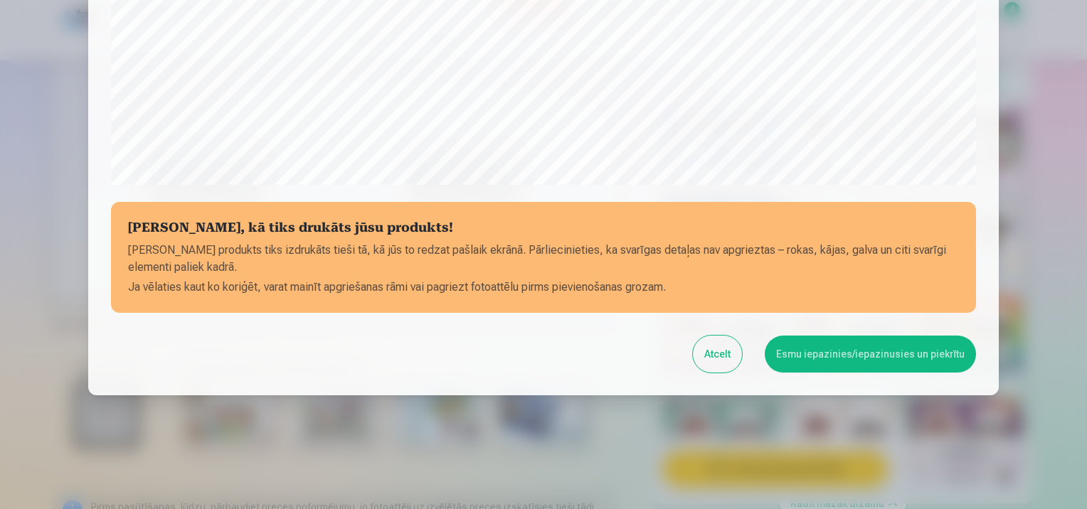
click at [842, 341] on button "Esmu iepazinies/iepazinusies un piekrītu" at bounding box center [869, 354] width 211 height 37
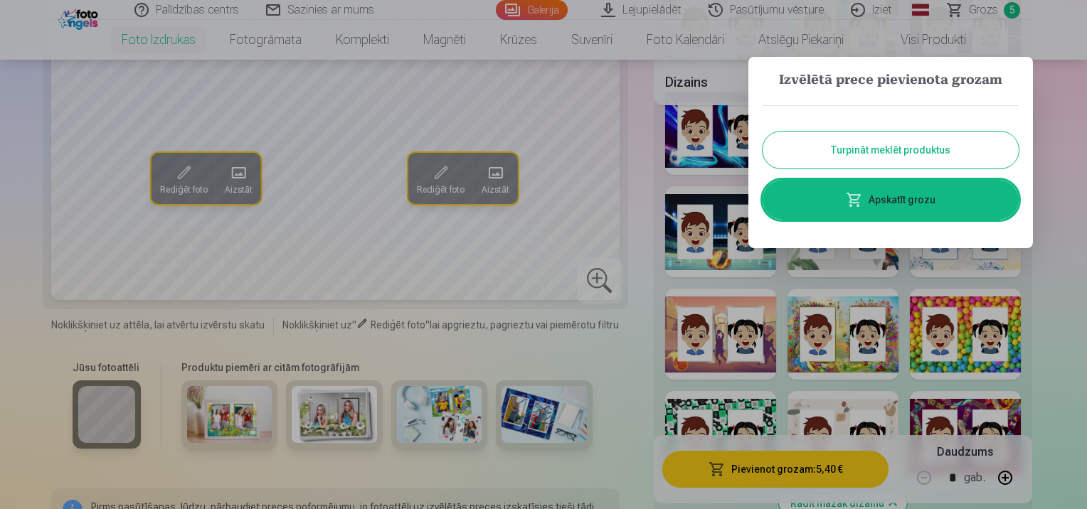
click at [895, 192] on link "Apskatīt grozu" at bounding box center [890, 200] width 256 height 40
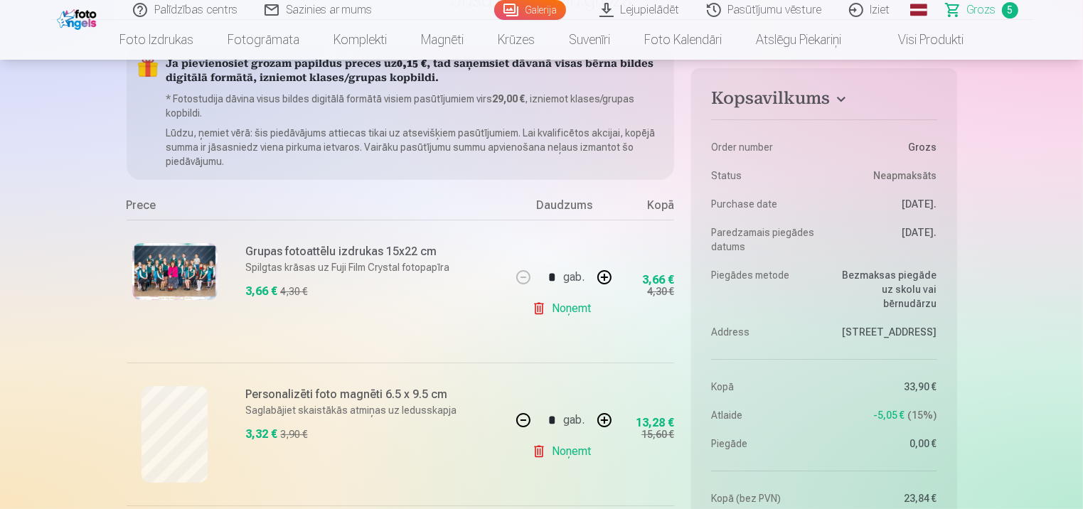
scroll to position [142, 0]
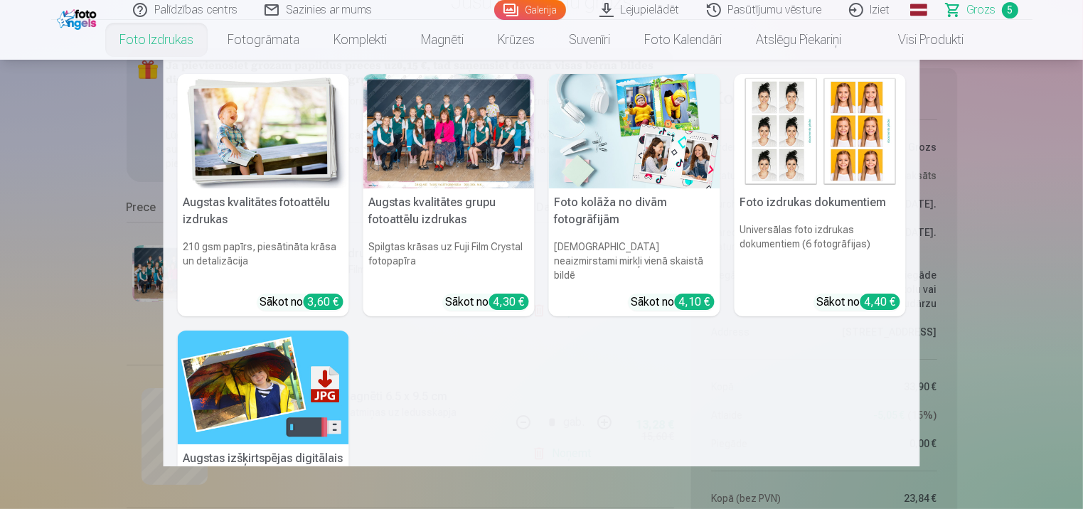
click at [447, 134] on div at bounding box center [448, 131] width 171 height 114
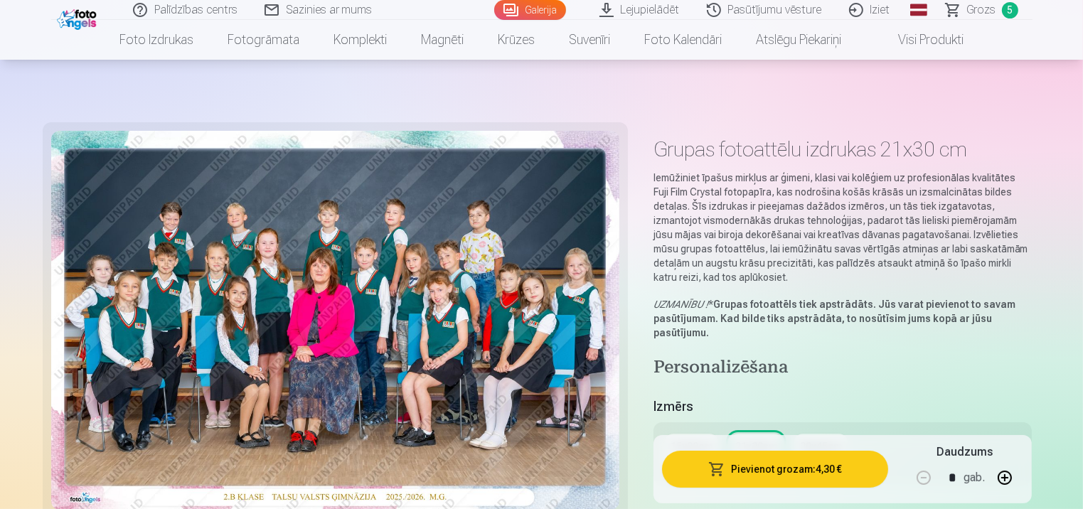
scroll to position [213, 0]
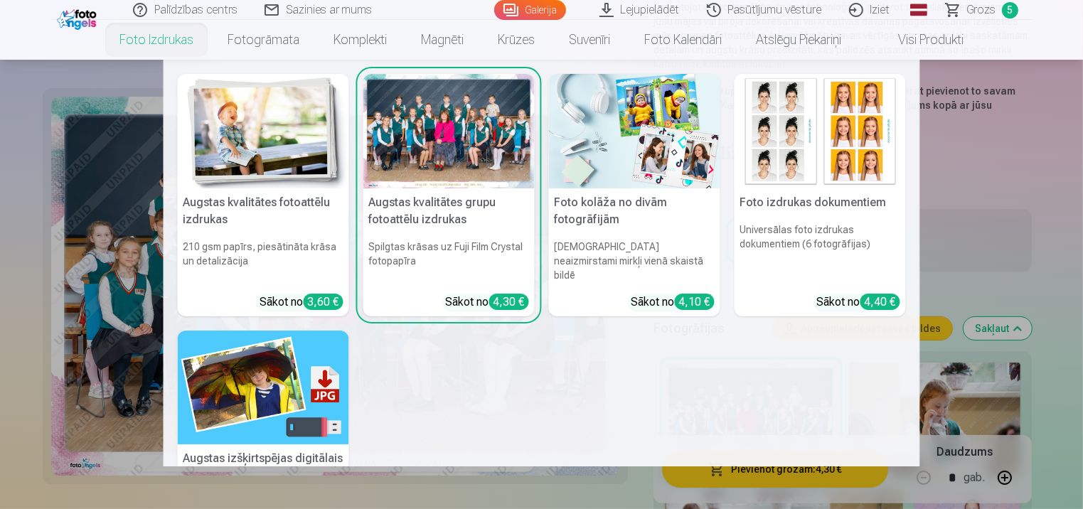
click at [176, 42] on link "Foto izdrukas" at bounding box center [156, 40] width 108 height 40
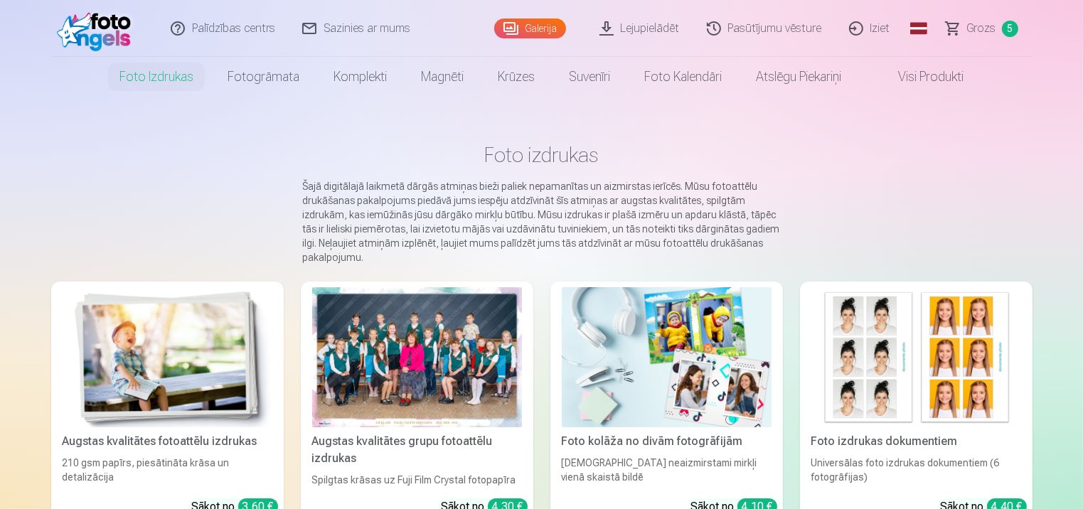
click at [174, 363] on img at bounding box center [168, 357] width 210 height 140
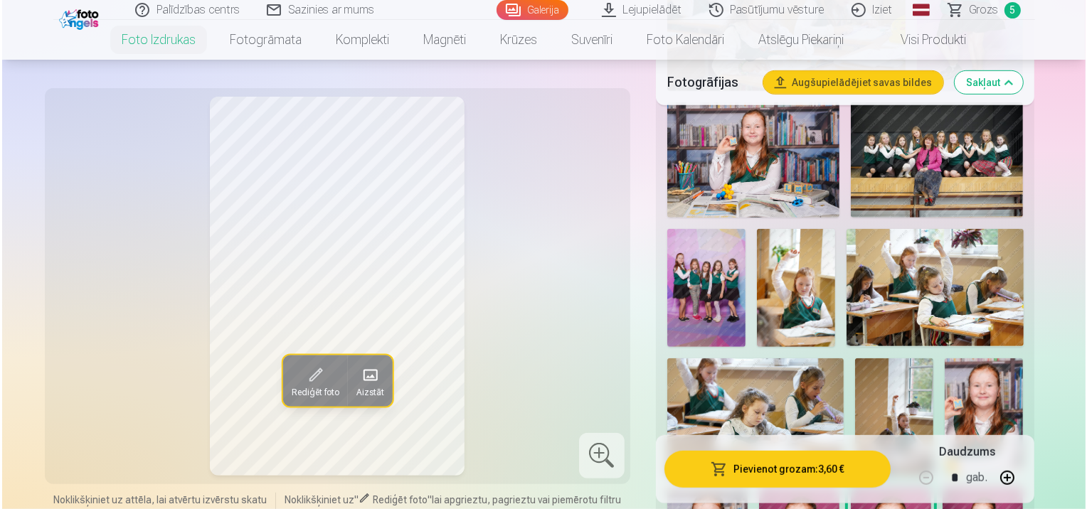
scroll to position [782, 0]
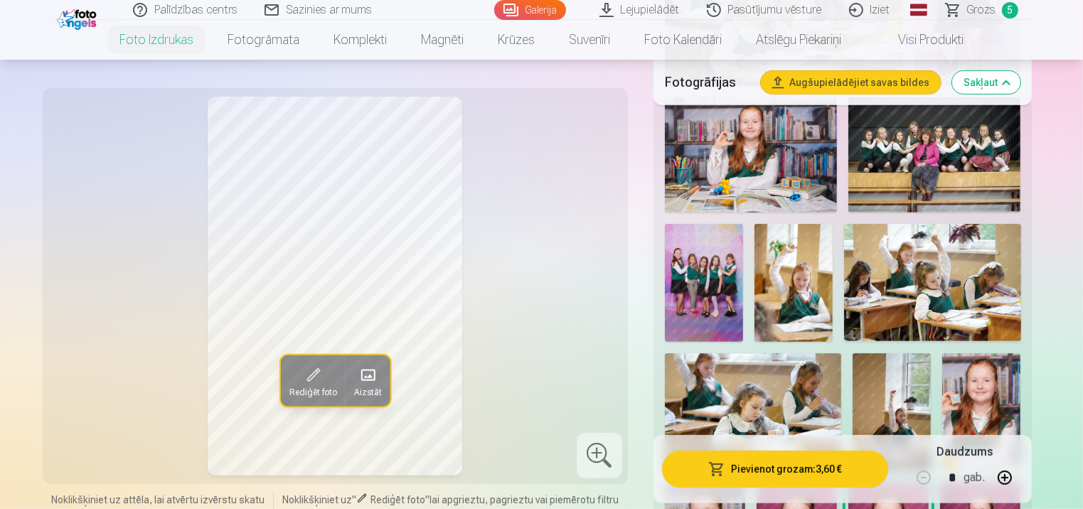
click at [922, 156] on img at bounding box center [934, 154] width 172 height 115
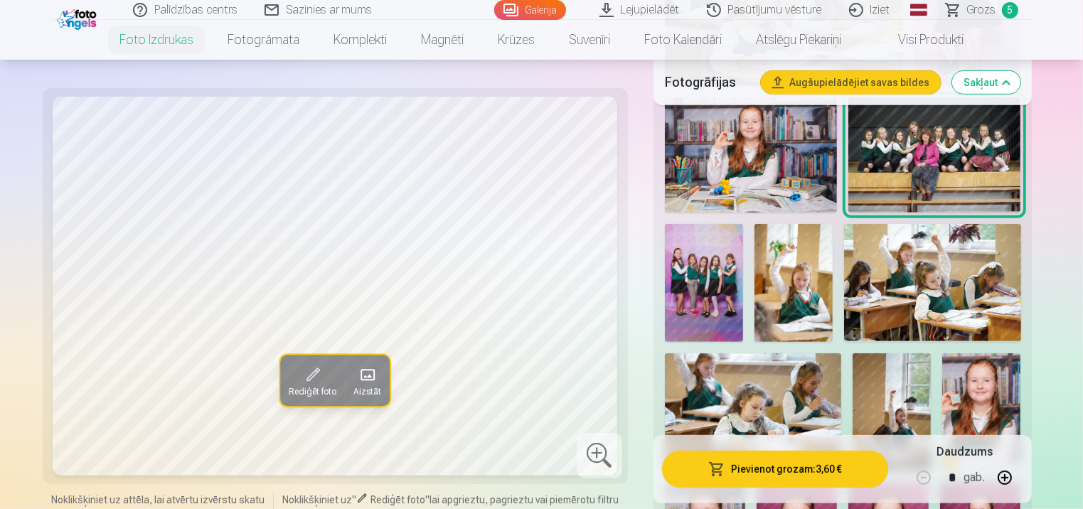
click at [802, 482] on button "Pievienot grozam : 3,60 €" at bounding box center [775, 469] width 227 height 37
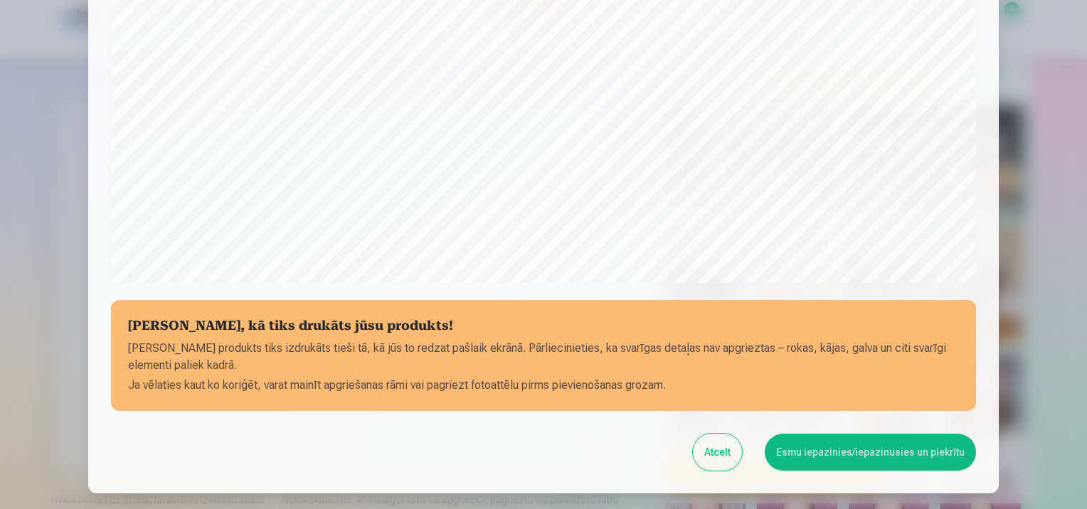
scroll to position [515, 0]
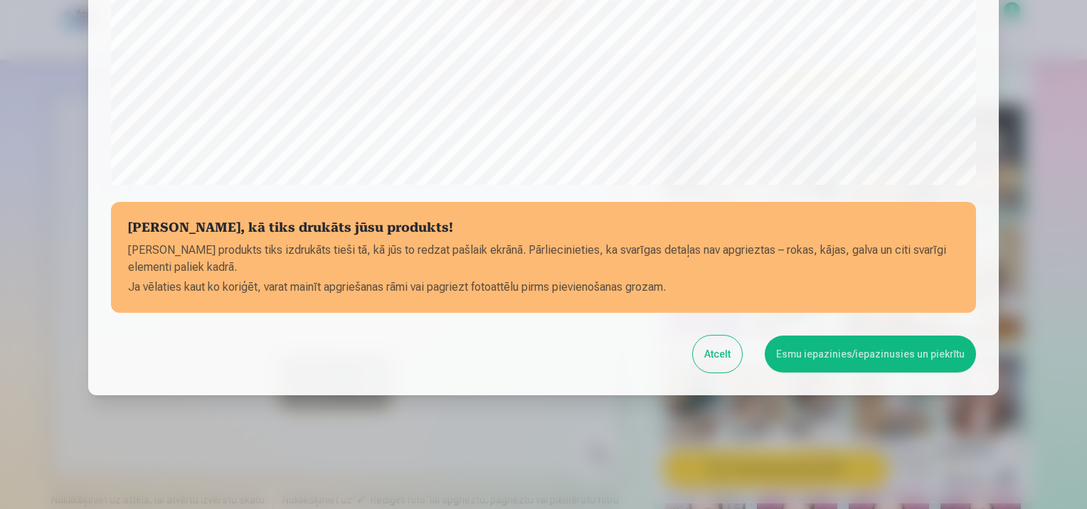
click at [892, 353] on button "Esmu iepazinies/iepazinusies un piekrītu" at bounding box center [869, 354] width 211 height 37
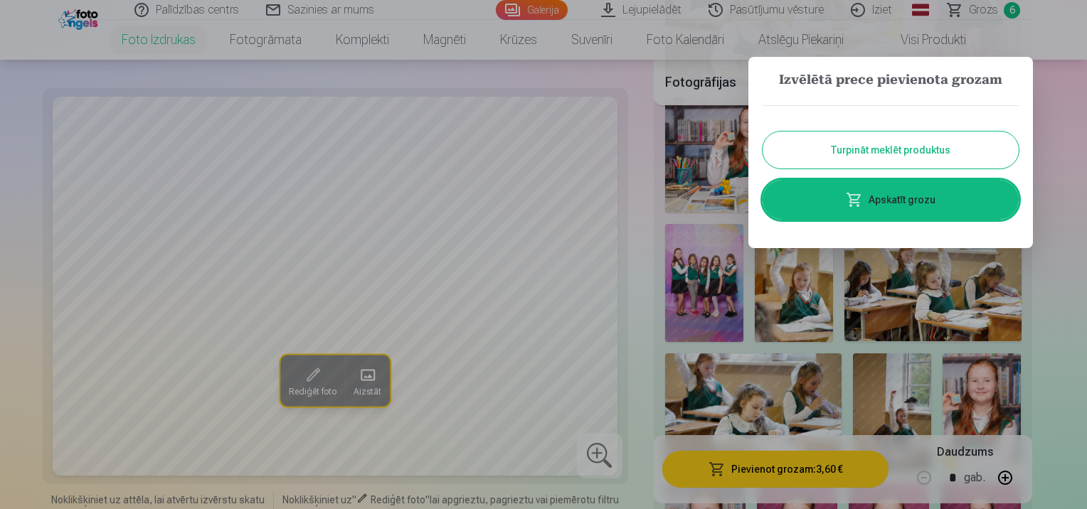
click at [892, 198] on link "Apskatīt grozu" at bounding box center [890, 200] width 256 height 40
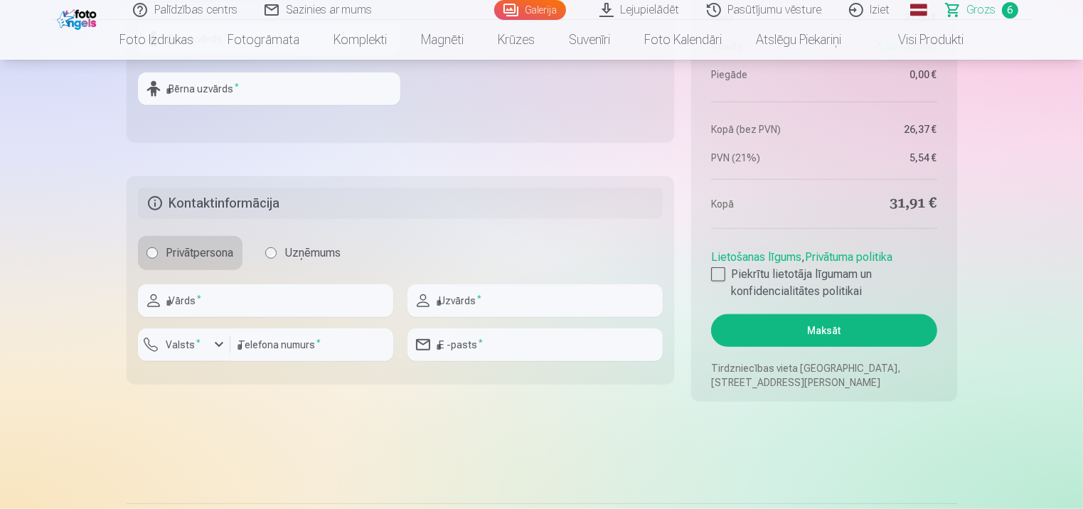
scroll to position [1422, 0]
click at [715, 277] on div at bounding box center [718, 273] width 14 height 14
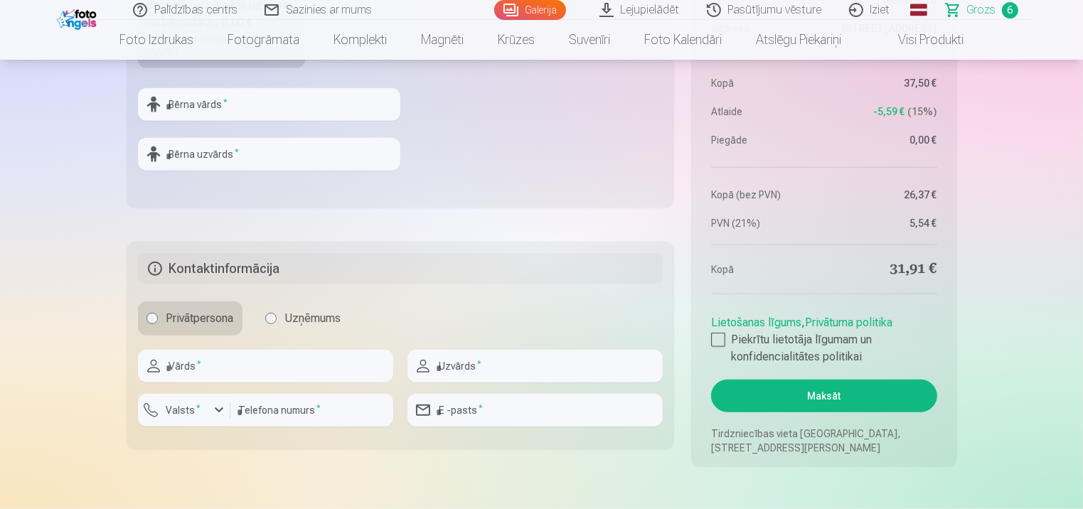
scroll to position [1493, 0]
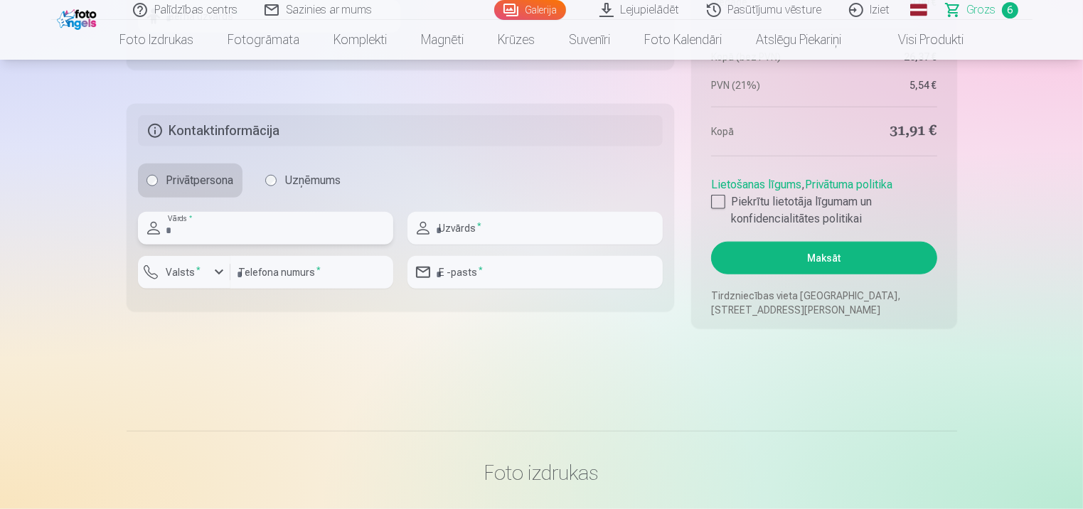
click at [237, 226] on input "text" at bounding box center [265, 228] width 255 height 33
type input "******"
type input "*********"
type input "********"
type input "**********"
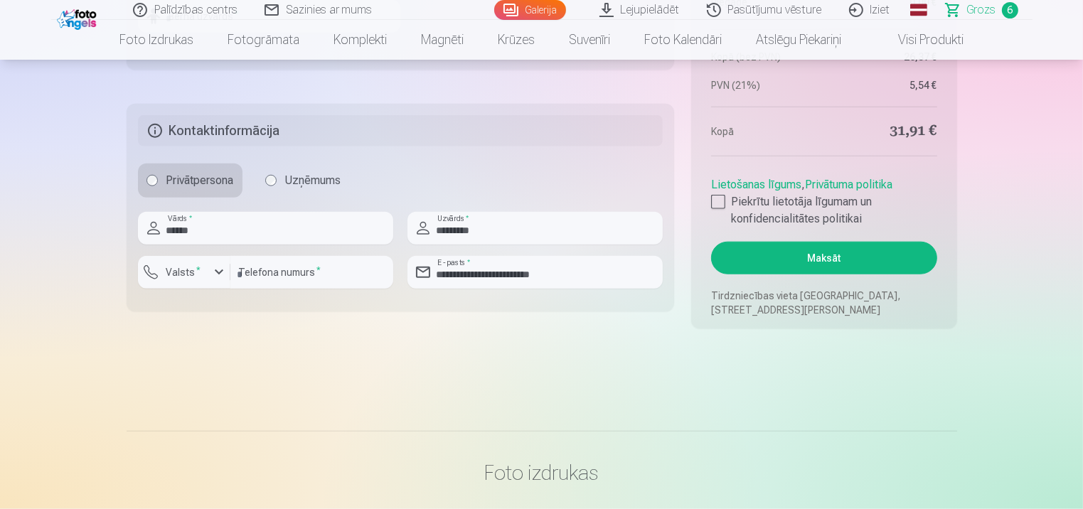
click at [792, 262] on button "Maksāt" at bounding box center [823, 258] width 225 height 33
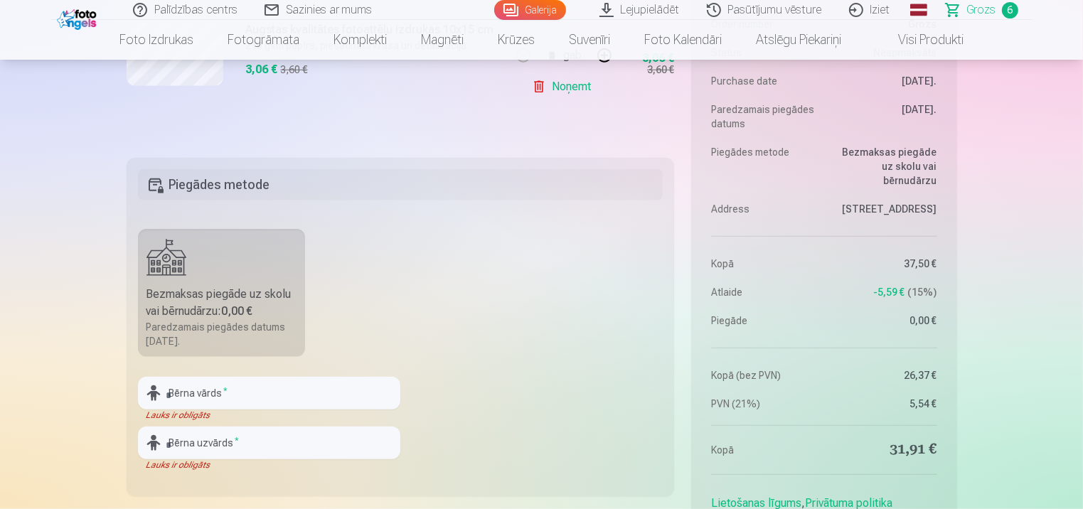
scroll to position [1067, 0]
click at [267, 399] on input "text" at bounding box center [269, 393] width 262 height 33
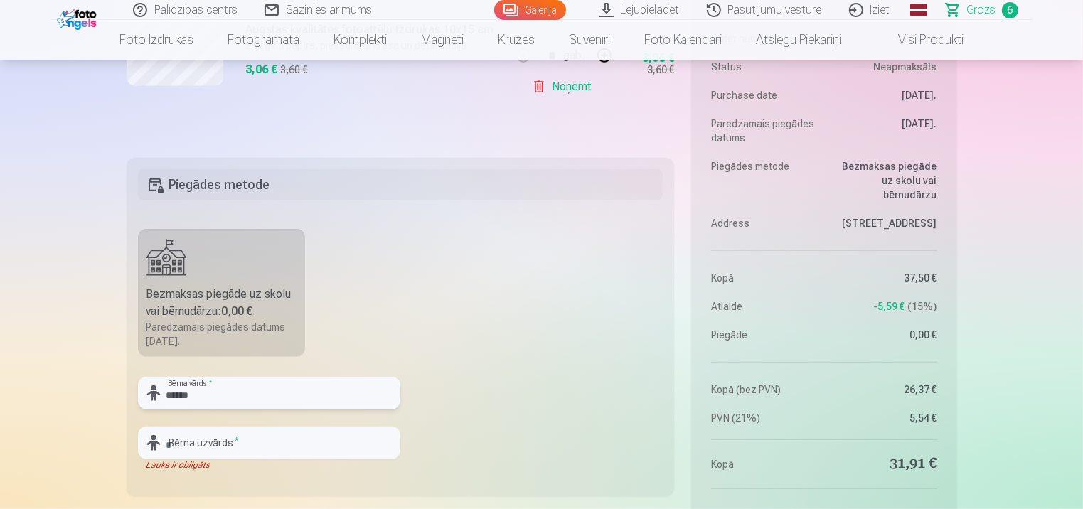
type input "******"
click at [283, 454] on input "text" at bounding box center [269, 443] width 262 height 33
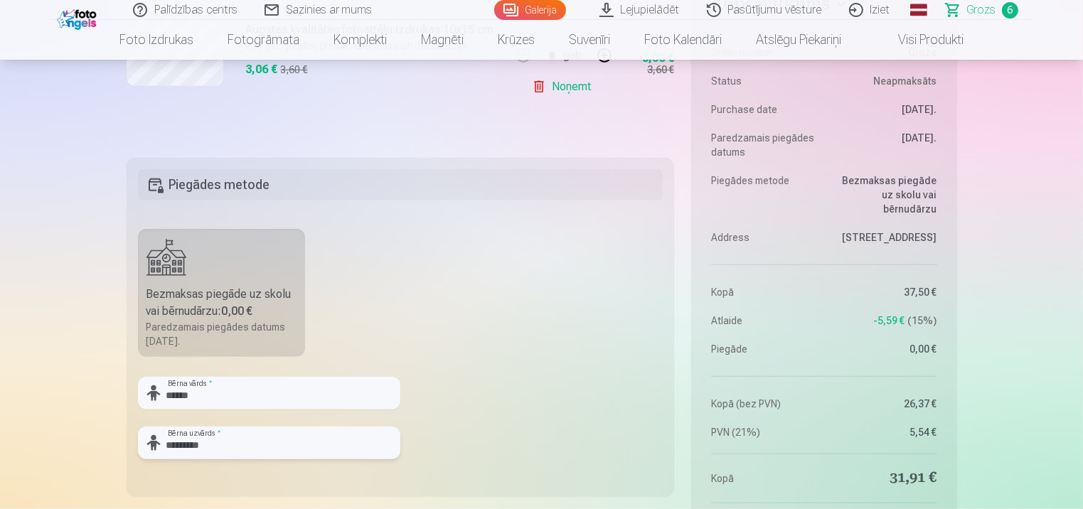
type input "*********"
click at [645, 274] on fieldset "Piegādes metode Bezmaksas piegāde uz skolu vai bērnudārzu : 0,00 € Paredzamais …" at bounding box center [401, 327] width 548 height 338
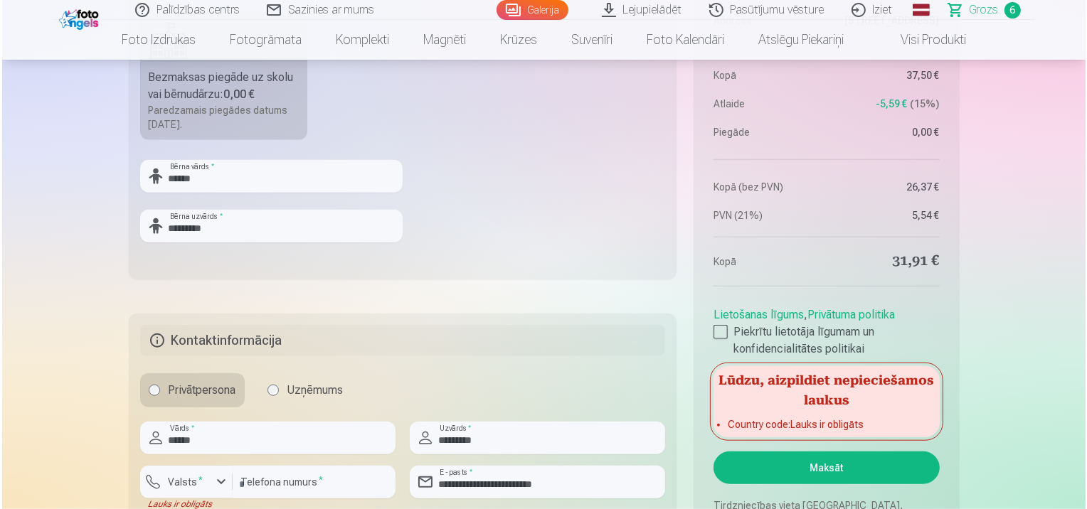
scroll to position [1351, 0]
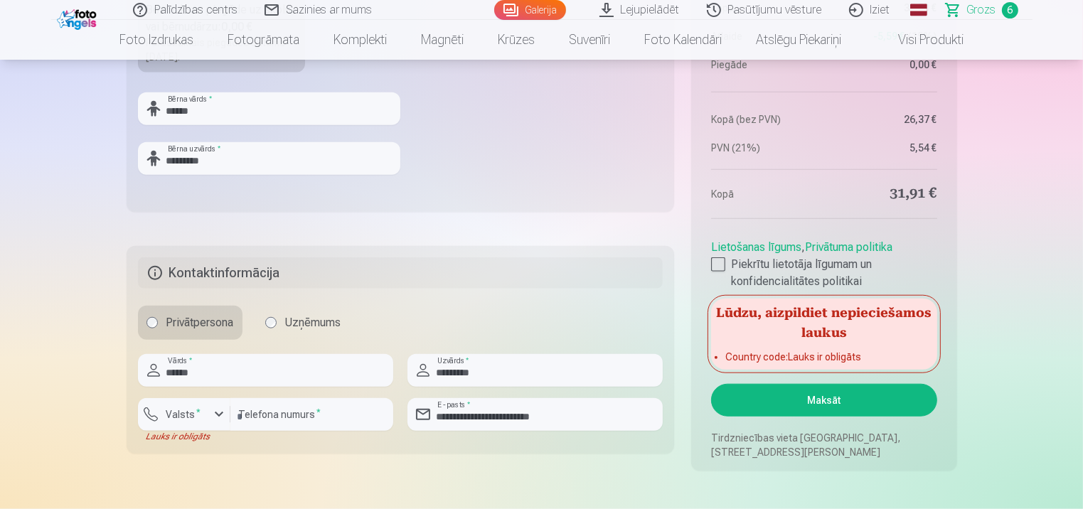
click at [876, 405] on button "Maksāt" at bounding box center [823, 400] width 225 height 33
drag, startPoint x: 287, startPoint y: 419, endPoint x: 189, endPoint y: 407, distance: 98.9
click at [191, 410] on div "Valsts * Lauks ir obligāts ******** Telefona numurs *" at bounding box center [265, 420] width 255 height 44
type input "********"
click at [215, 424] on button "Valsts *" at bounding box center [184, 414] width 92 height 33
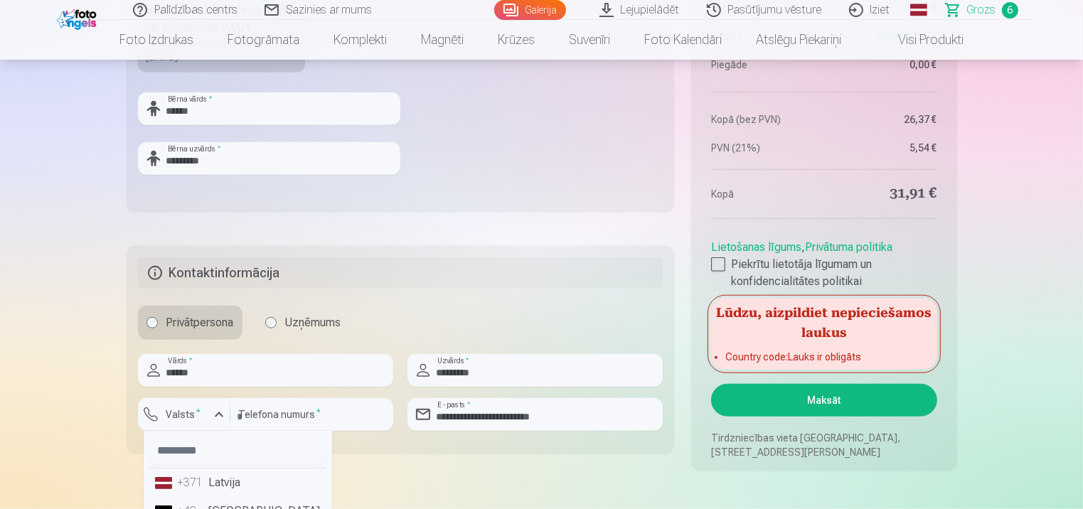
click at [213, 484] on li "+371 Latvija" at bounding box center [237, 483] width 177 height 28
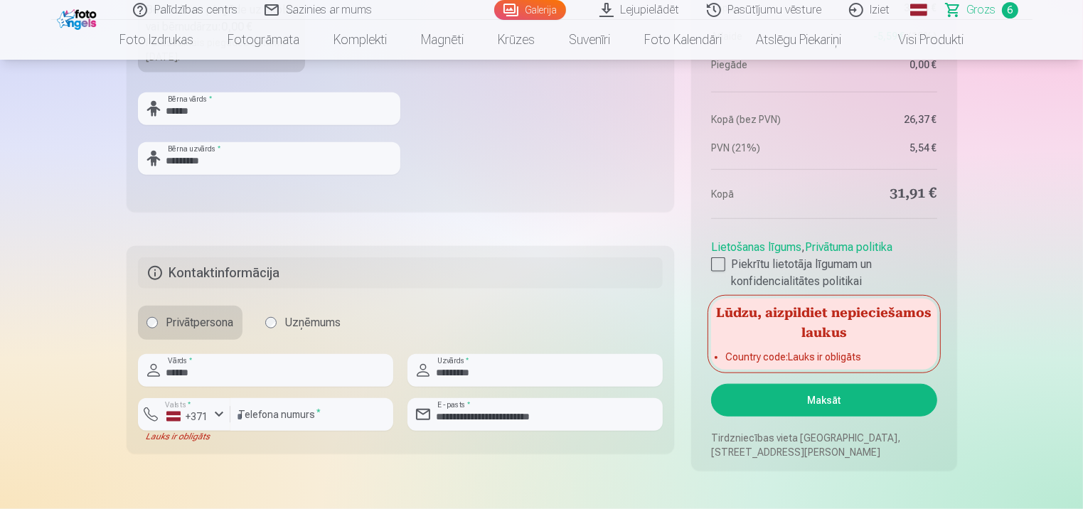
click at [774, 407] on button "Maksāt" at bounding box center [823, 400] width 225 height 33
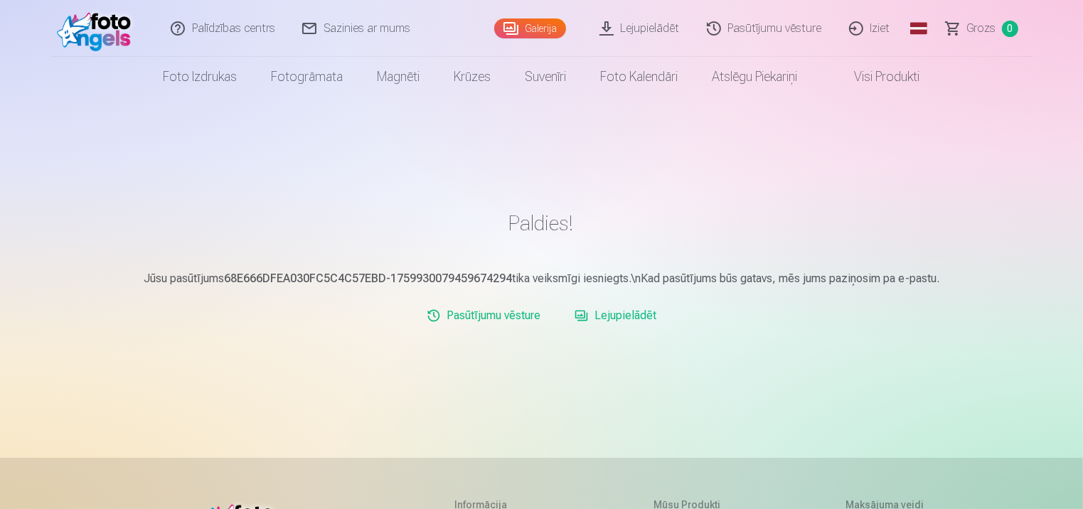
click at [622, 311] on link "Lejupielādēt" at bounding box center [615, 316] width 93 height 28
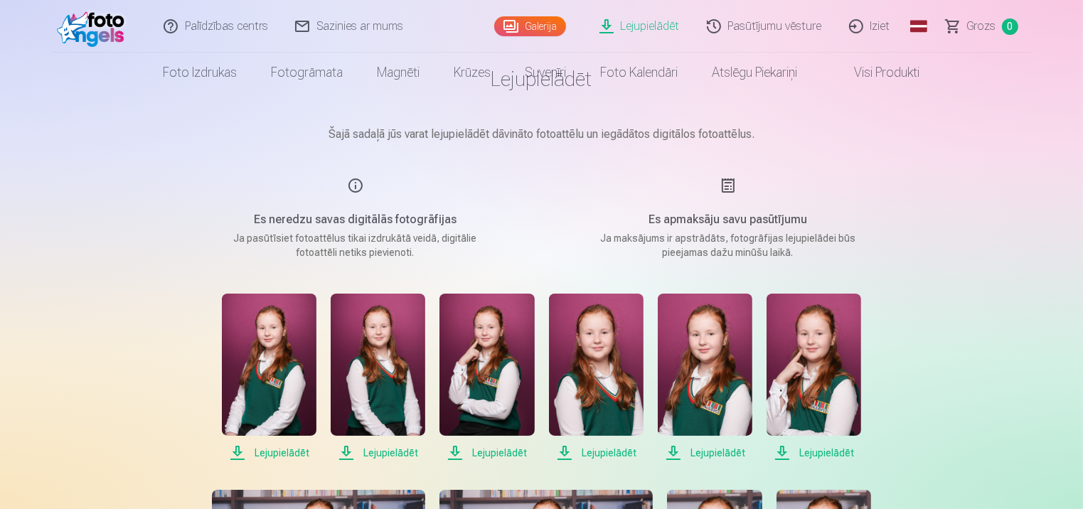
scroll to position [284, 0]
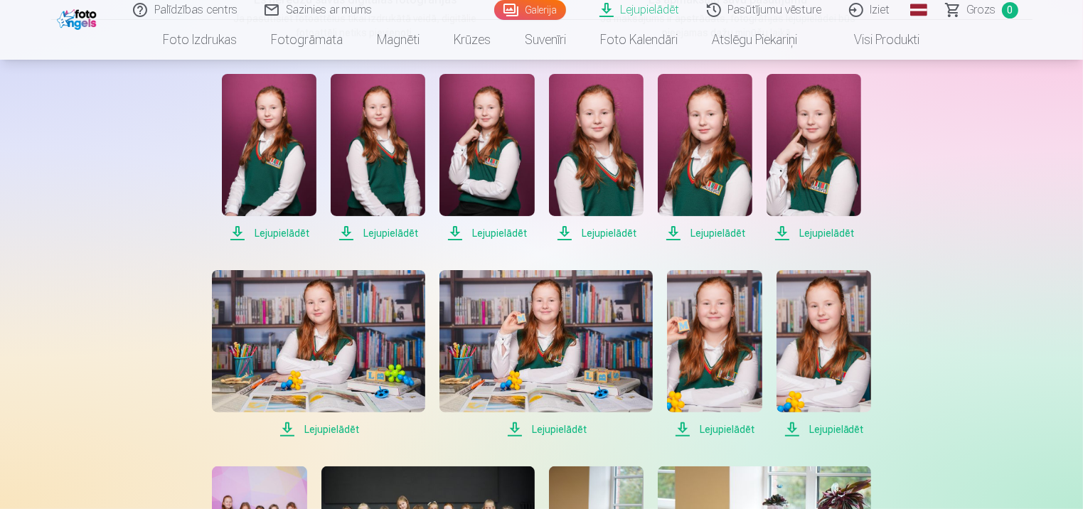
click at [283, 229] on span "Lejupielādēt" at bounding box center [269, 233] width 95 height 17
click at [393, 233] on span "Lejupielādēt" at bounding box center [378, 233] width 95 height 17
click at [493, 233] on span "Lejupielādēt" at bounding box center [486, 233] width 95 height 17
click at [623, 238] on span "Lejupielādēt" at bounding box center [596, 233] width 95 height 17
click at [711, 239] on span "Lejupielādēt" at bounding box center [705, 233] width 95 height 17
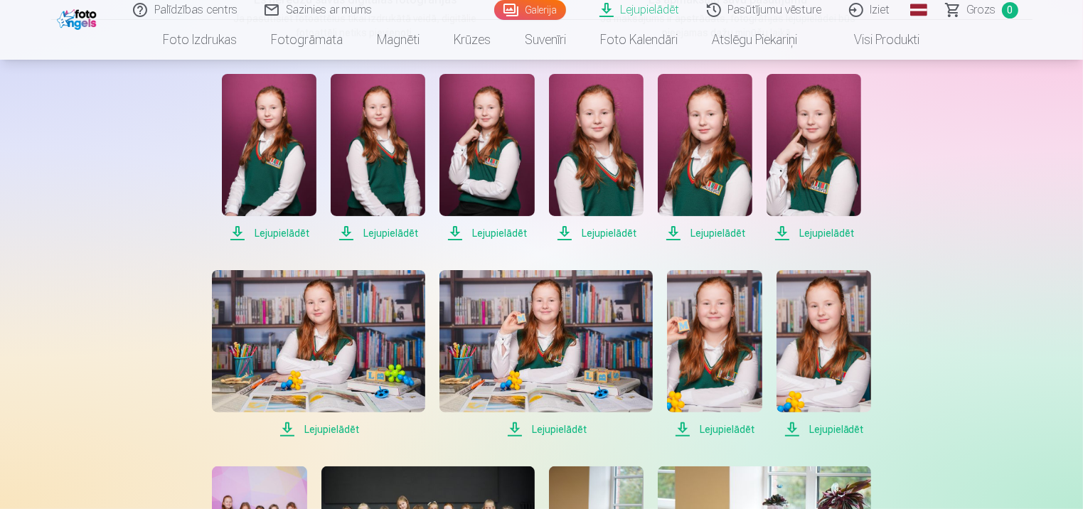
click at [825, 238] on span "Lejupielādēt" at bounding box center [814, 233] width 95 height 17
click at [343, 430] on span "Lejupielādēt" at bounding box center [318, 429] width 213 height 17
click at [562, 430] on span "Lejupielādēt" at bounding box center [545, 429] width 213 height 17
click at [735, 432] on span "Lejupielādēt" at bounding box center [714, 429] width 95 height 17
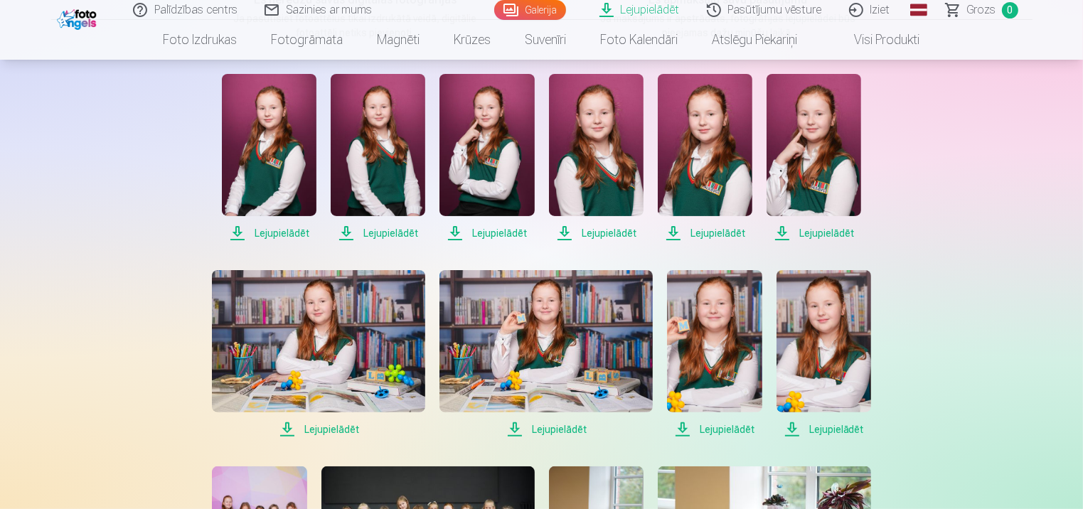
click at [836, 430] on span "Lejupielādēt" at bounding box center [824, 429] width 95 height 17
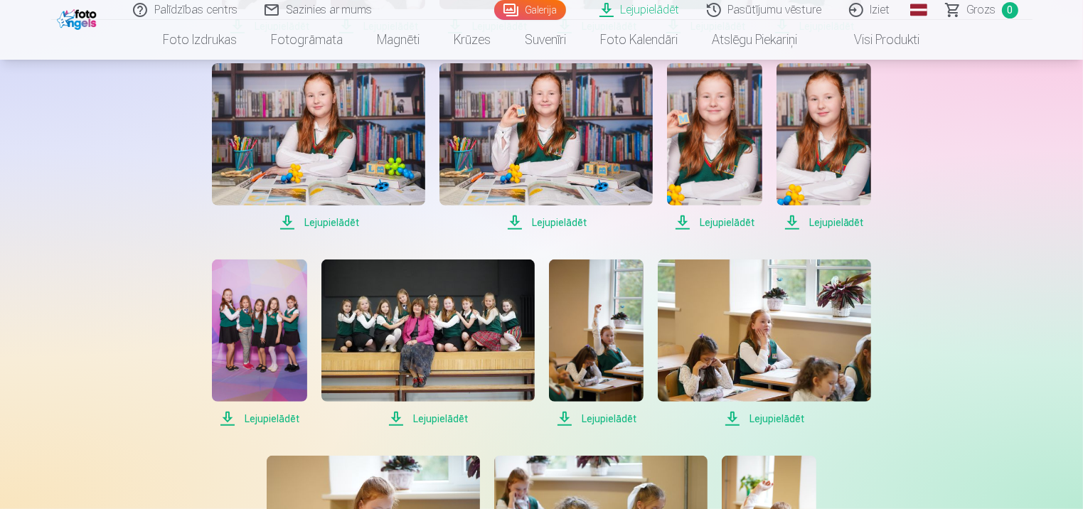
scroll to position [516, 0]
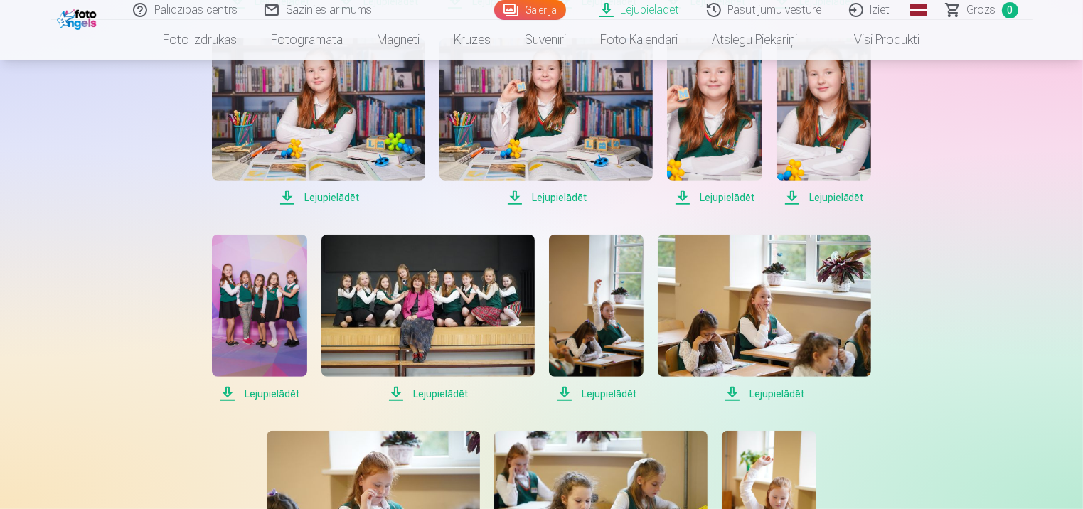
click at [757, 393] on span "Lejupielādēt" at bounding box center [764, 393] width 213 height 17
click at [609, 395] on span "Lejupielādēt" at bounding box center [596, 393] width 95 height 17
click at [429, 395] on span "Lejupielādēt" at bounding box center [427, 393] width 213 height 17
click at [284, 394] on span "Lejupielādēt" at bounding box center [259, 393] width 95 height 17
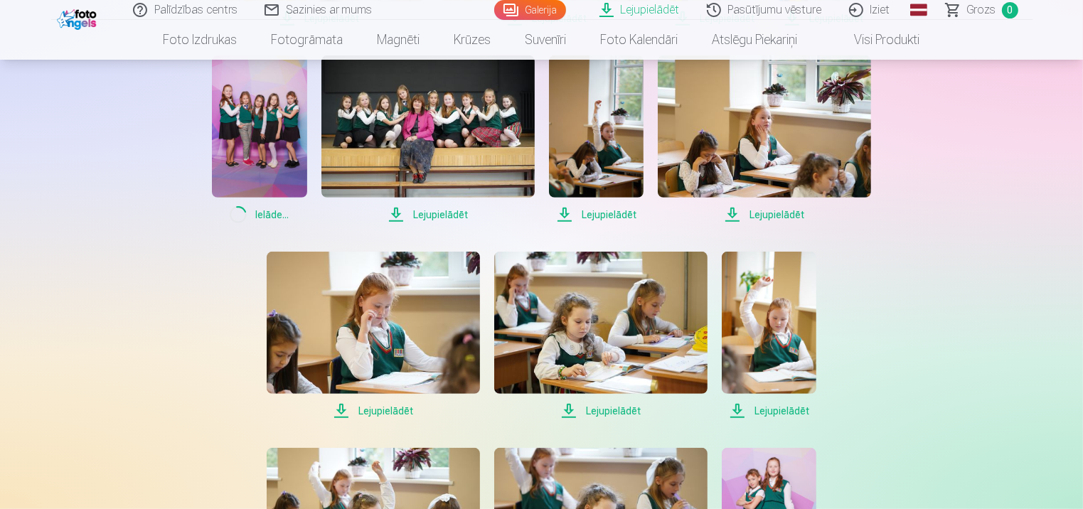
scroll to position [730, 0]
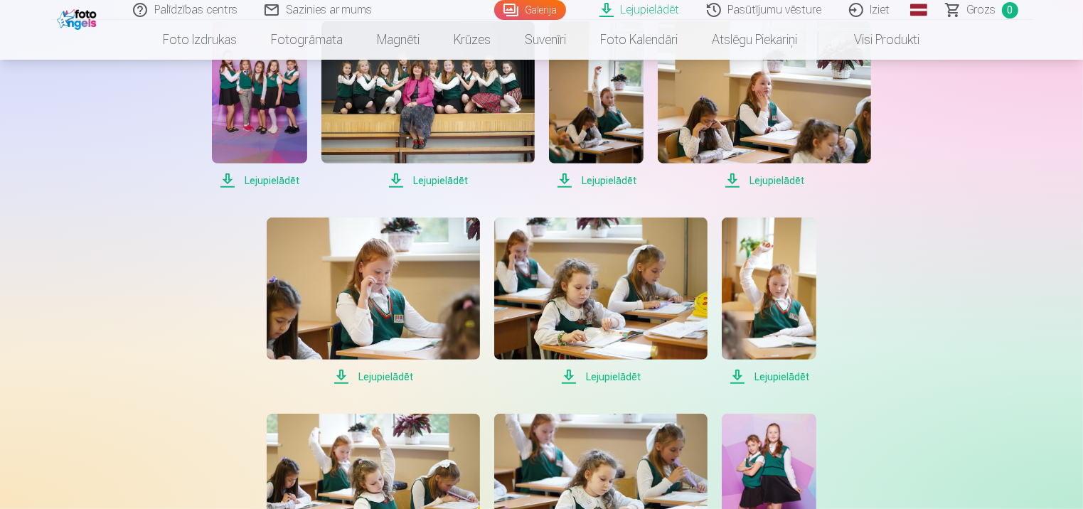
click at [390, 378] on span "Lejupielādēt" at bounding box center [373, 376] width 213 height 17
click at [623, 377] on span "Lejupielādēt" at bounding box center [600, 376] width 213 height 17
click at [993, 373] on div "Palīdzības centrs Sazinies ar mums Galerija Lejupielādēt Pasūtījumu vēsture Izi…" at bounding box center [541, 155] width 1083 height 1771
click at [794, 375] on span "Lejupielādēt" at bounding box center [769, 376] width 95 height 17
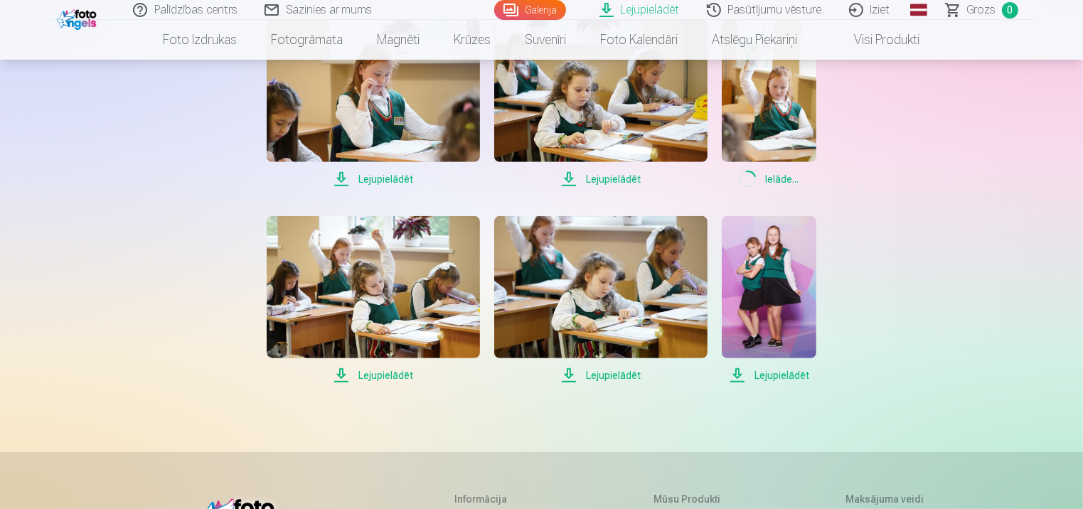
scroll to position [943, 0]
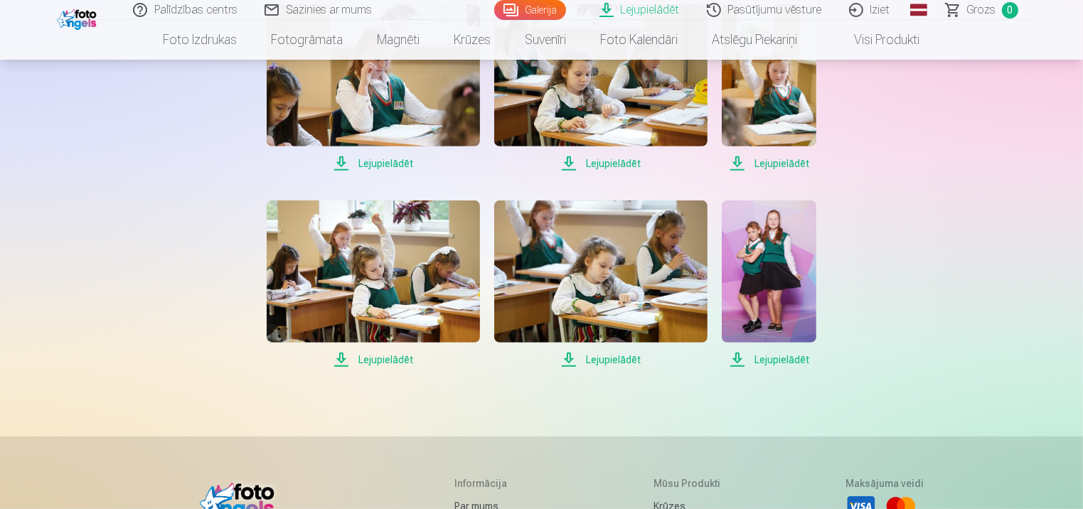
click at [375, 356] on span "Lejupielādēt" at bounding box center [373, 359] width 213 height 17
click at [806, 357] on span "Lejupielādēt" at bounding box center [769, 359] width 95 height 17
